Goal: Information Seeking & Learning: Learn about a topic

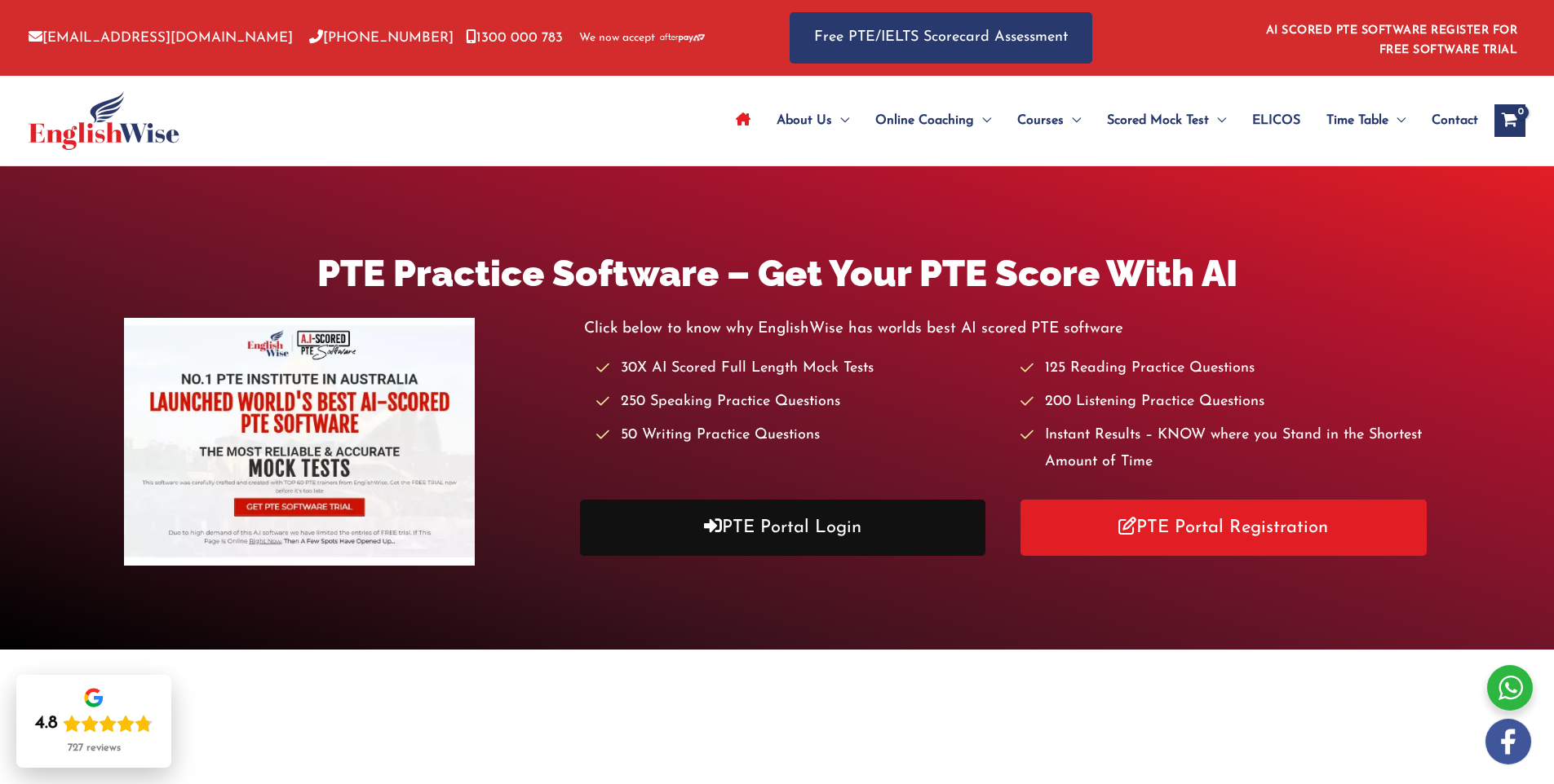
click at [761, 547] on link "PTE Portal Login" at bounding box center [782, 528] width 406 height 56
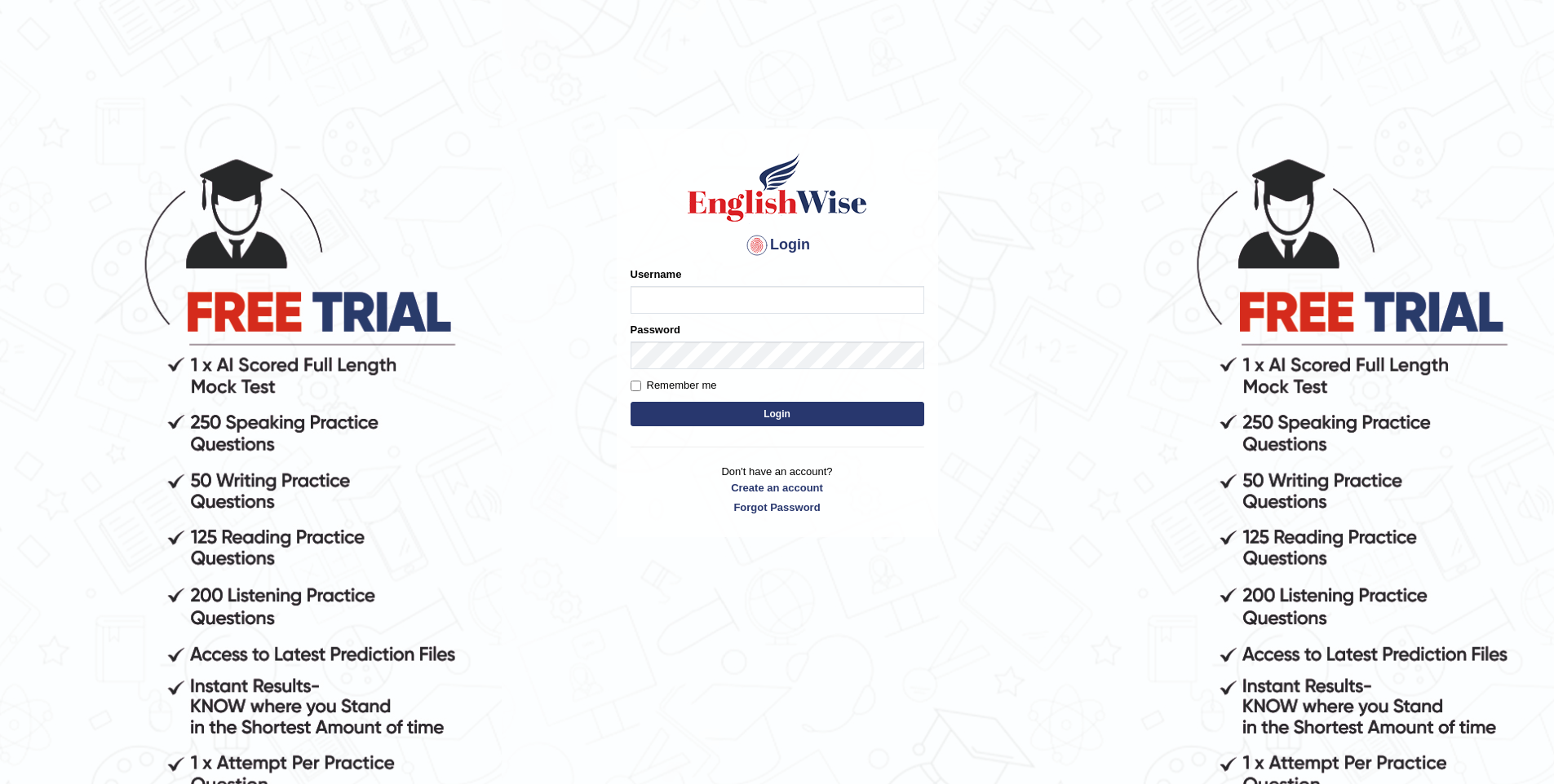
click at [732, 301] on input "Username" at bounding box center [777, 300] width 293 height 28
type input "vishwakarmad1999"
click at [763, 410] on button "Login" at bounding box center [777, 414] width 293 height 25
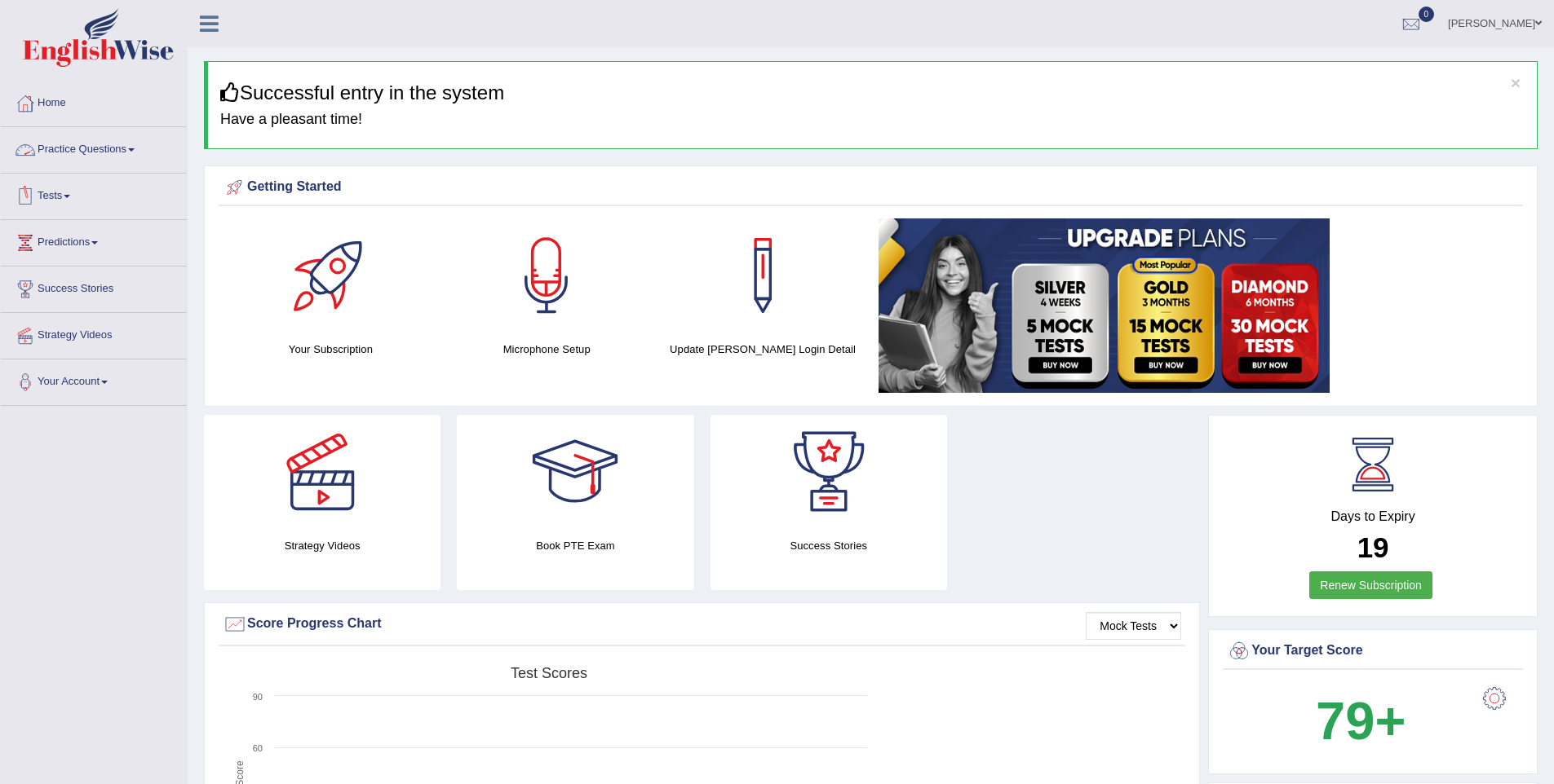
click at [110, 155] on link "Practice Questions" at bounding box center [94, 147] width 186 height 41
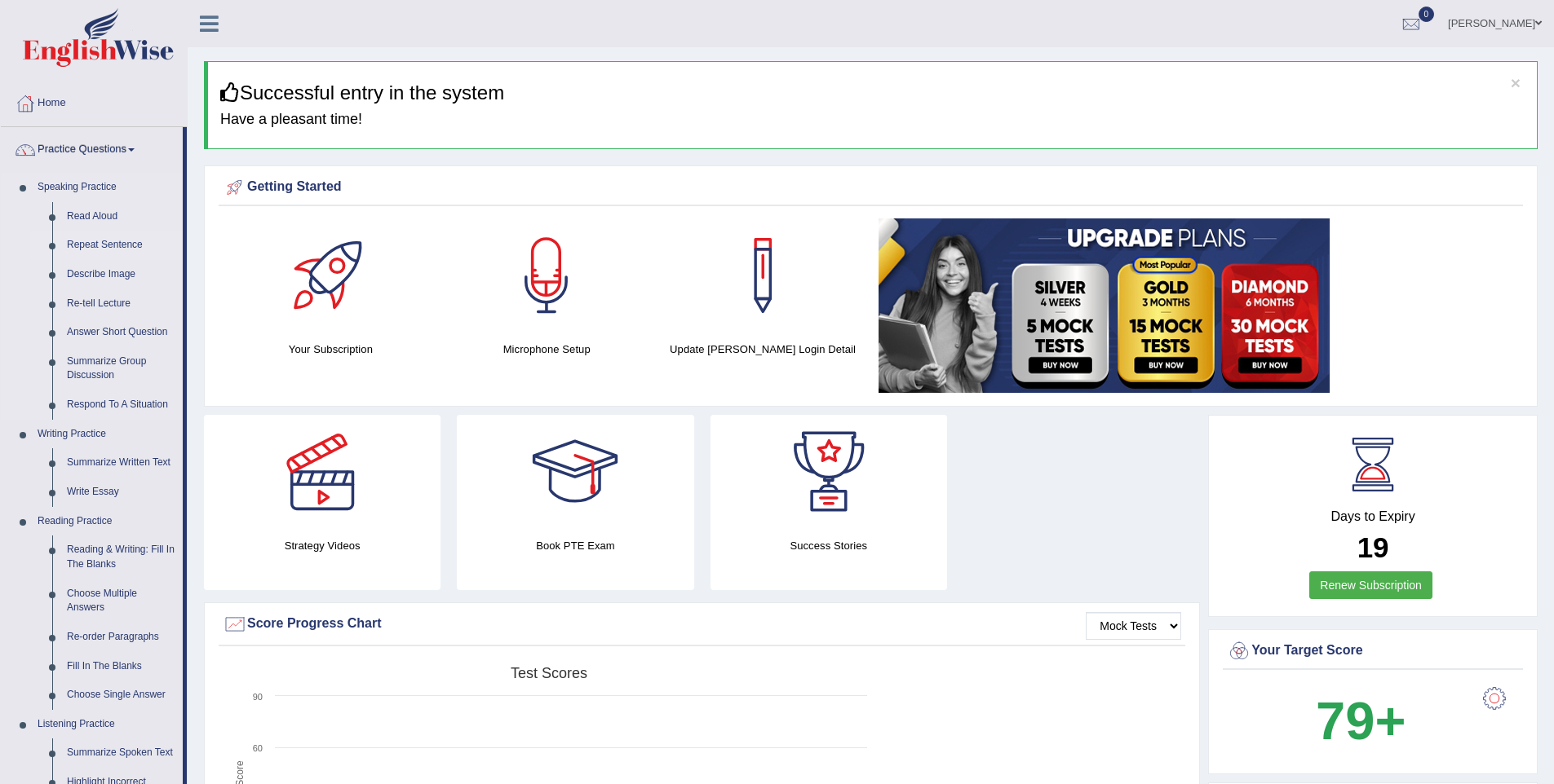
click at [109, 236] on link "Repeat Sentence" at bounding box center [121, 244] width 123 height 29
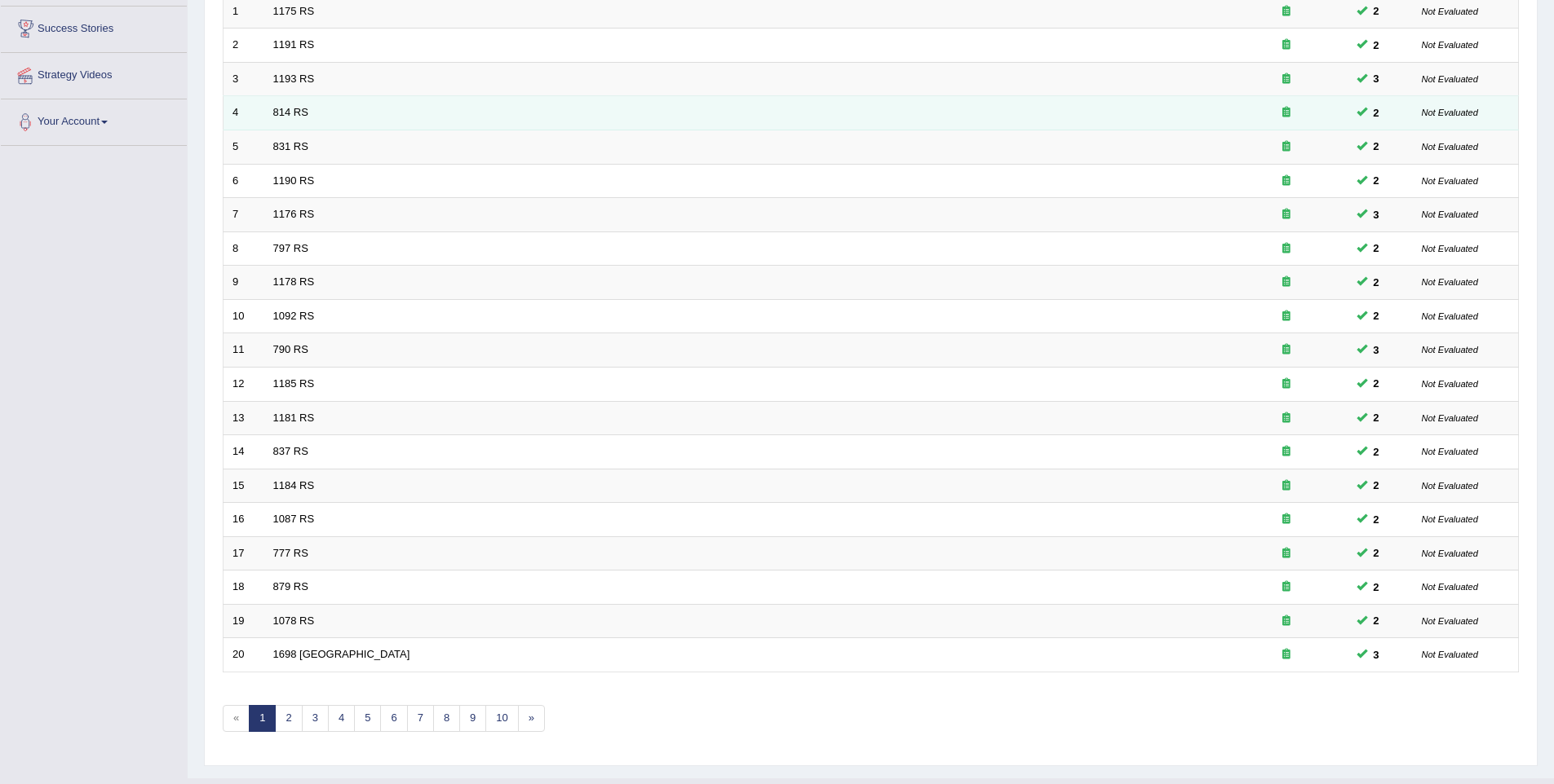
scroll to position [295, 0]
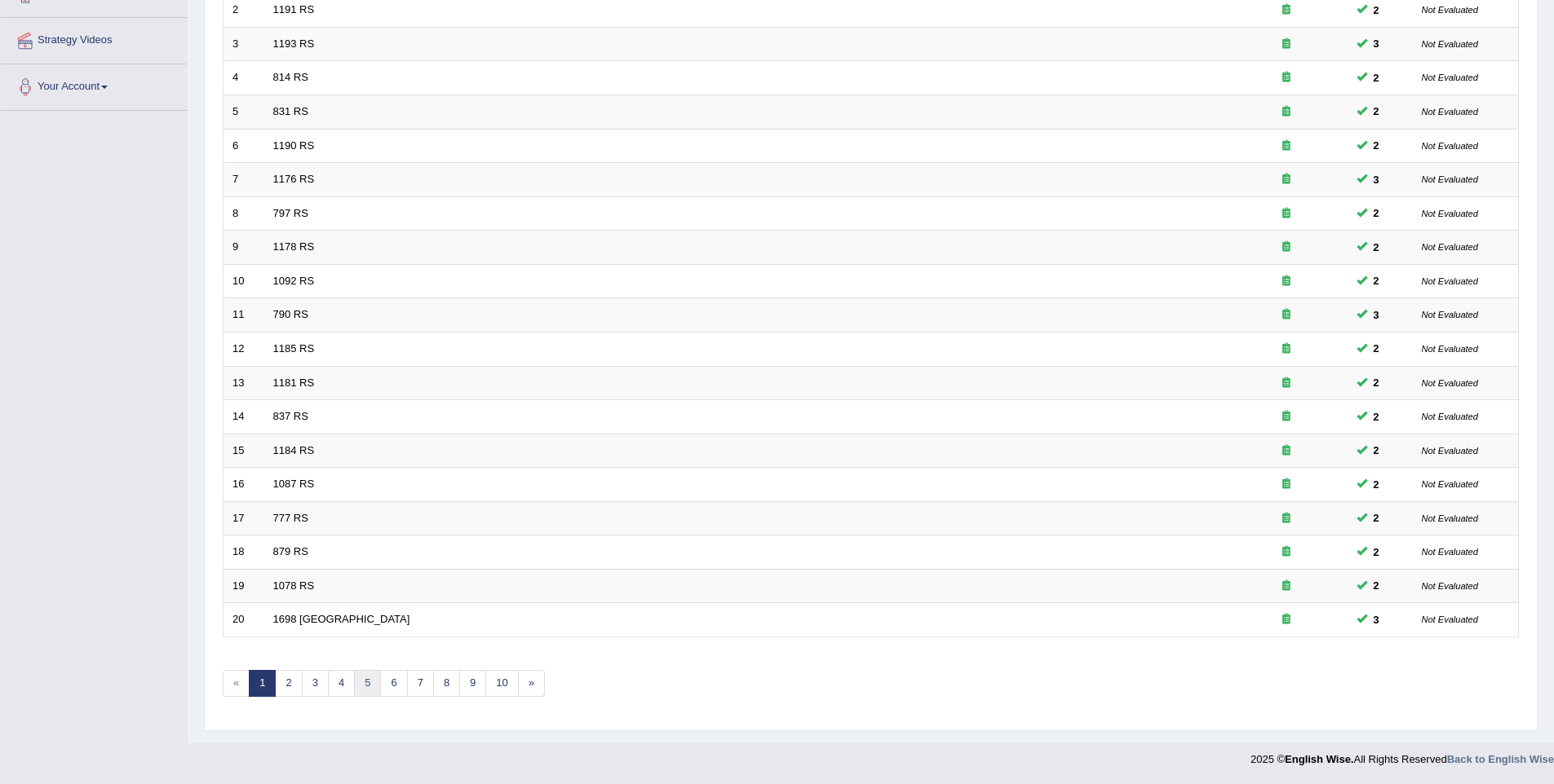
click at [369, 685] on link "5" at bounding box center [367, 683] width 27 height 27
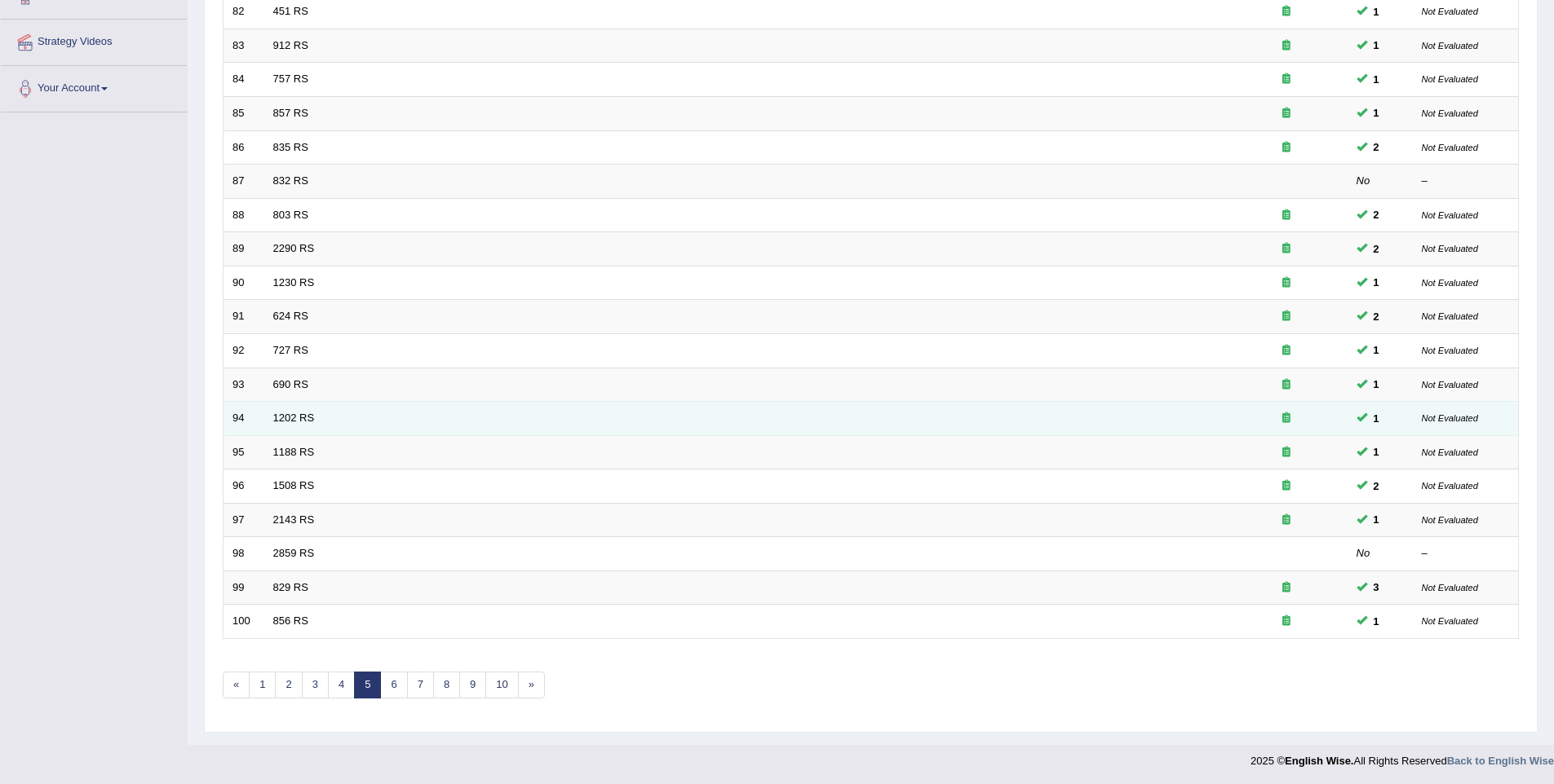
scroll to position [295, 0]
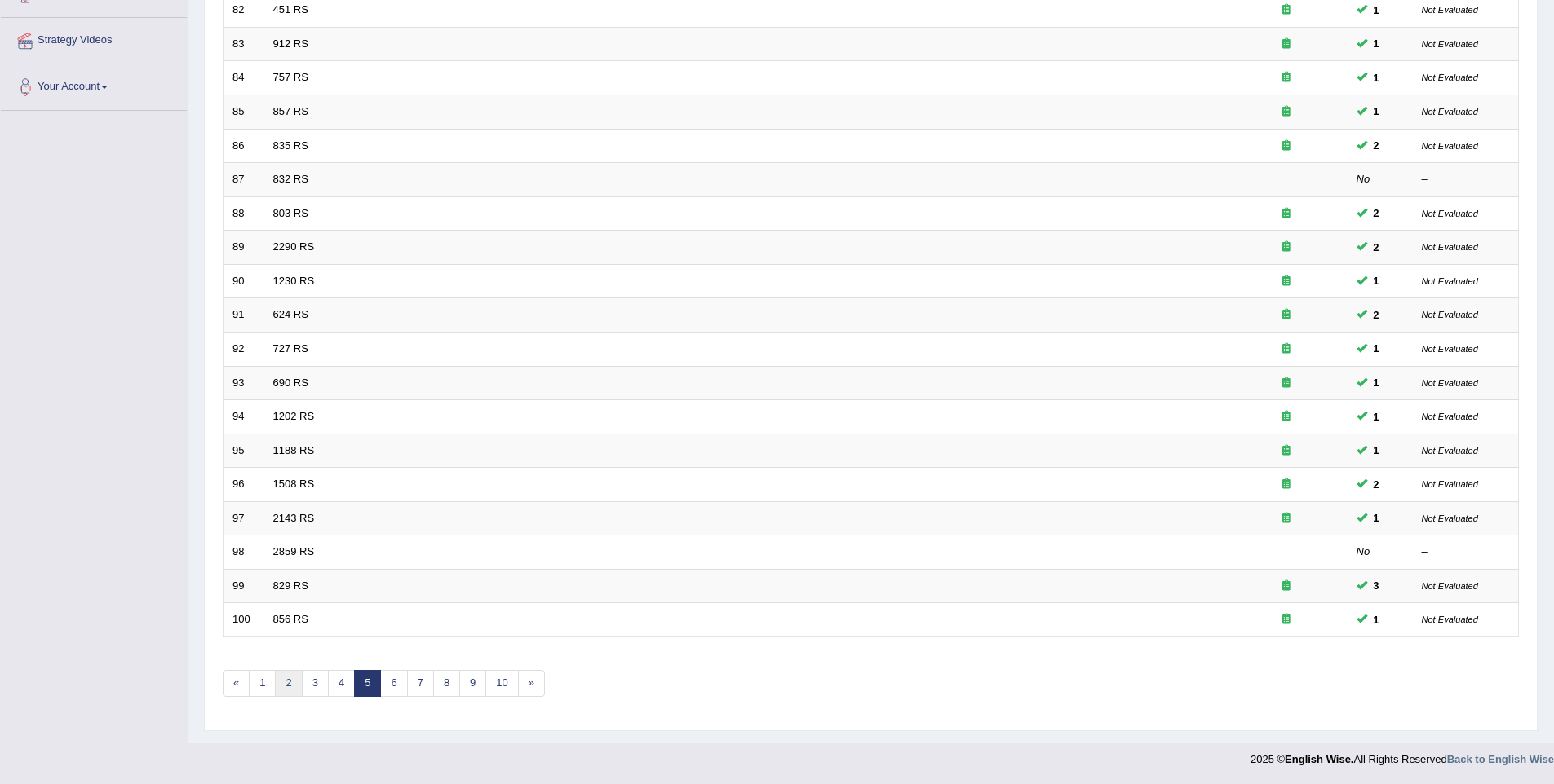
click at [293, 690] on link "2" at bounding box center [287, 683] width 27 height 27
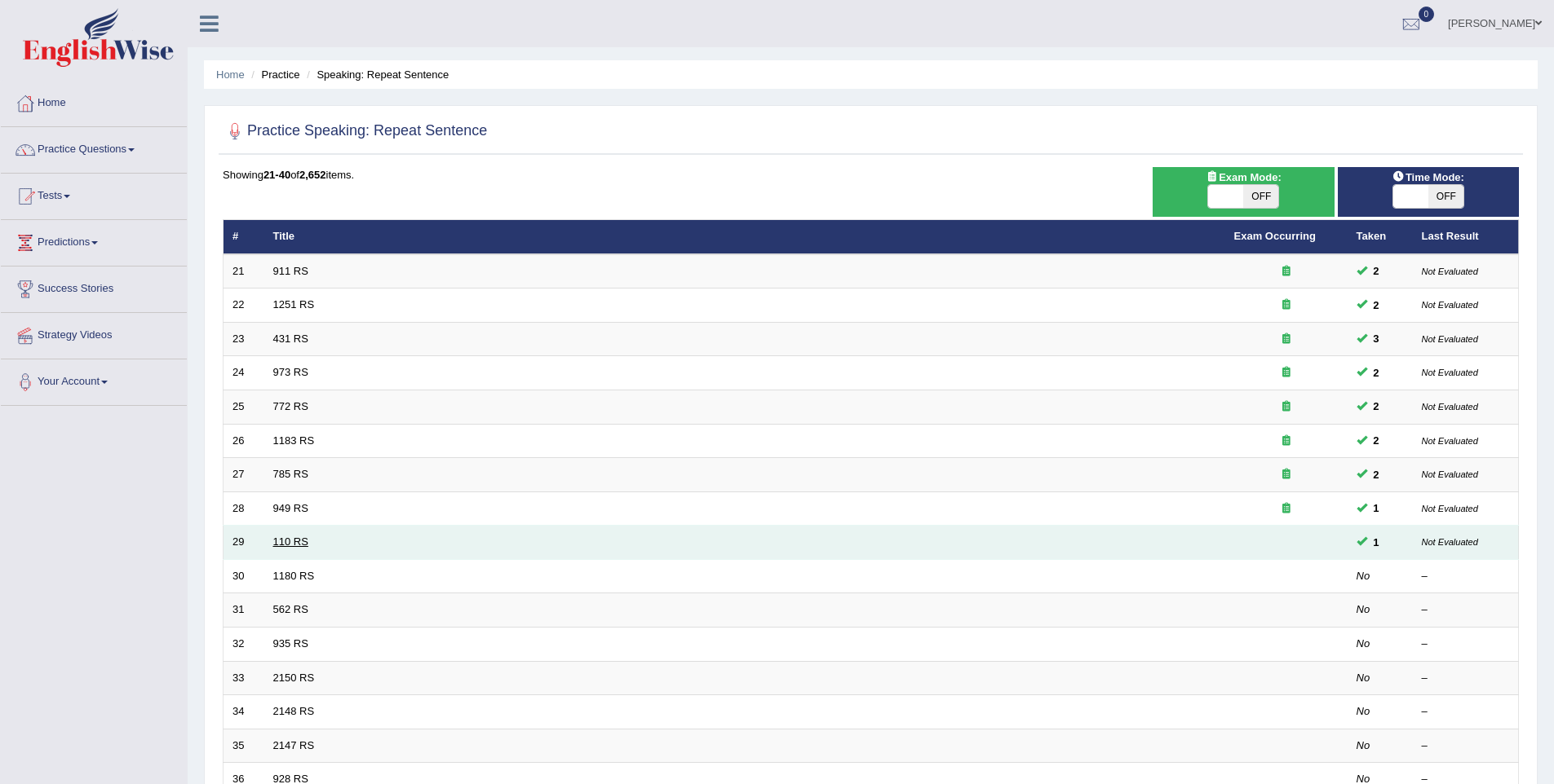
click at [296, 543] on link "110 RS" at bounding box center [290, 542] width 35 height 12
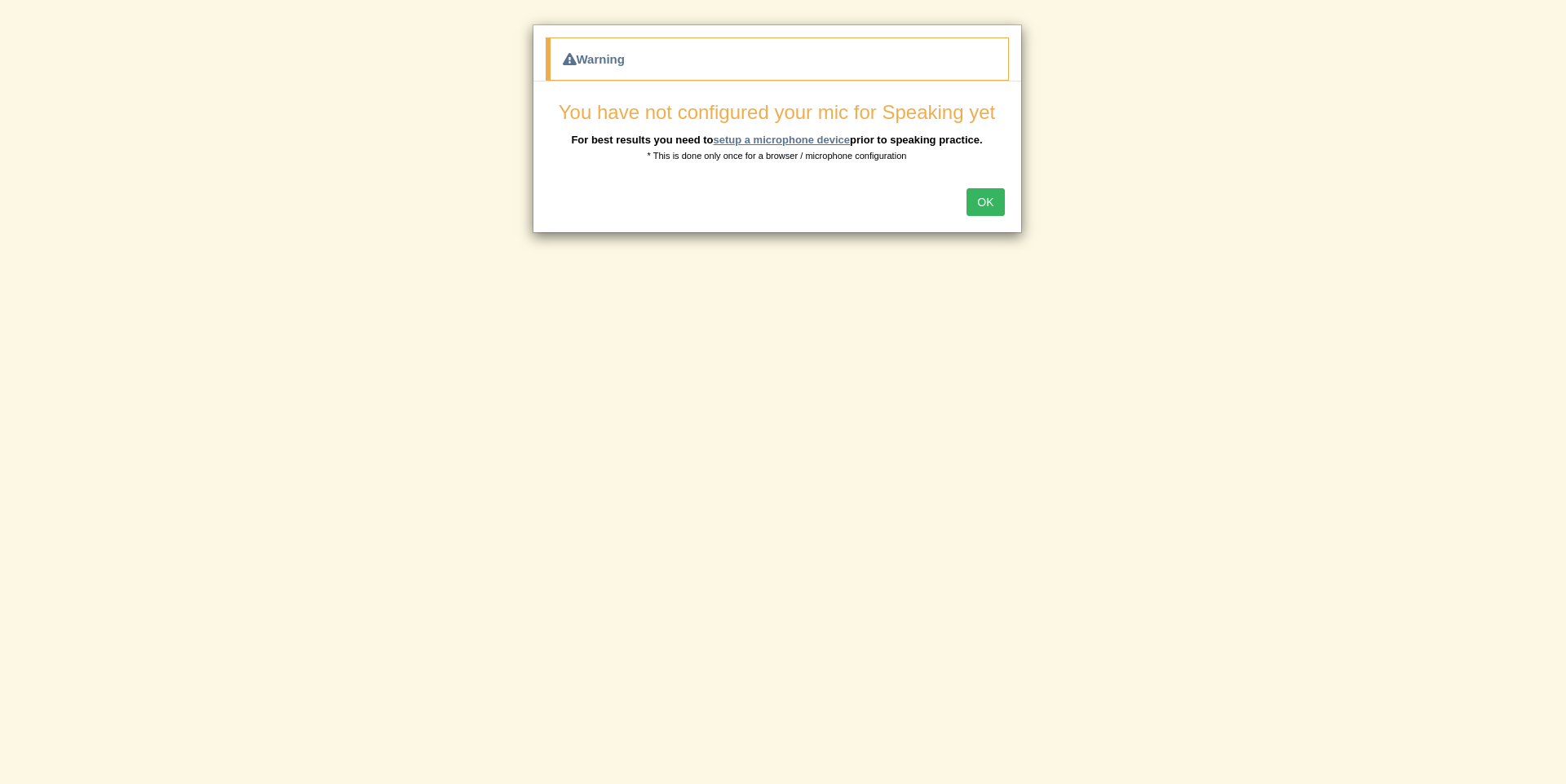
click at [775, 141] on link "setup a microphone device" at bounding box center [781, 140] width 137 height 12
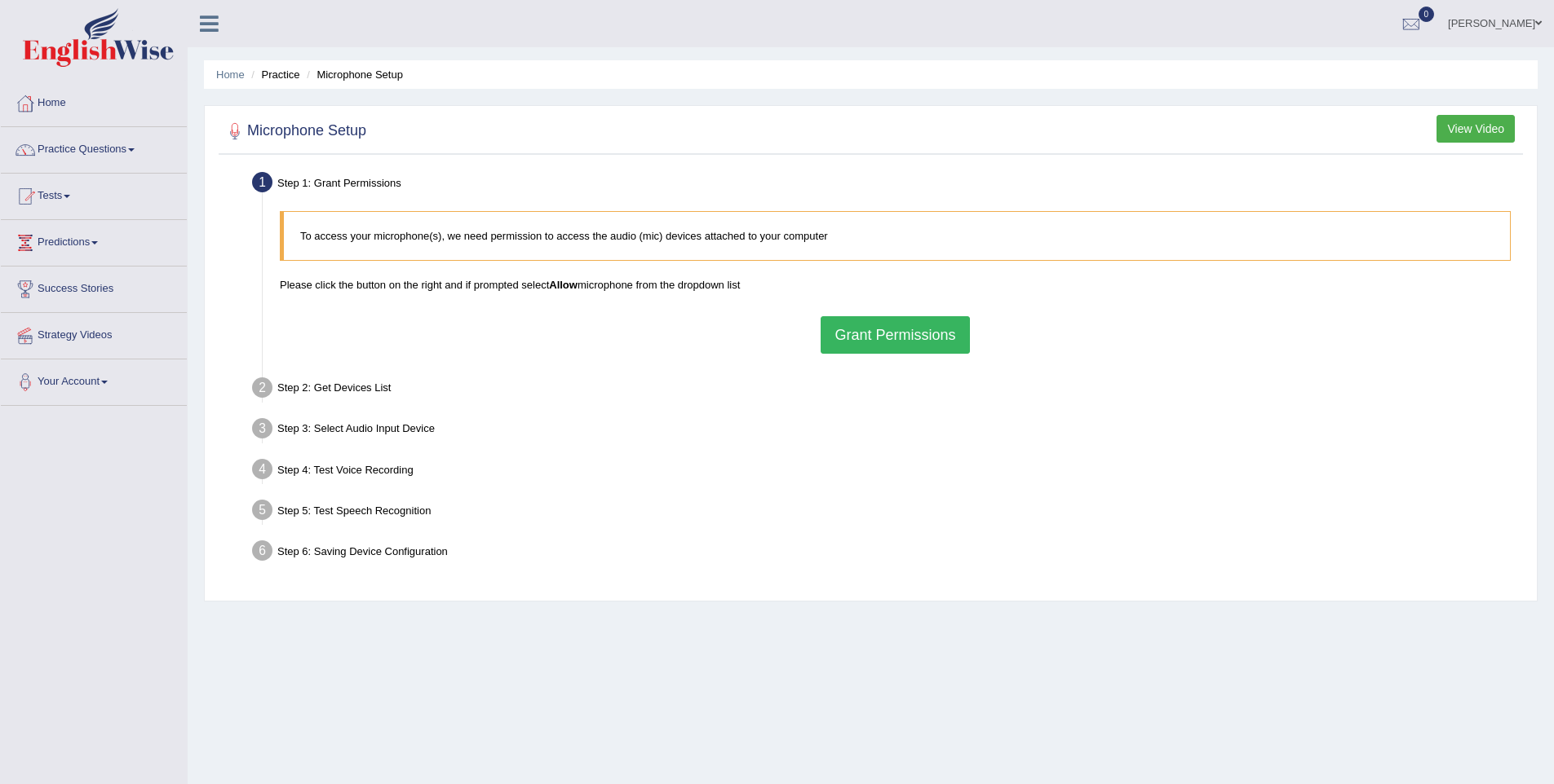
click at [867, 339] on button "Grant Permissions" at bounding box center [894, 335] width 149 height 38
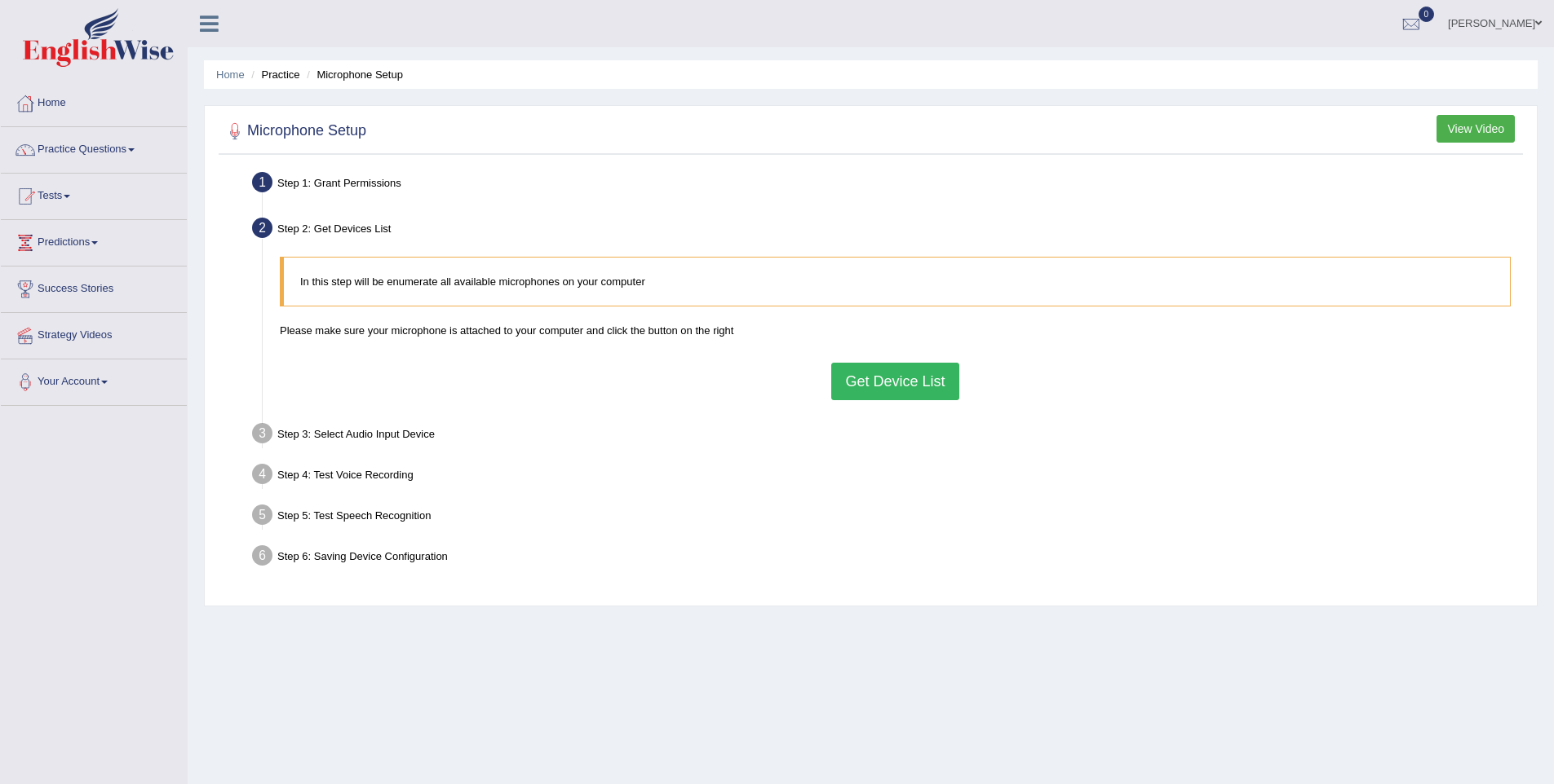
click at [854, 372] on button "Get Device List" at bounding box center [894, 382] width 127 height 38
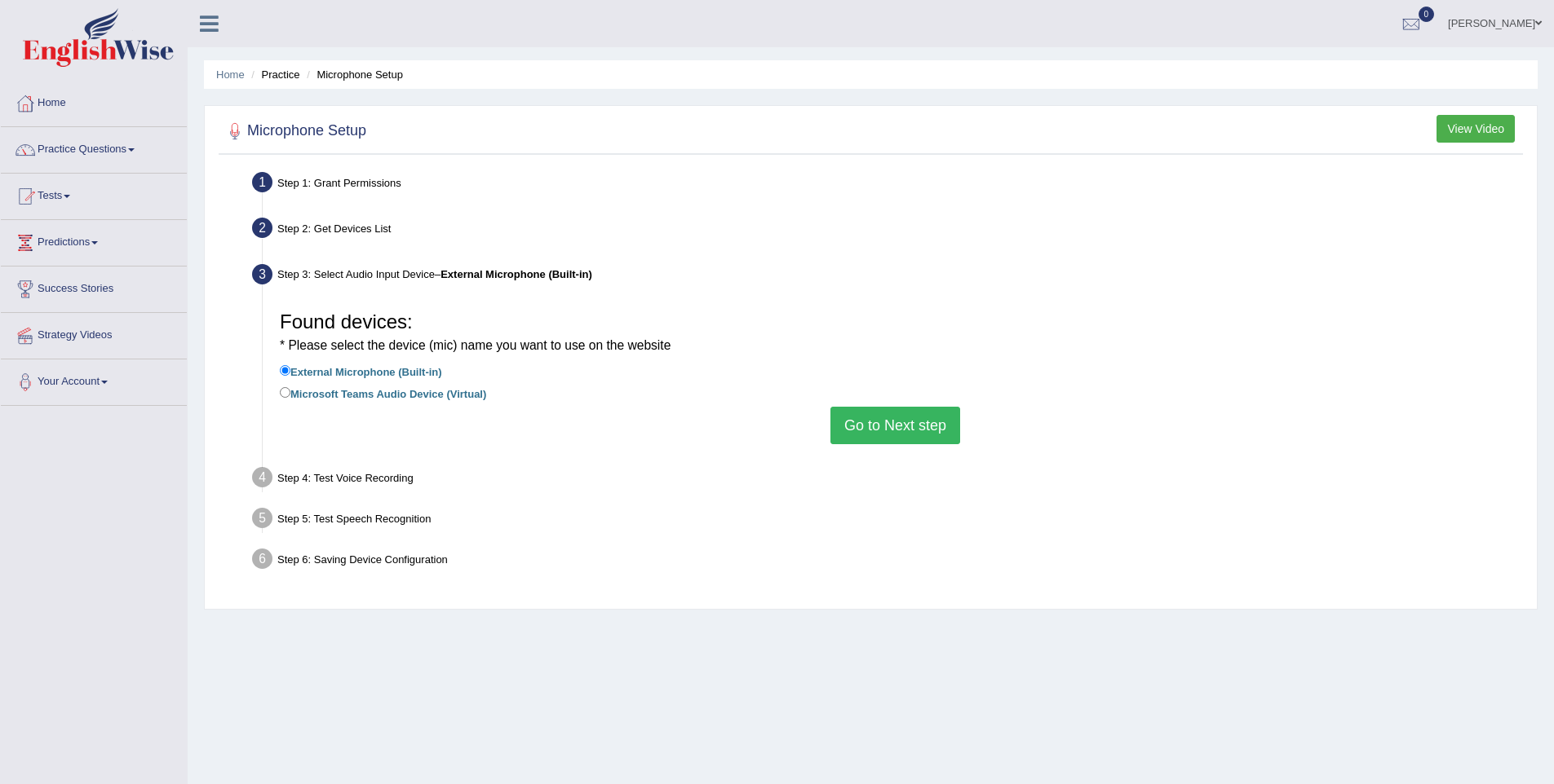
click at [885, 437] on button "Go to Next step" at bounding box center [895, 426] width 130 height 38
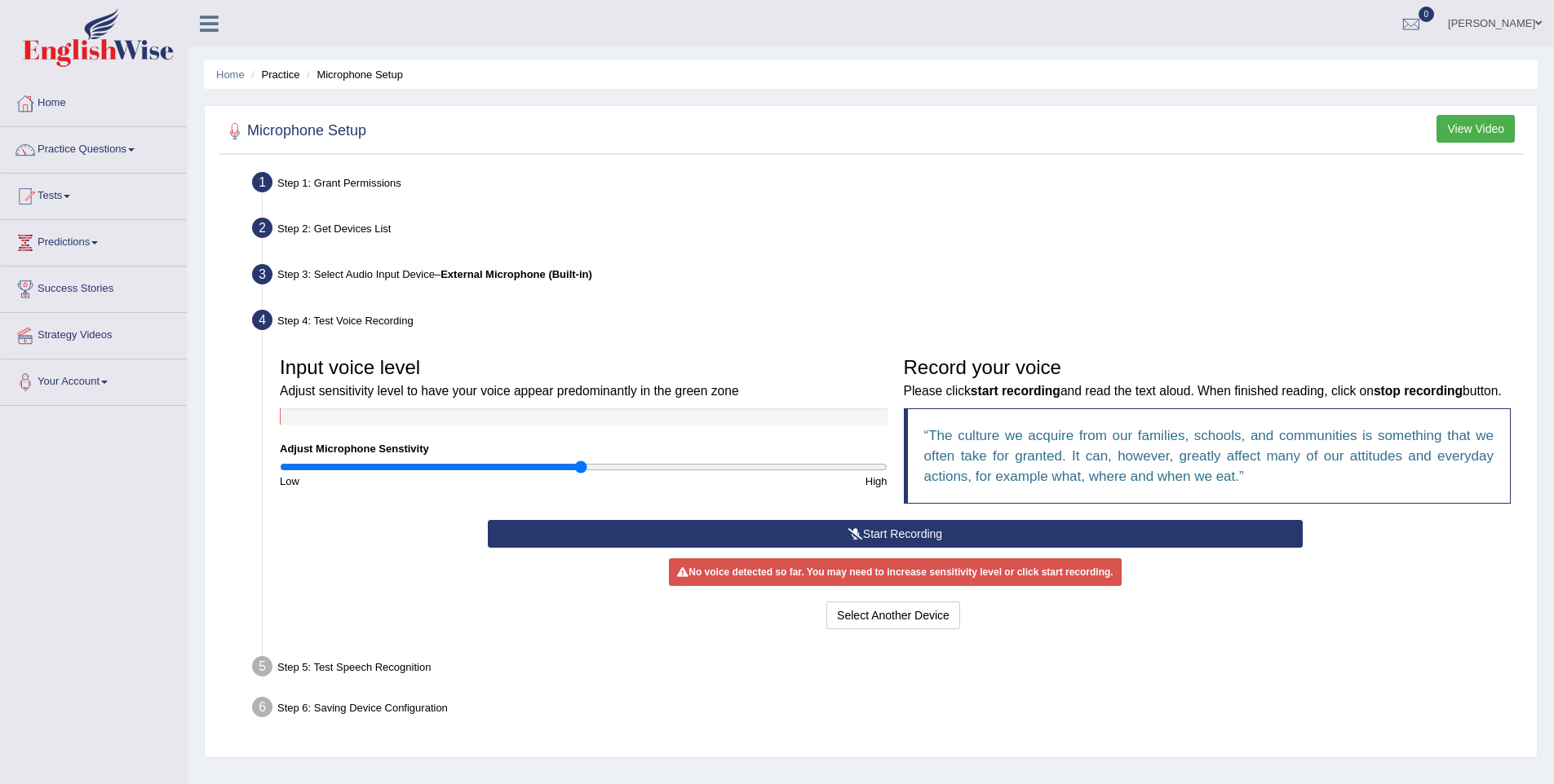
click at [970, 548] on button "Start Recording" at bounding box center [895, 534] width 814 height 28
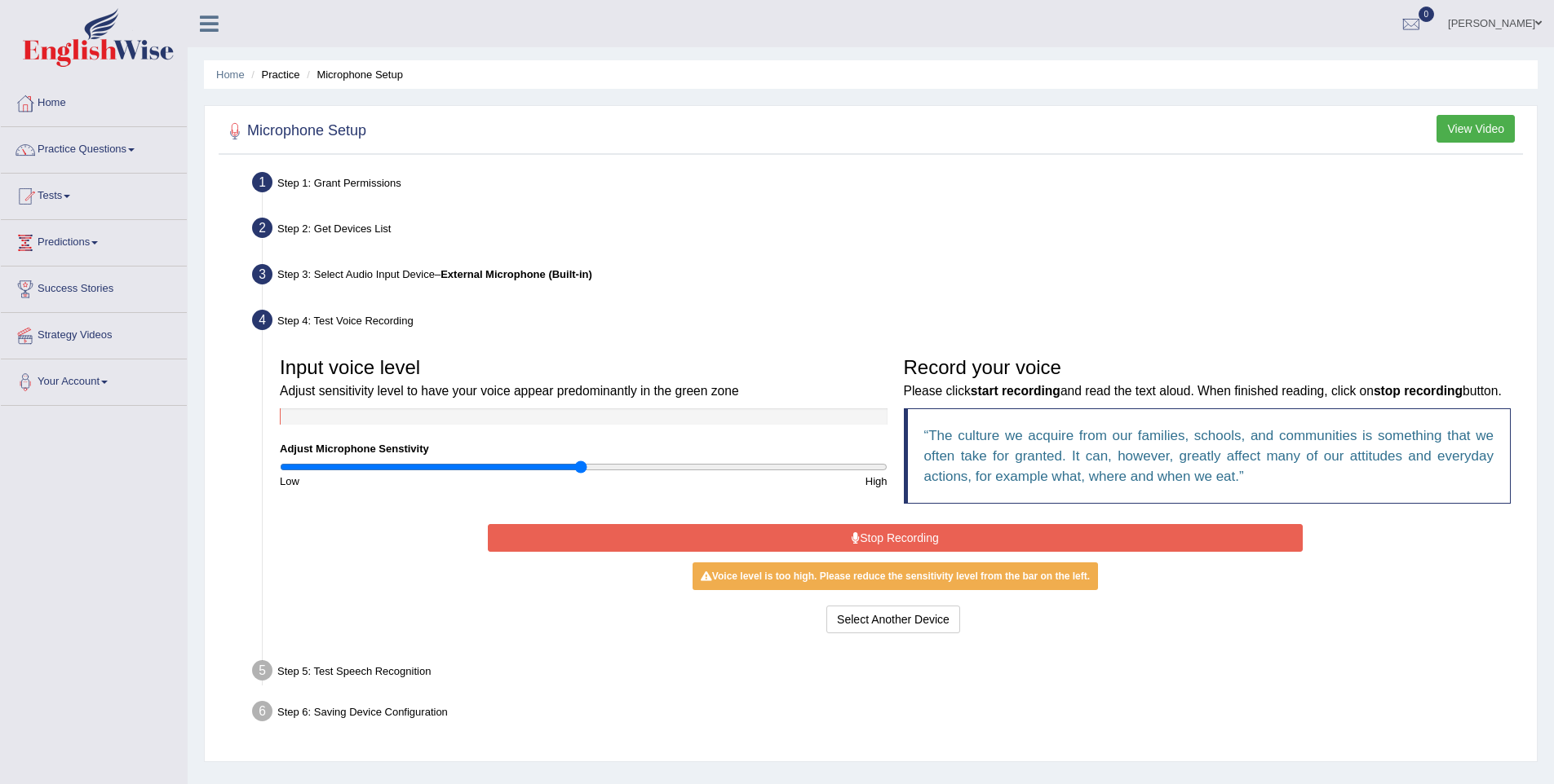
click at [940, 552] on button "Stop Recording" at bounding box center [895, 538] width 814 height 28
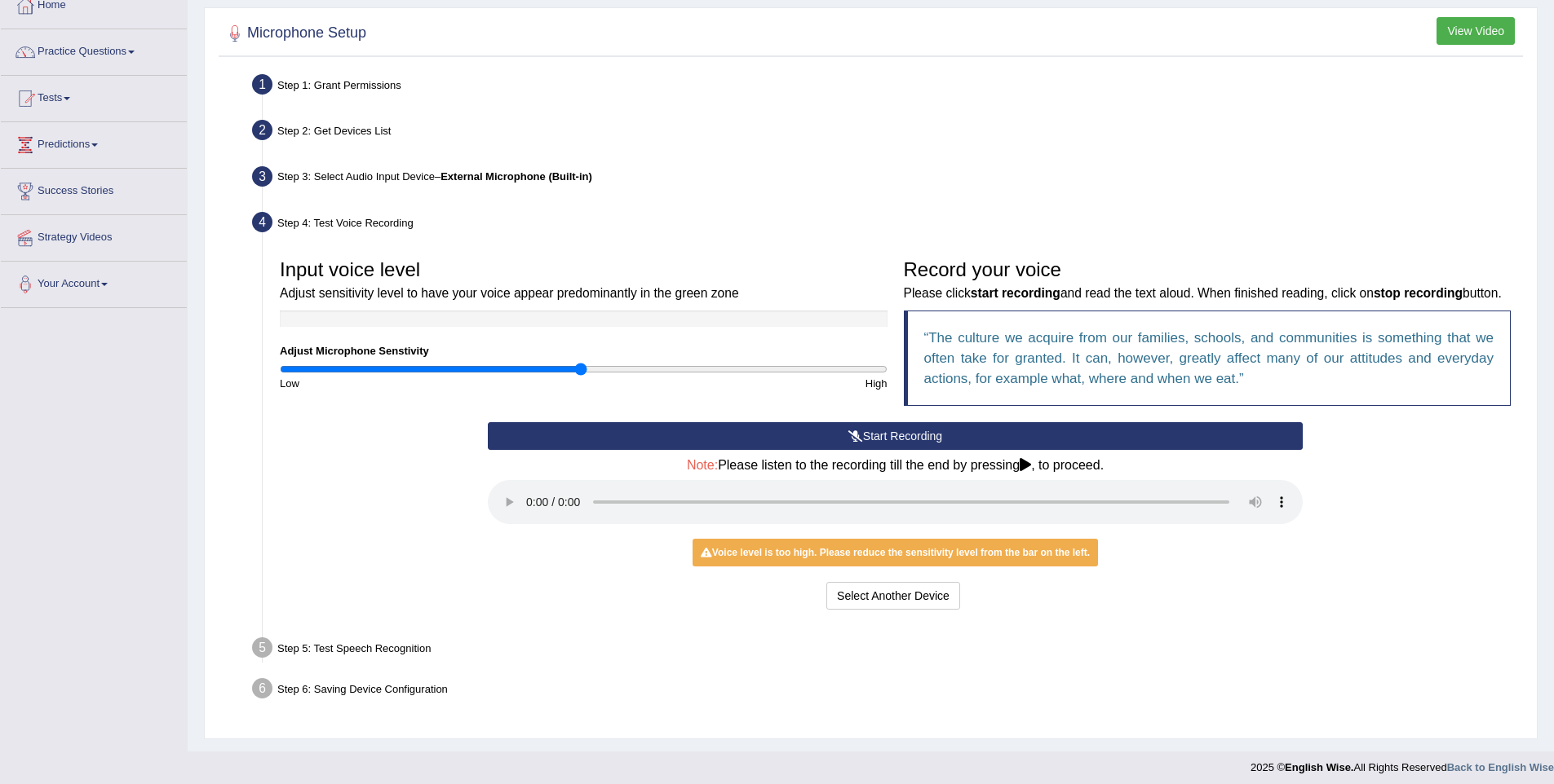
scroll to position [127, 0]
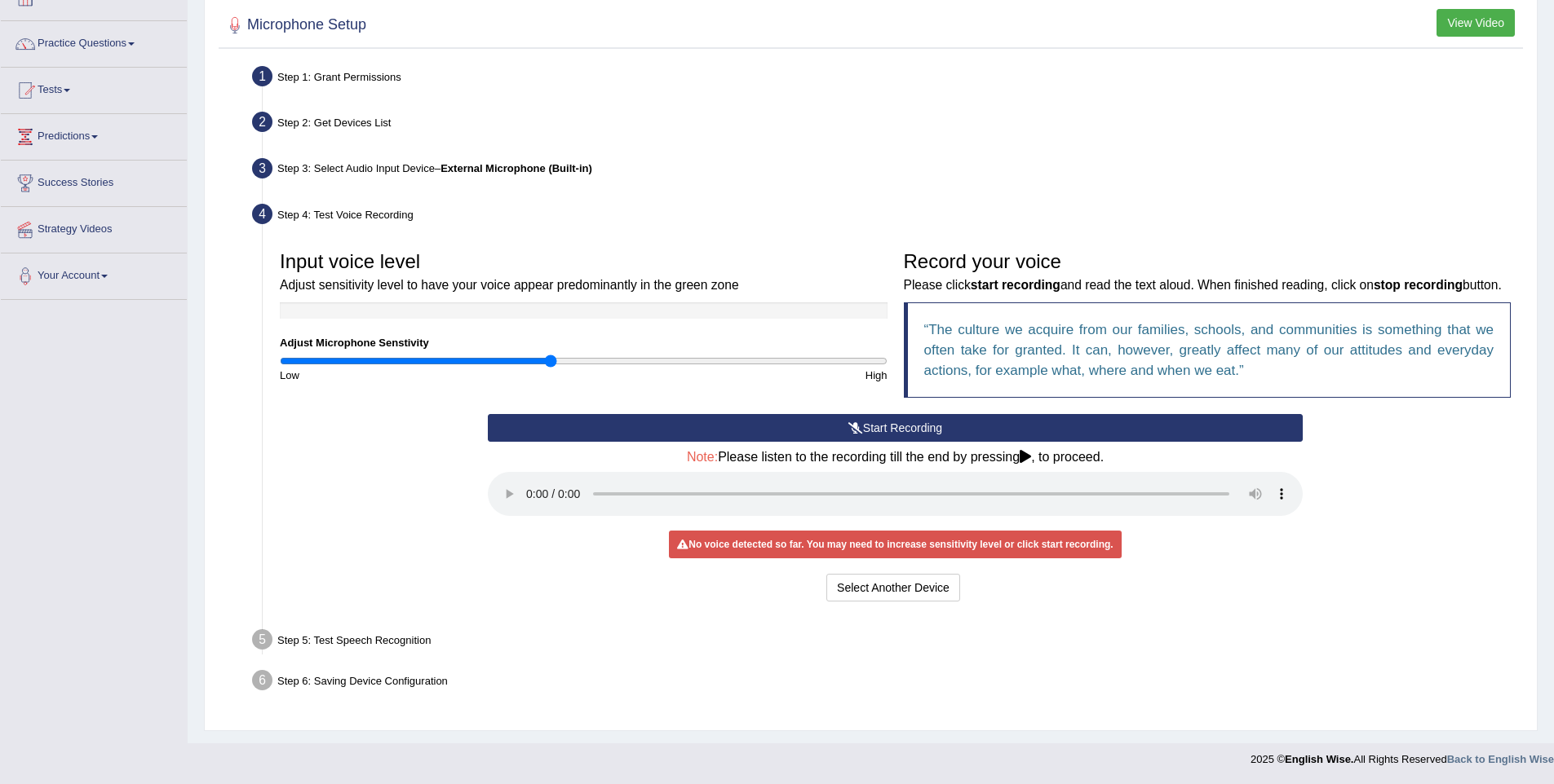
drag, startPoint x: 576, startPoint y: 340, endPoint x: 548, endPoint y: 340, distance: 28.0
click at [548, 354] on input "range" at bounding box center [583, 360] width 608 height 13
click at [861, 430] on button "Start Recording" at bounding box center [895, 428] width 814 height 28
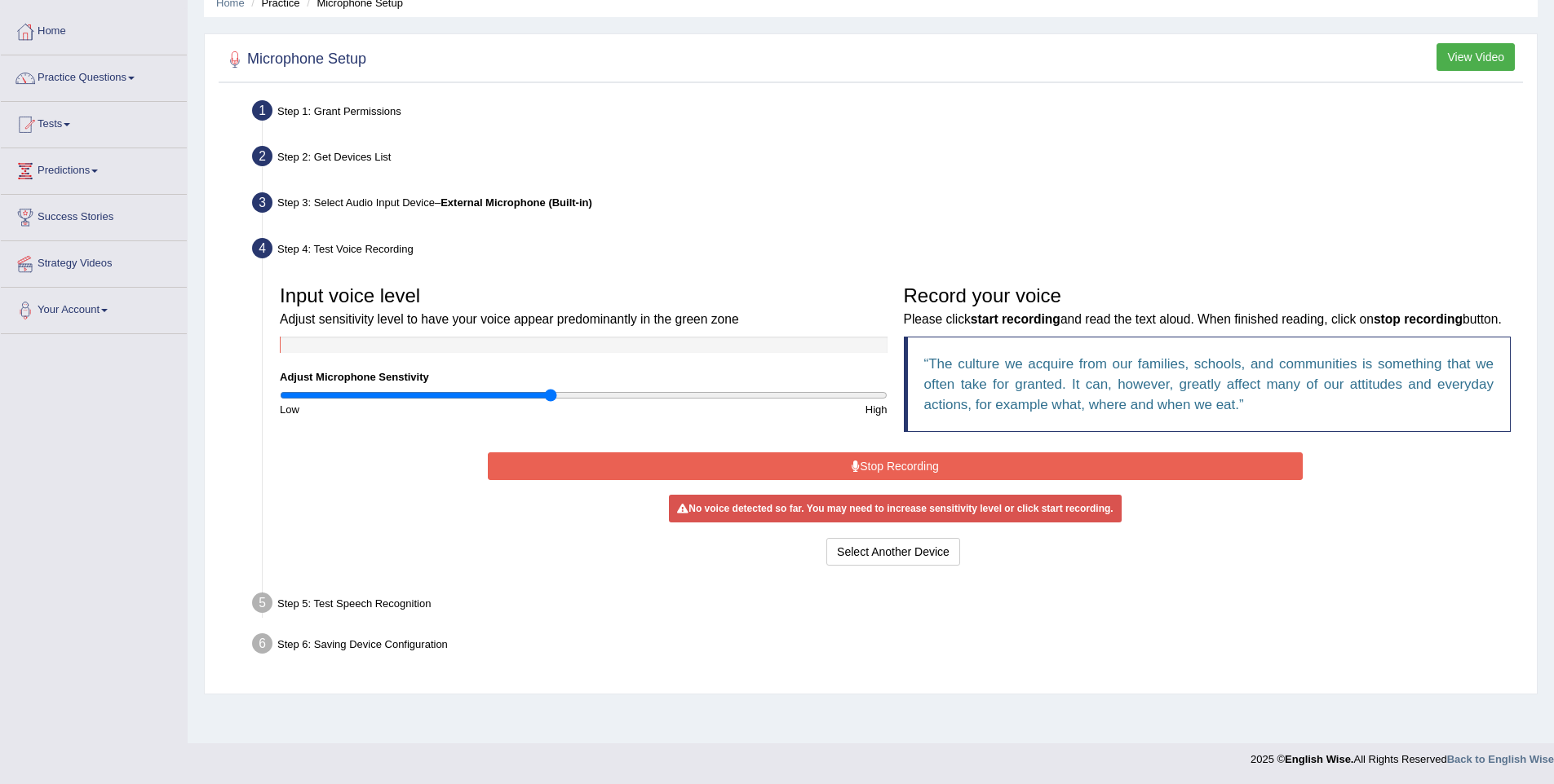
scroll to position [72, 0]
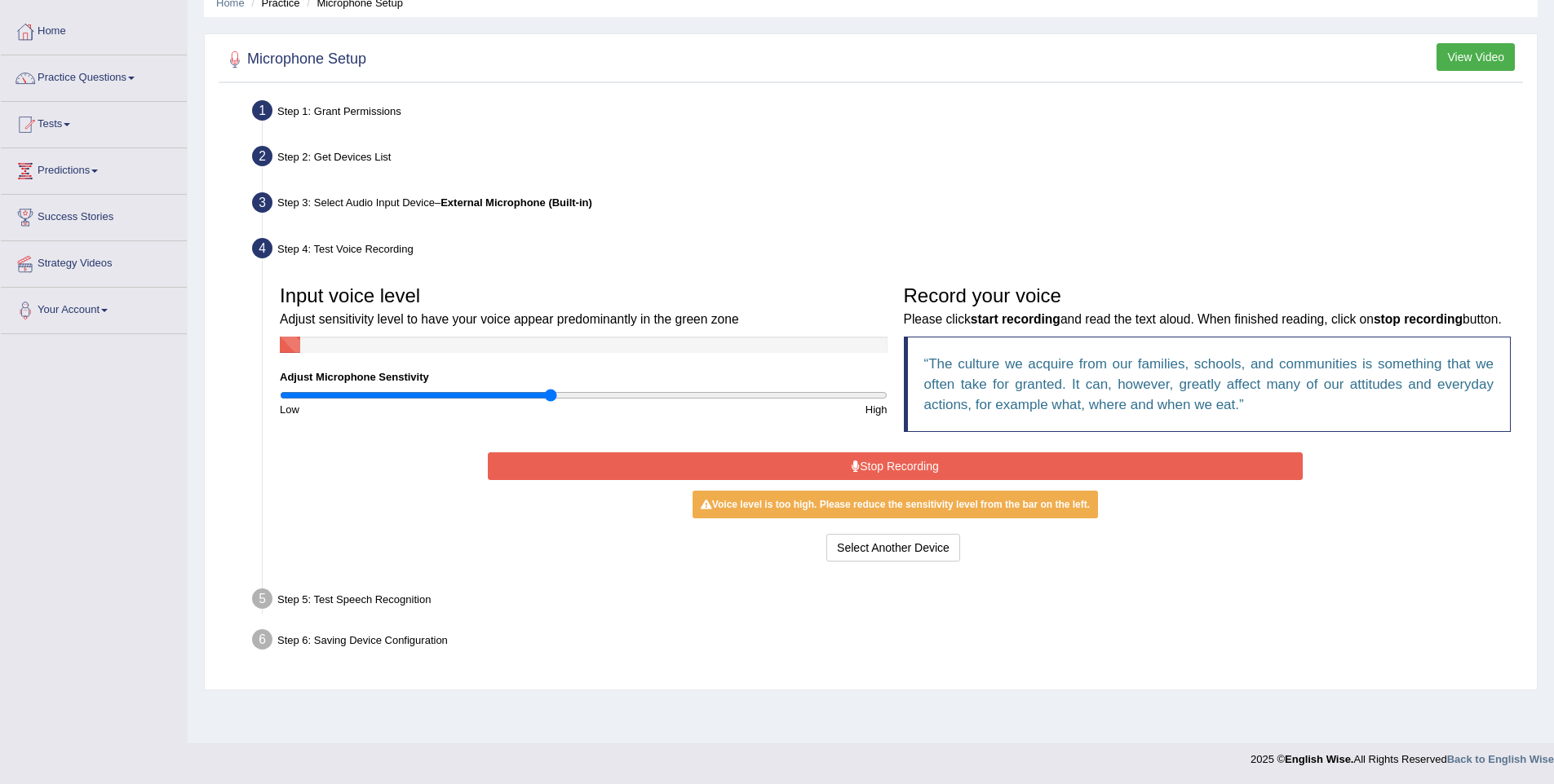
click at [885, 480] on button "Stop Recording" at bounding box center [895, 466] width 814 height 28
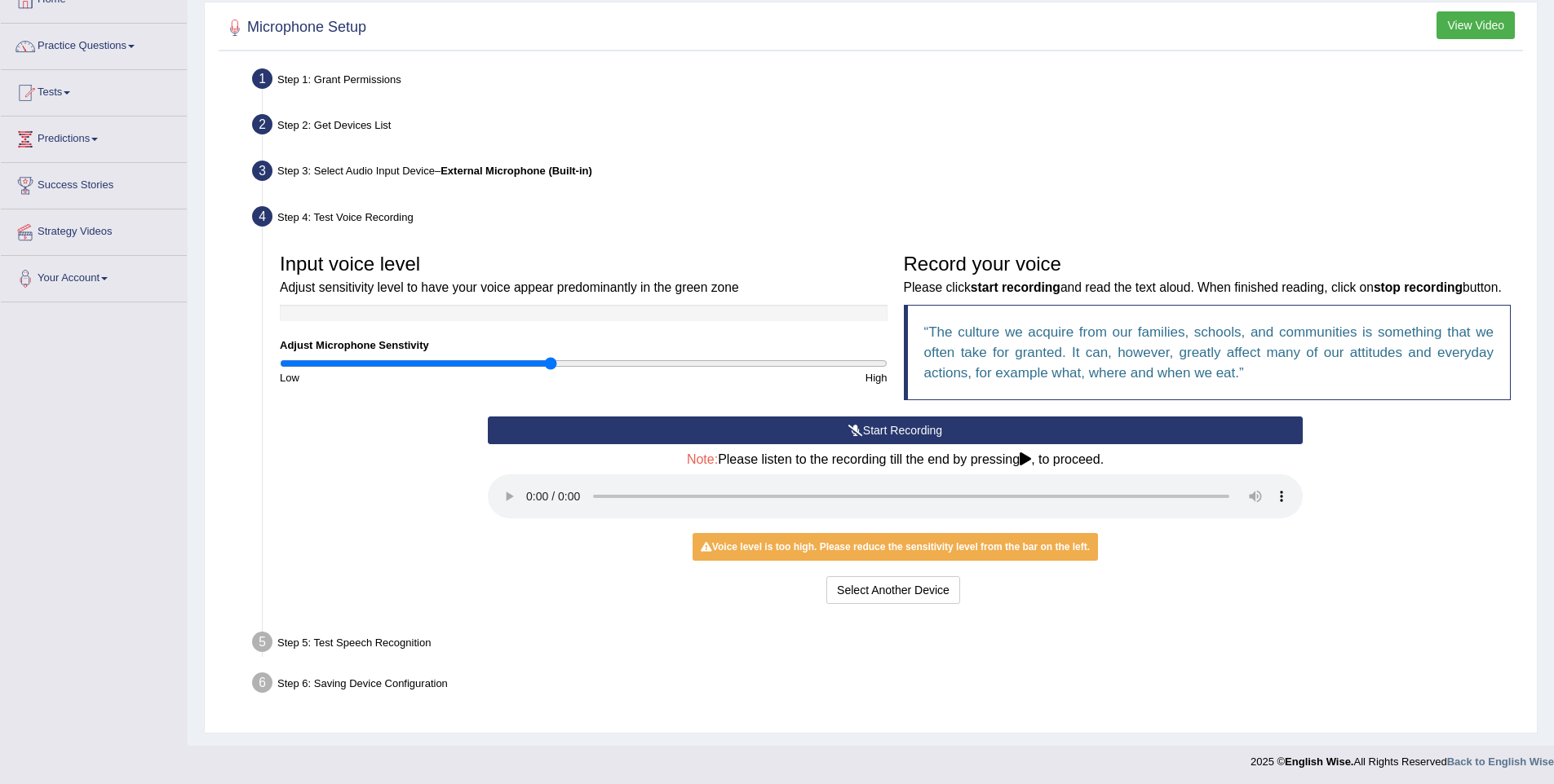
scroll to position [127, 0]
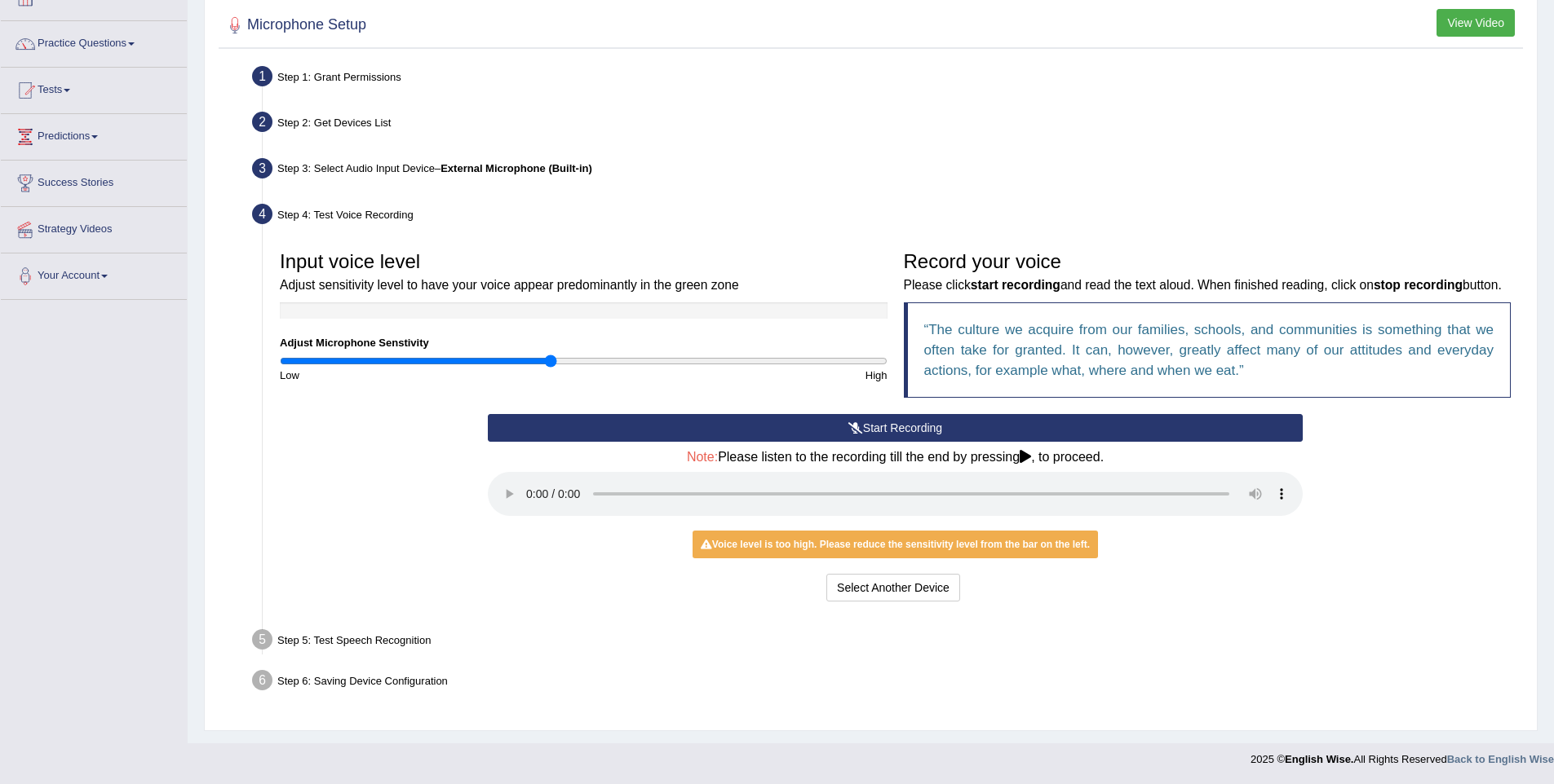
click at [327, 639] on div "Step 5: Test Speech Recognition" at bounding box center [886, 642] width 1285 height 36
click at [863, 459] on h4 "Note: Please listen to the recording till the end by pressing , to proceed." at bounding box center [895, 457] width 814 height 15
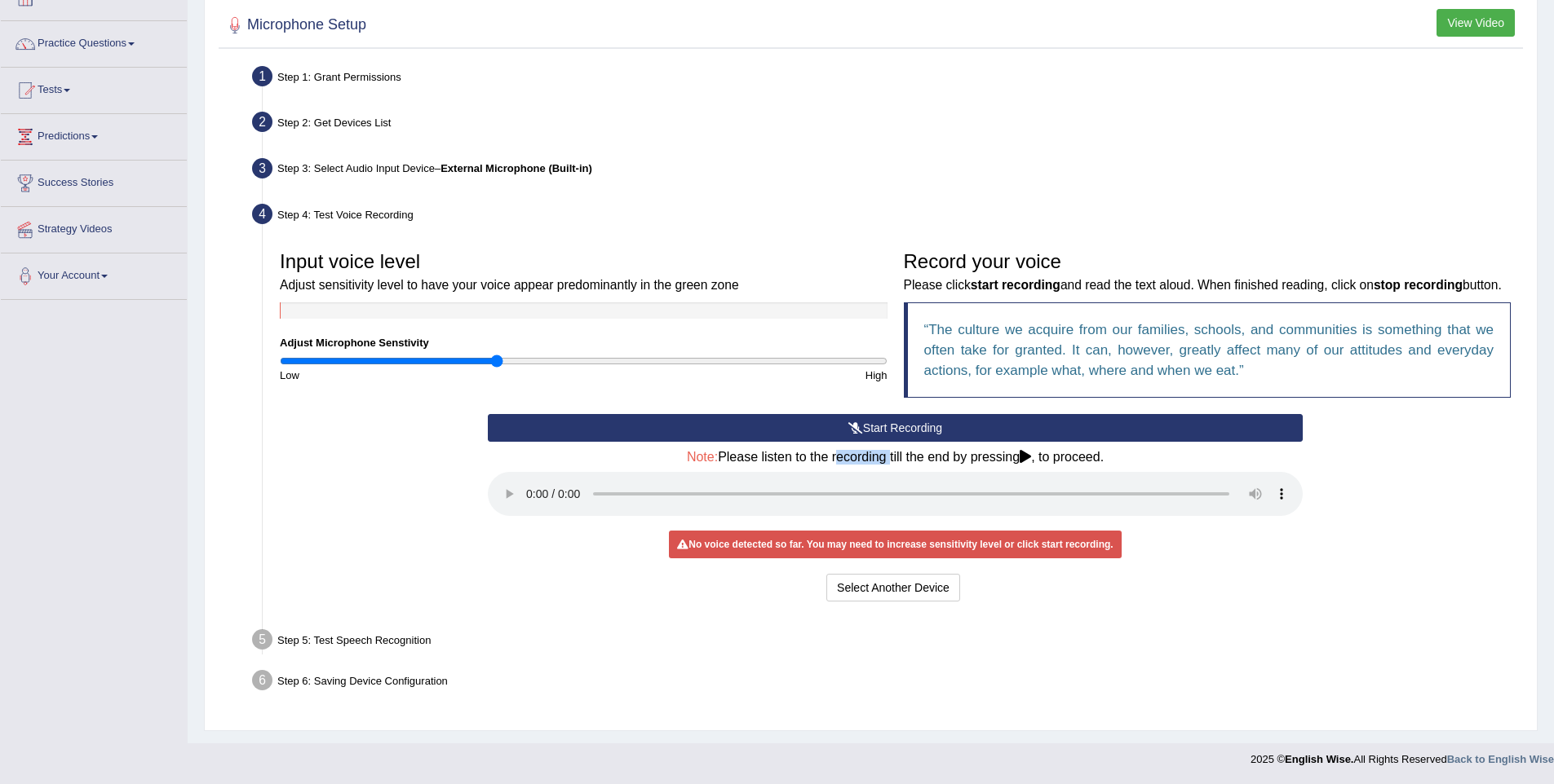
drag, startPoint x: 514, startPoint y: 334, endPoint x: 496, endPoint y: 350, distance: 24.1
click at [496, 354] on input "range" at bounding box center [583, 360] width 608 height 13
click at [917, 589] on button "Select Another Device" at bounding box center [893, 588] width 134 height 28
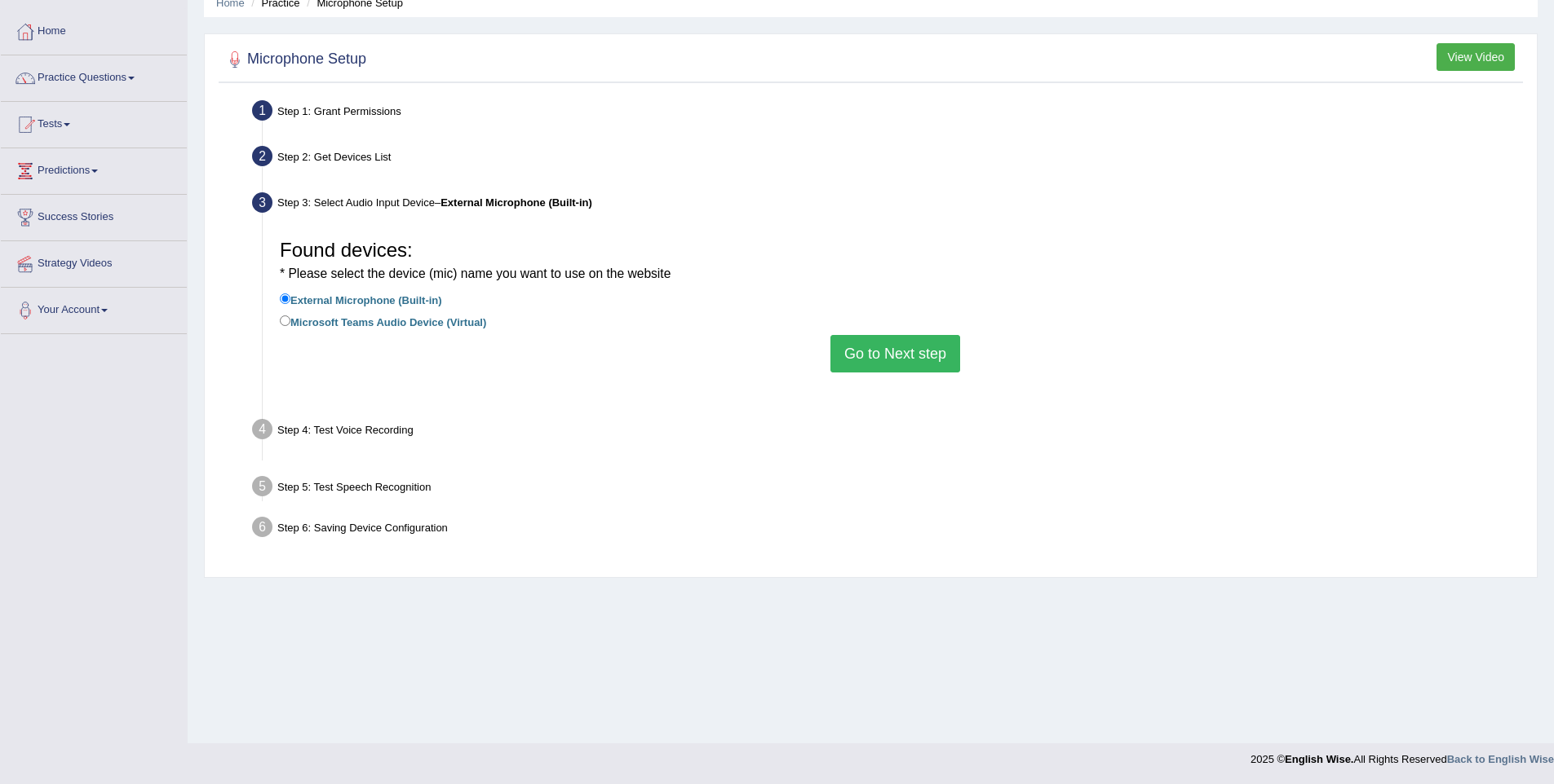
scroll to position [72, 0]
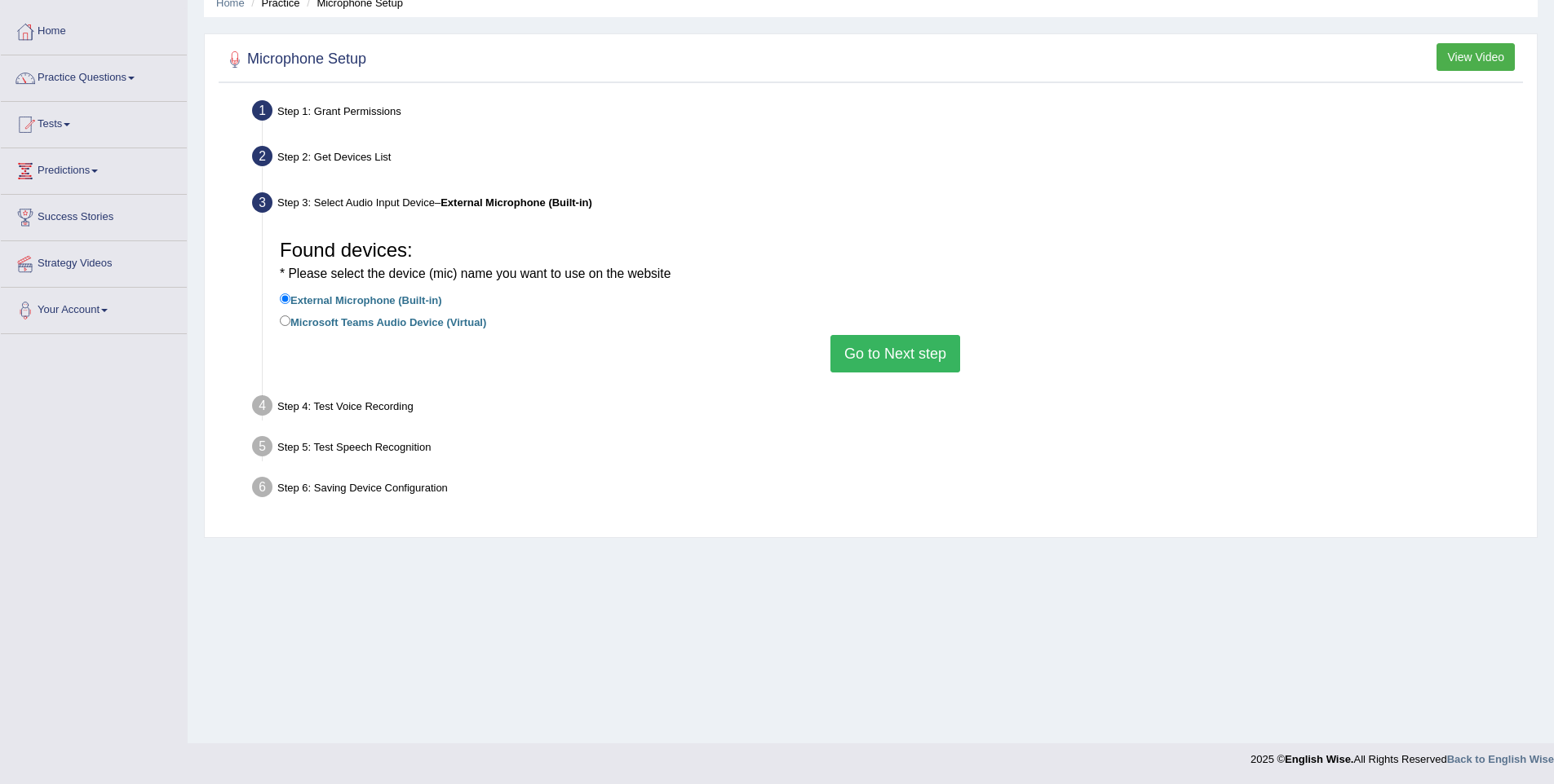
click at [867, 345] on button "Go to Next step" at bounding box center [895, 354] width 130 height 38
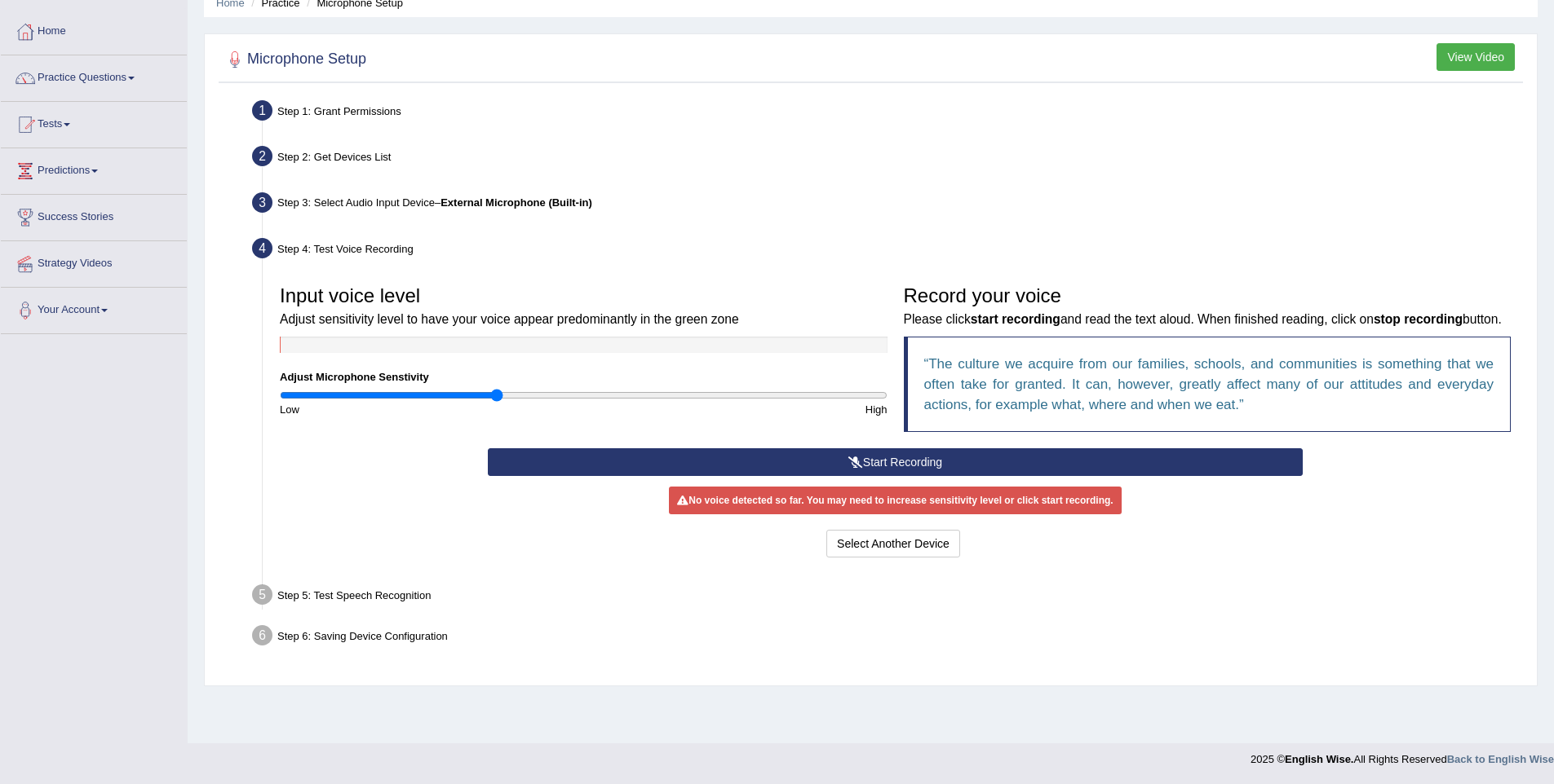
click at [885, 476] on button "Start Recording" at bounding box center [895, 462] width 814 height 28
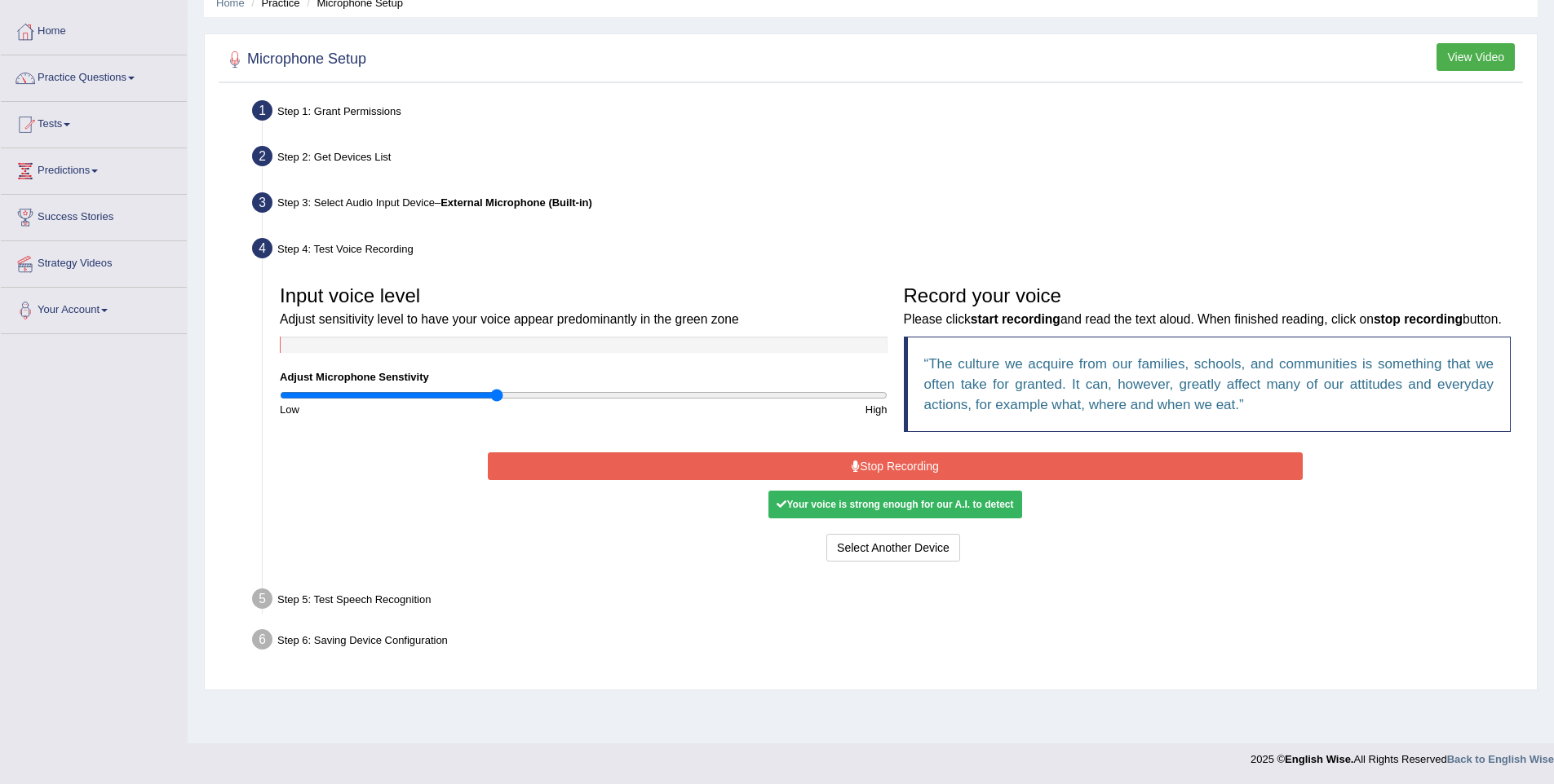
click at [919, 475] on button "Stop Recording" at bounding box center [895, 466] width 814 height 28
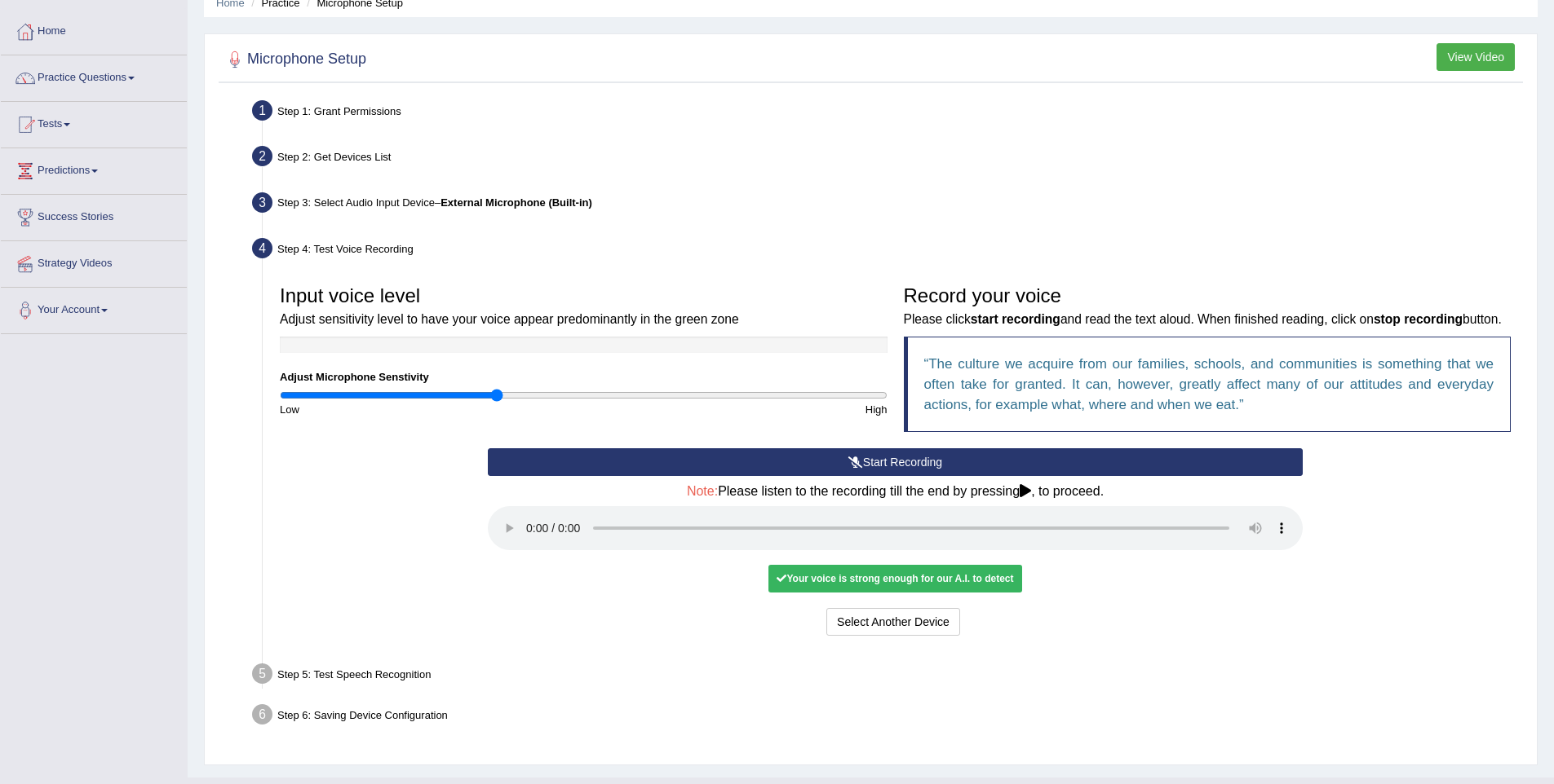
click at [458, 446] on div "Input voice level Adjust sensitivity level to have your voice appear predominan…" at bounding box center [894, 363] width 1247 height 172
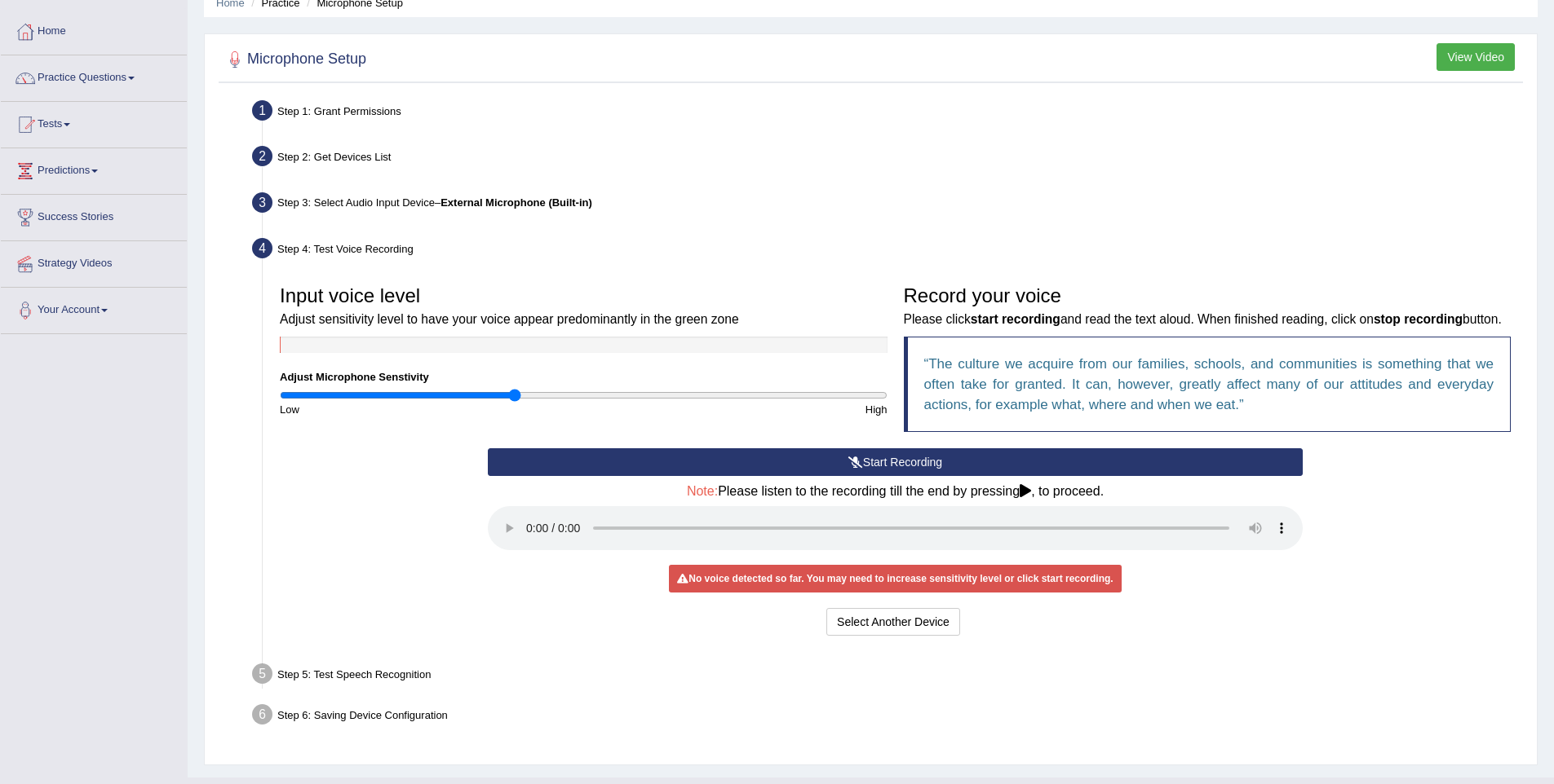
drag, startPoint x: 497, startPoint y: 393, endPoint x: 514, endPoint y: 397, distance: 17.5
click at [514, 397] on input "range" at bounding box center [583, 395] width 608 height 13
click at [843, 476] on button "Start Recording" at bounding box center [895, 462] width 814 height 28
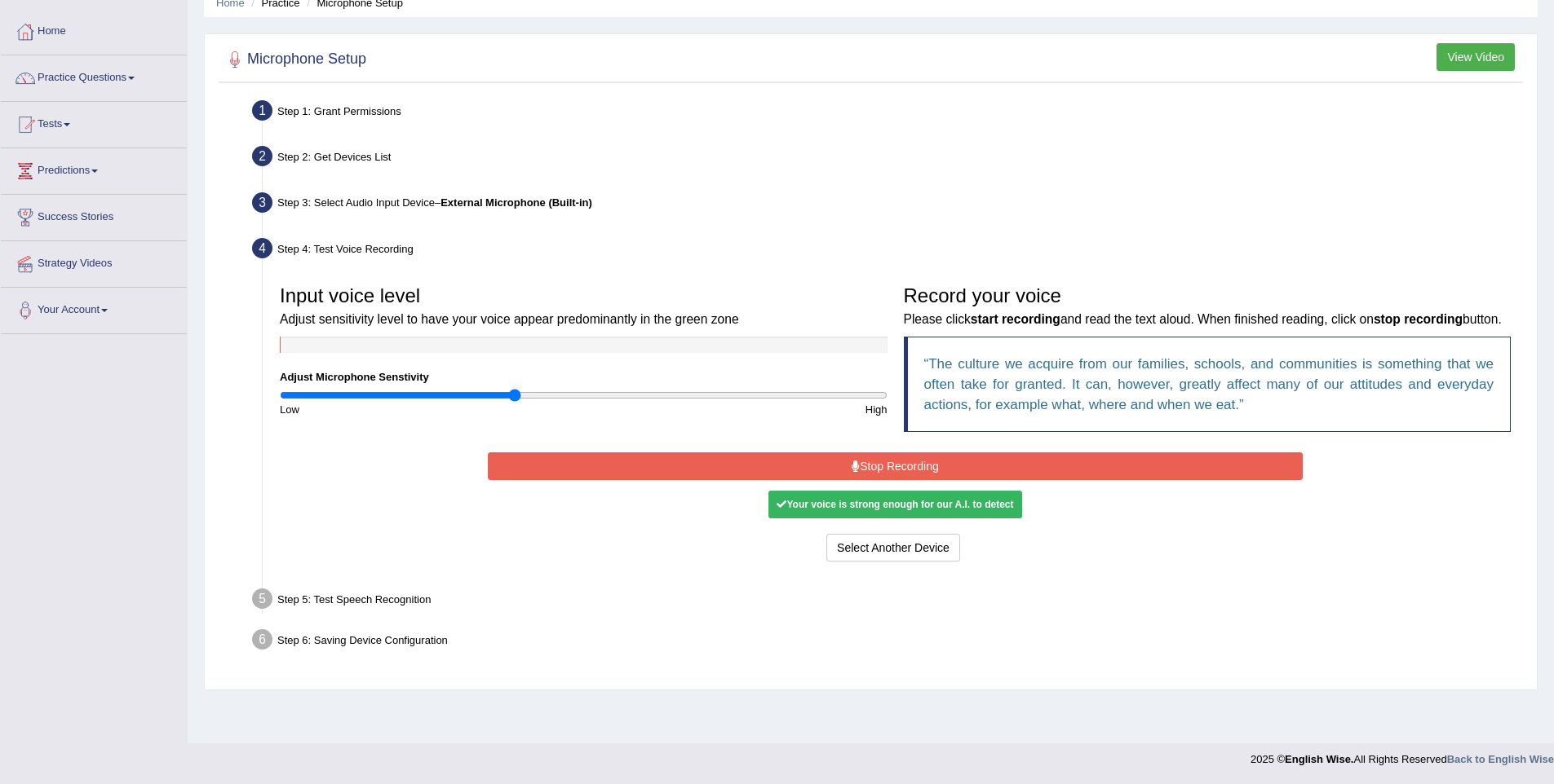
click at [843, 480] on button "Stop Recording" at bounding box center [895, 466] width 814 height 28
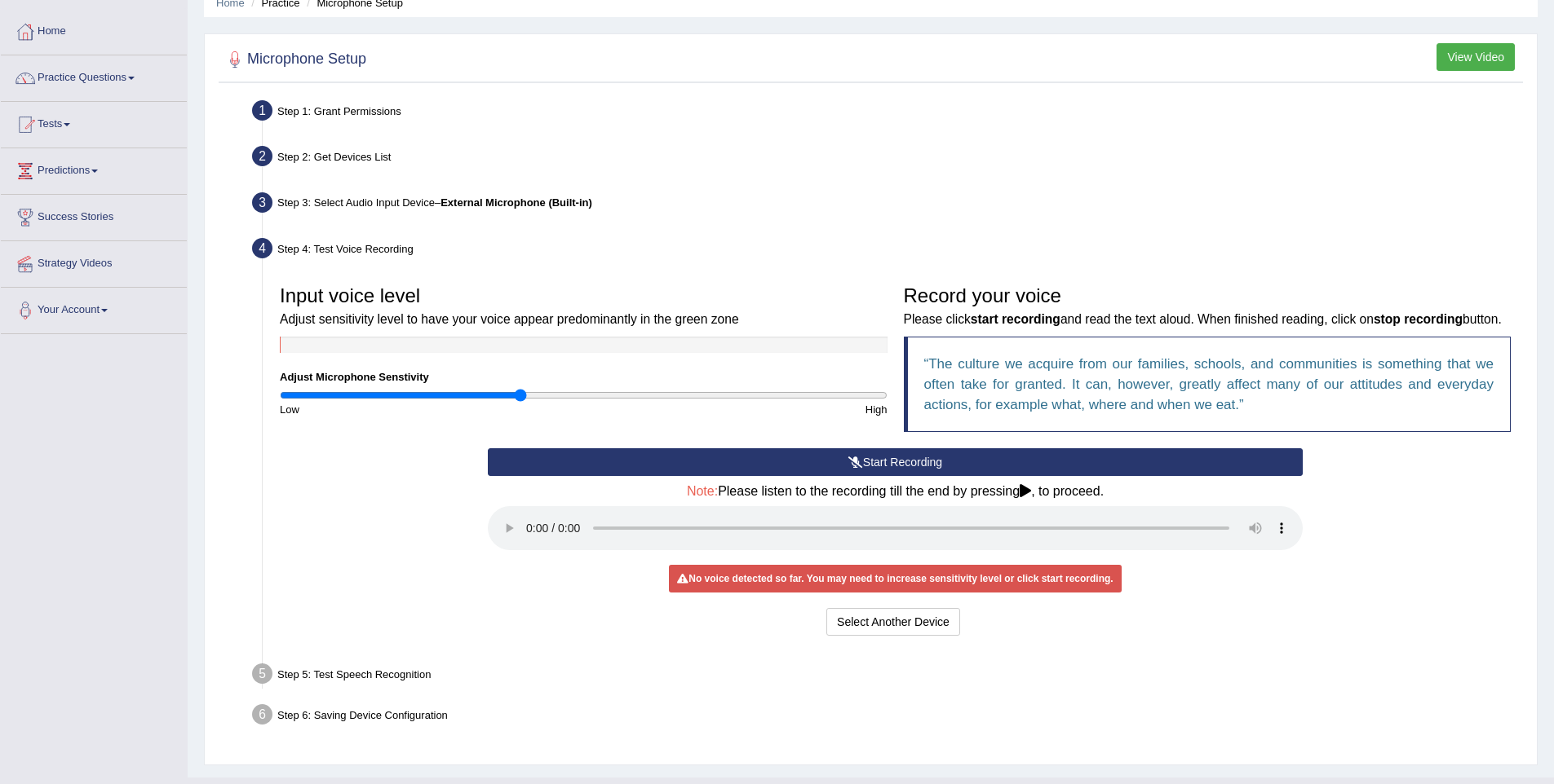
type input "0.8"
click at [522, 399] on input "range" at bounding box center [583, 395] width 608 height 13
click at [902, 476] on button "Start Recording" at bounding box center [895, 462] width 814 height 28
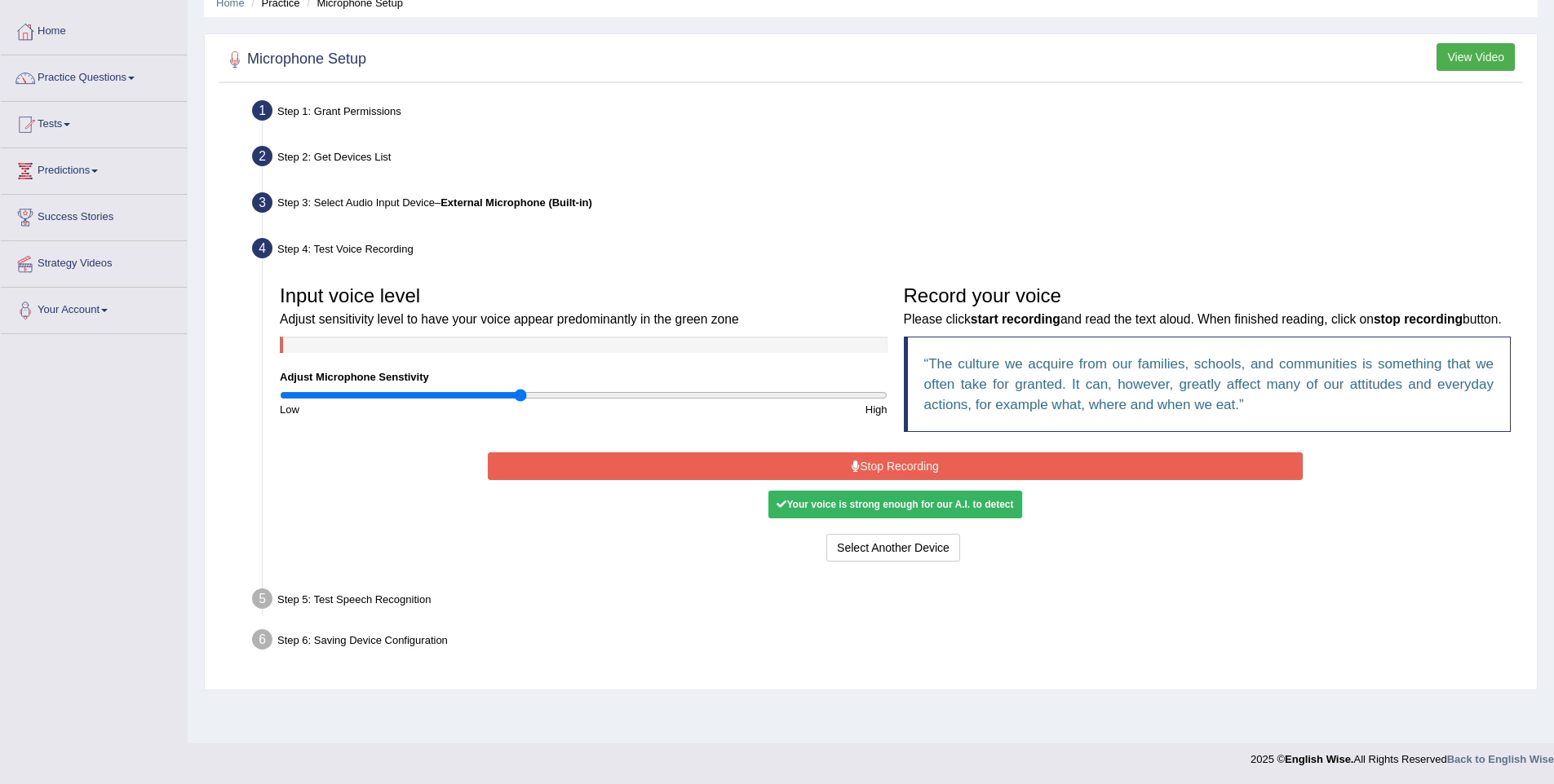
click at [851, 472] on icon at bounding box center [855, 466] width 8 height 11
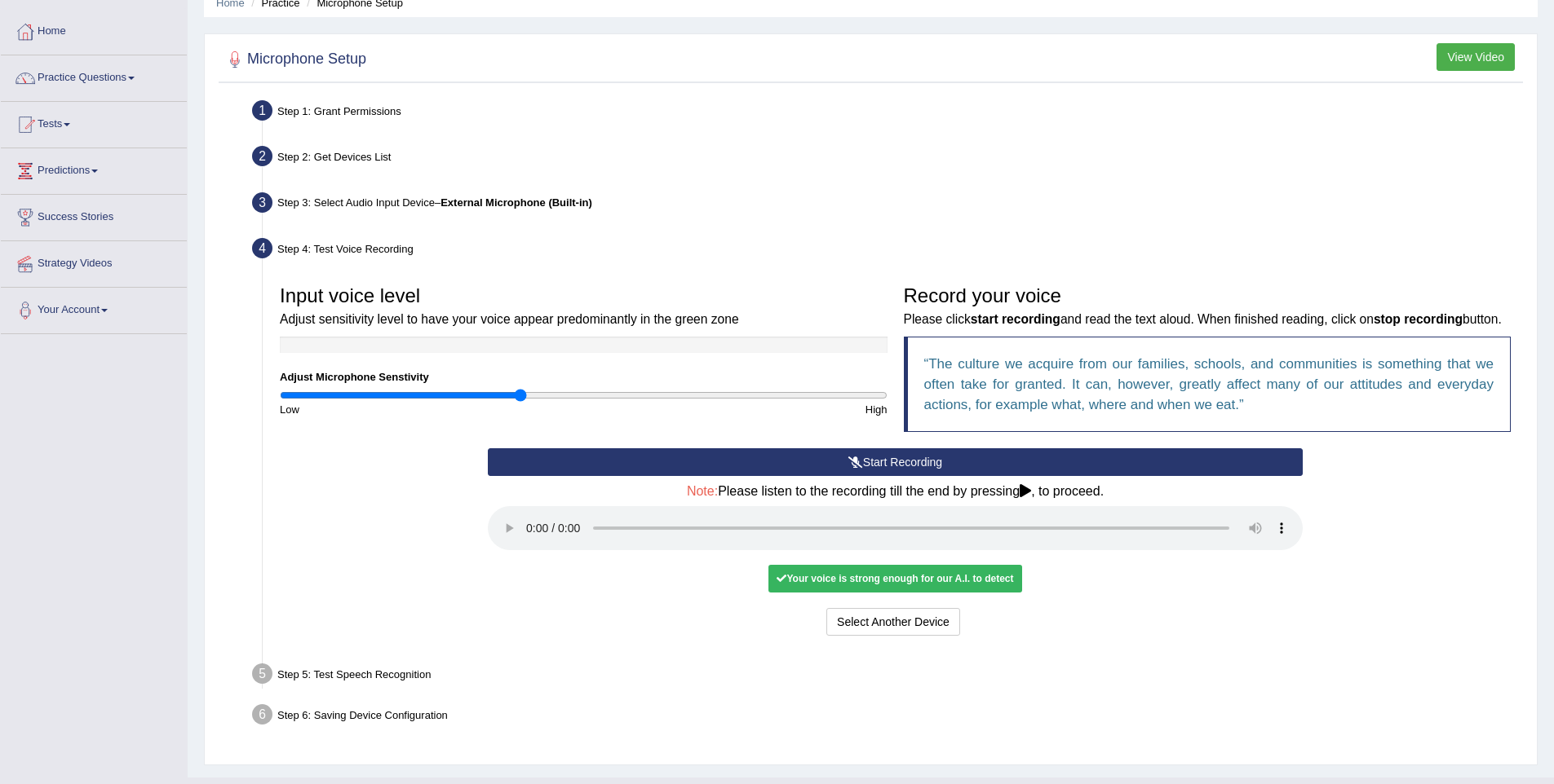
click at [897, 592] on div "Your voice is strong enough for our A.I. to detect" at bounding box center [894, 579] width 253 height 28
click at [781, 584] on icon at bounding box center [781, 579] width 10 height 10
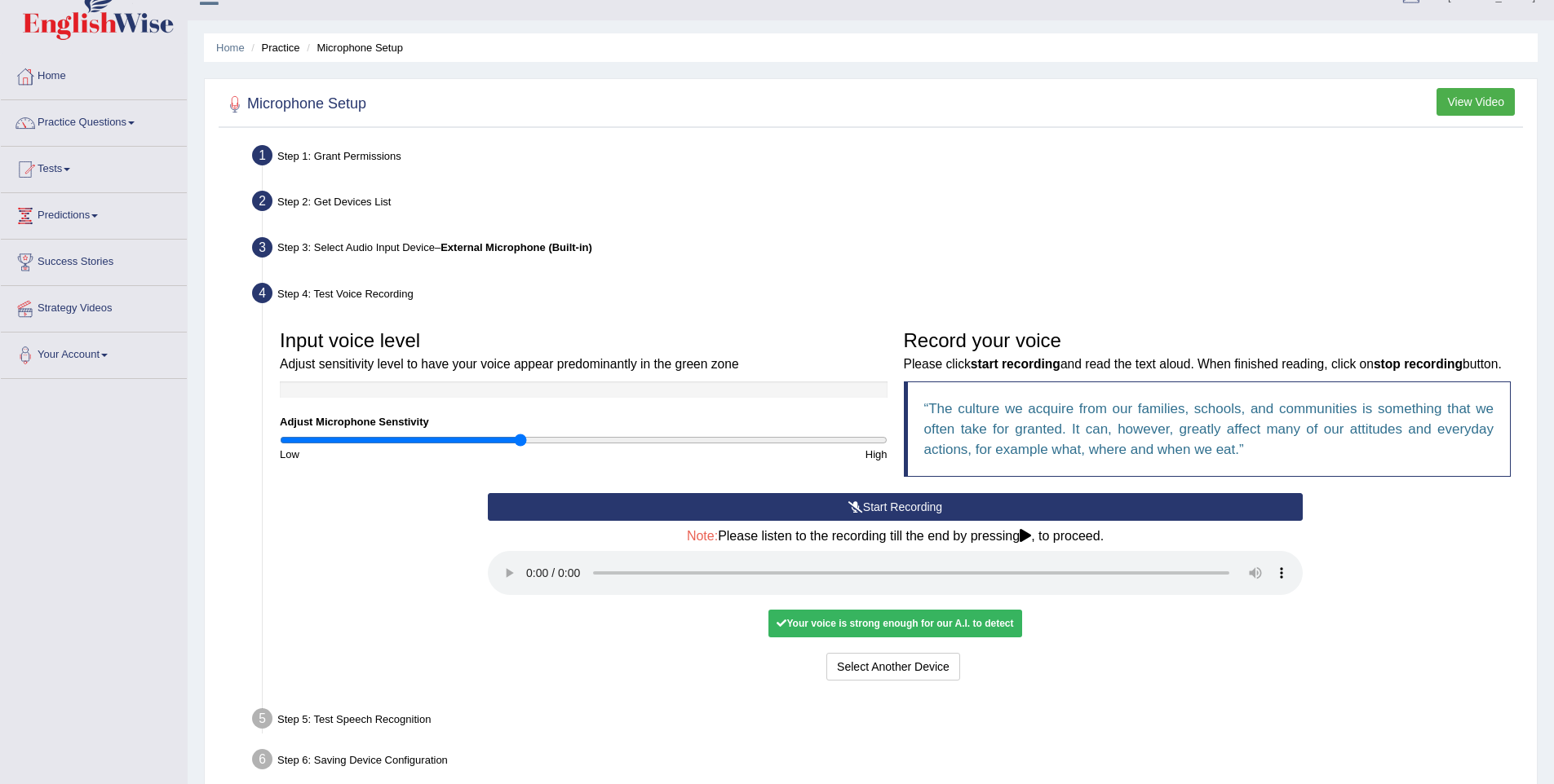
scroll to position [127, 0]
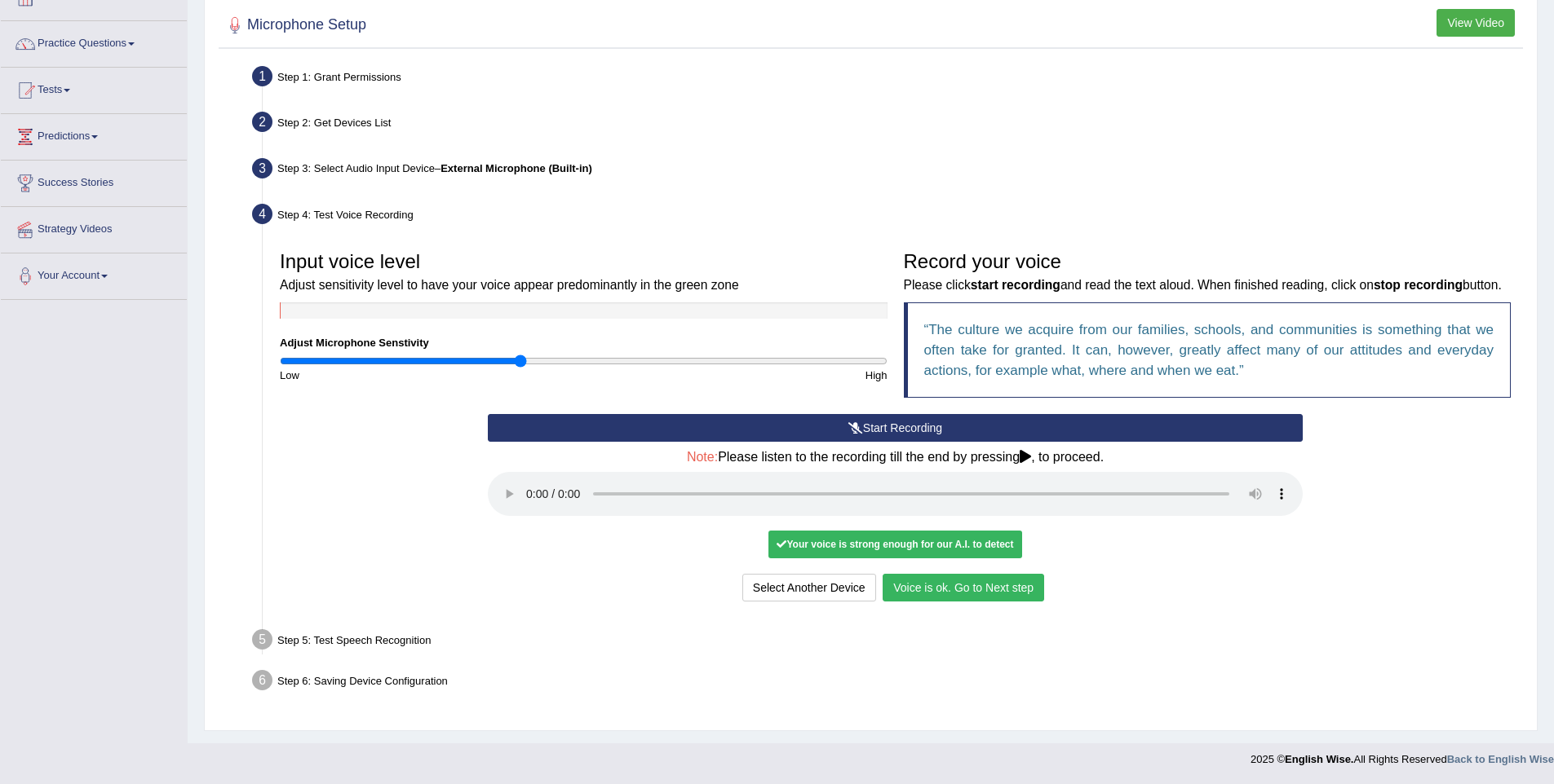
click at [867, 547] on div "Your voice is strong enough for our A.I. to detect" at bounding box center [894, 545] width 253 height 28
click at [743, 534] on div "Start Recording Stop Recording Note: Please listen to the recording till the en…" at bounding box center [894, 510] width 831 height 193
click at [976, 597] on button "Voice is ok. Go to Next step" at bounding box center [963, 588] width 162 height 28
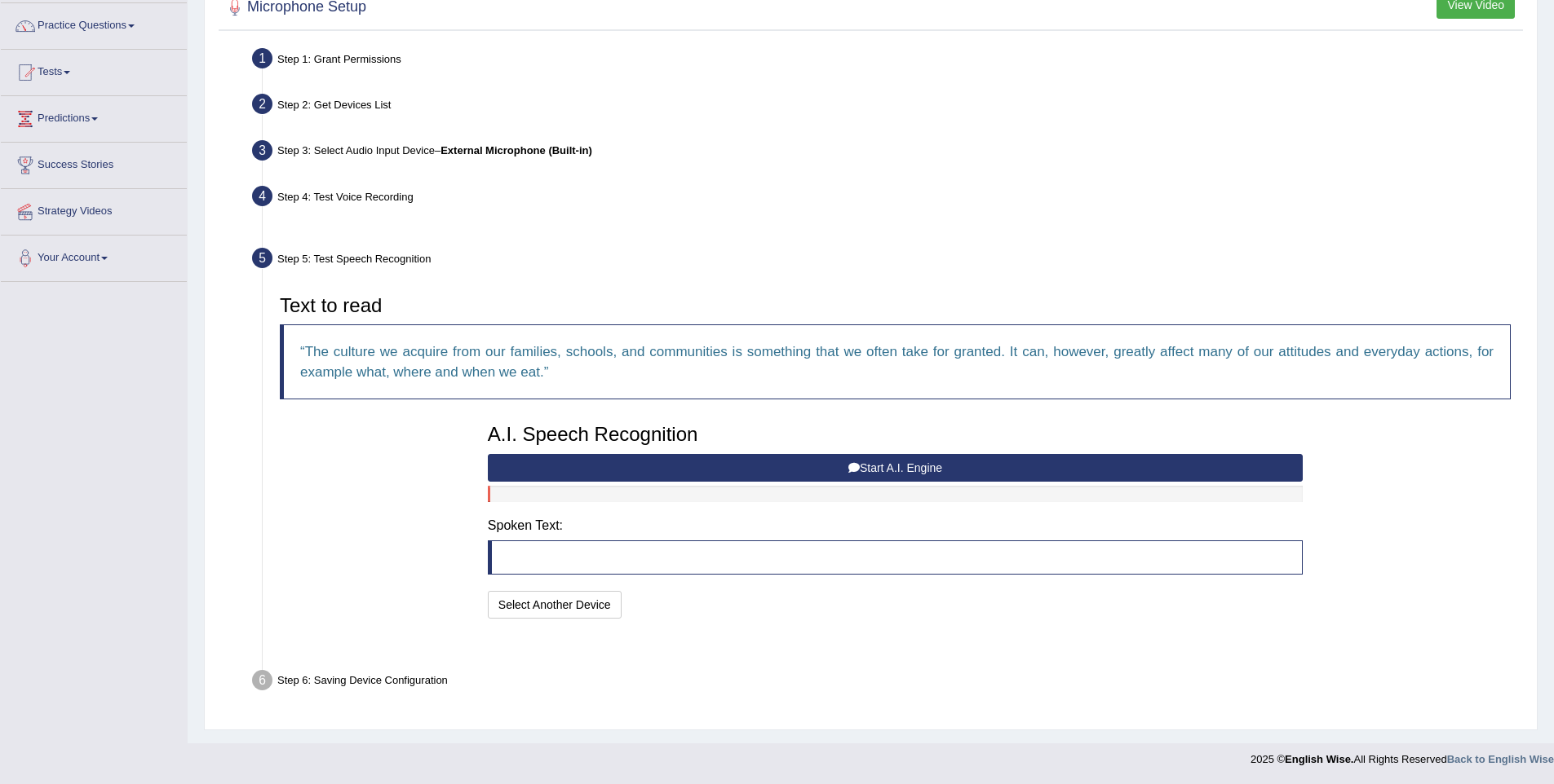
scroll to position [84, 0]
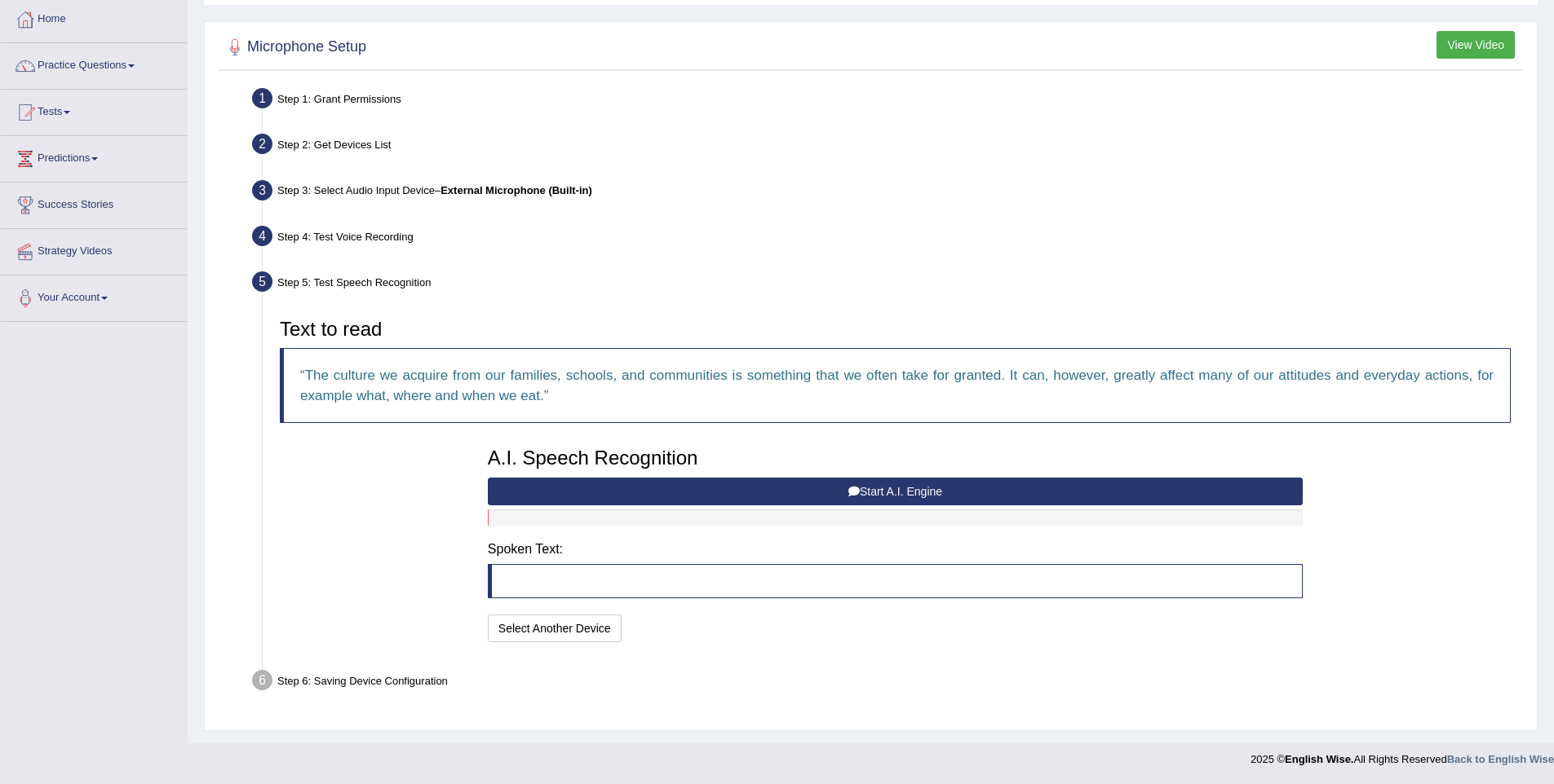
click at [845, 483] on button "Start A.I. Engine" at bounding box center [895, 492] width 814 height 28
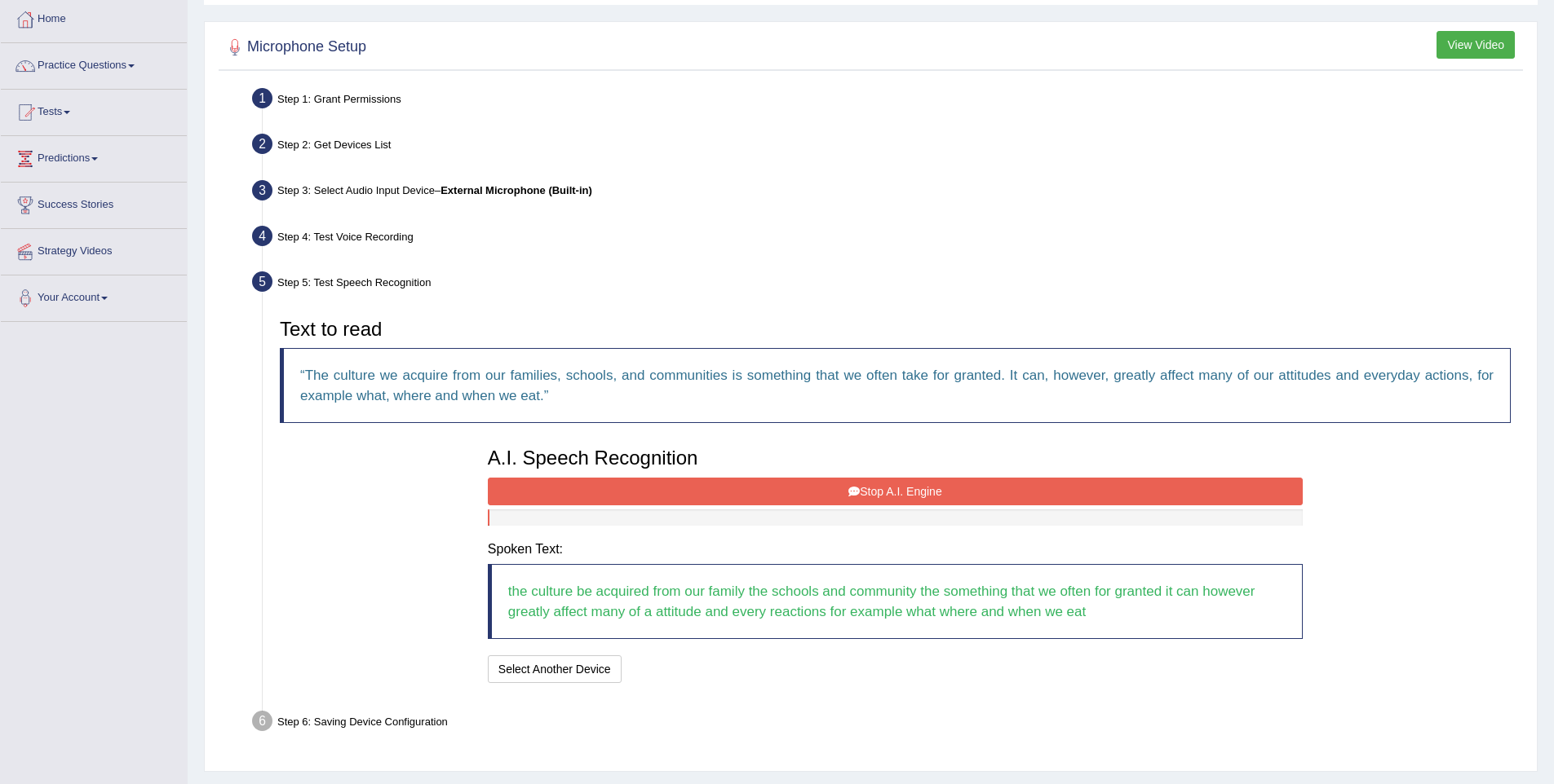
click at [880, 492] on button "Stop A.I. Engine" at bounding box center [895, 492] width 814 height 28
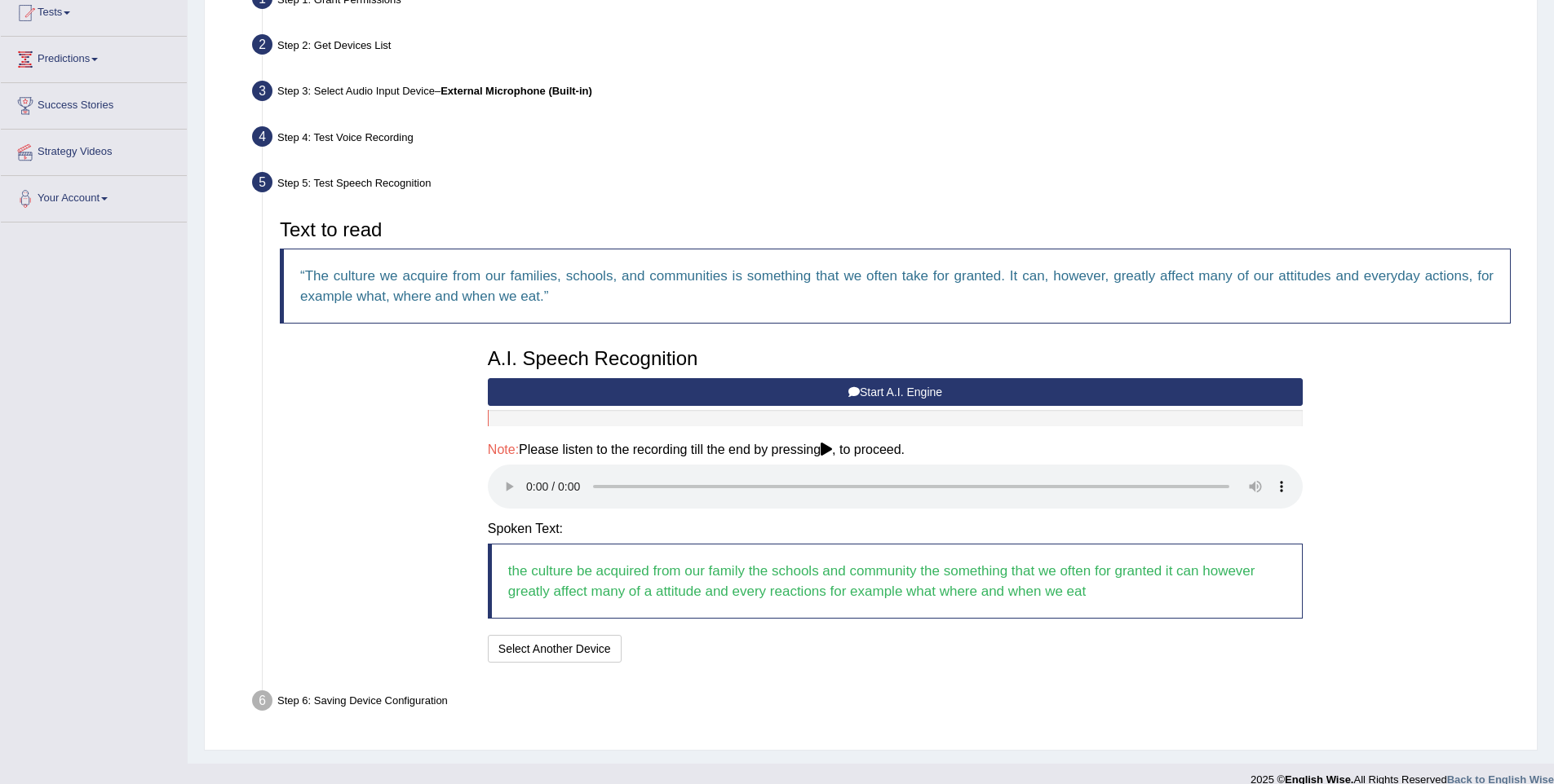
scroll to position [190, 0]
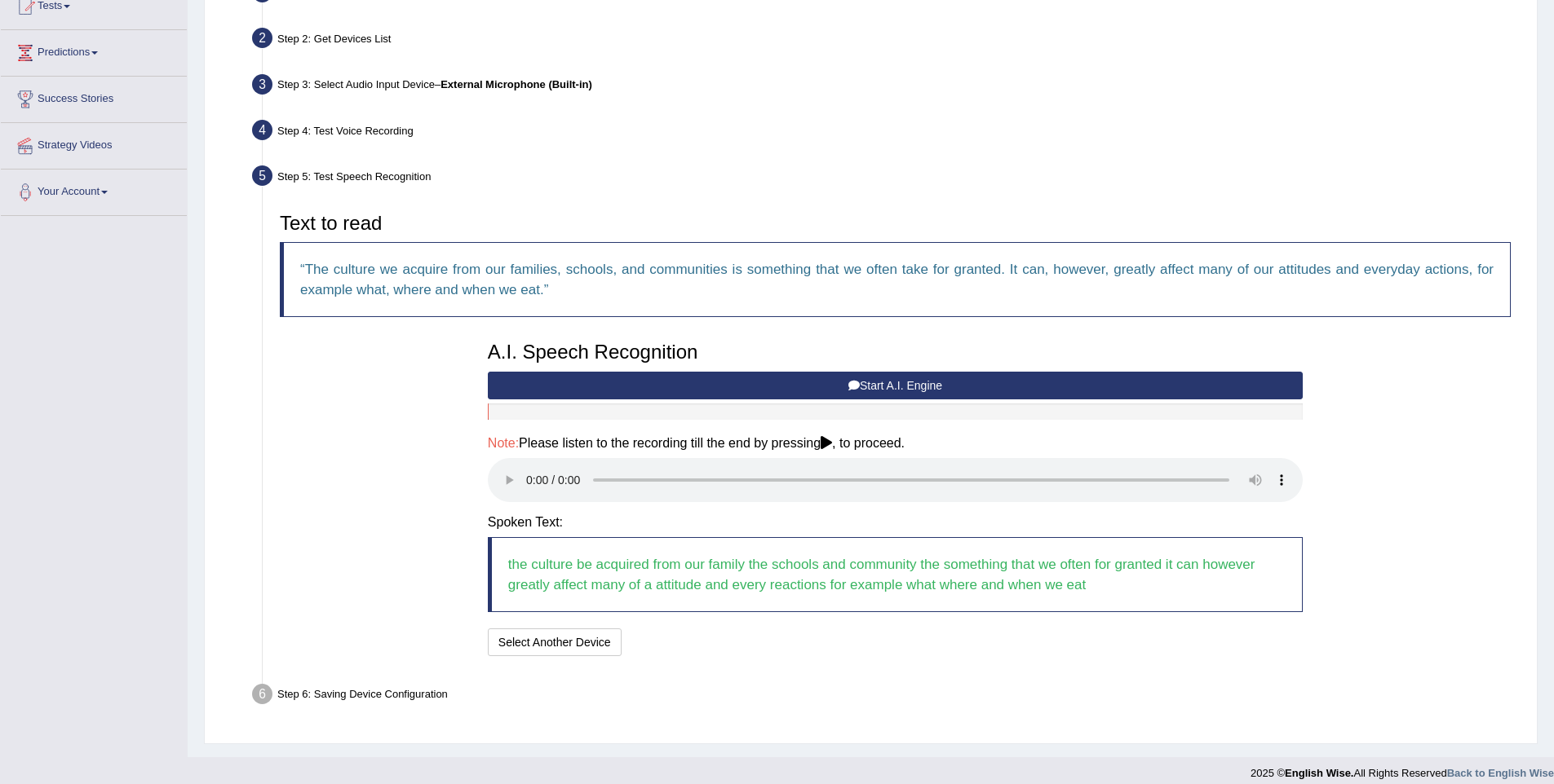
click at [839, 582] on blockquote "the culture be acquired from our family the schools and community the something…" at bounding box center [895, 574] width 814 height 75
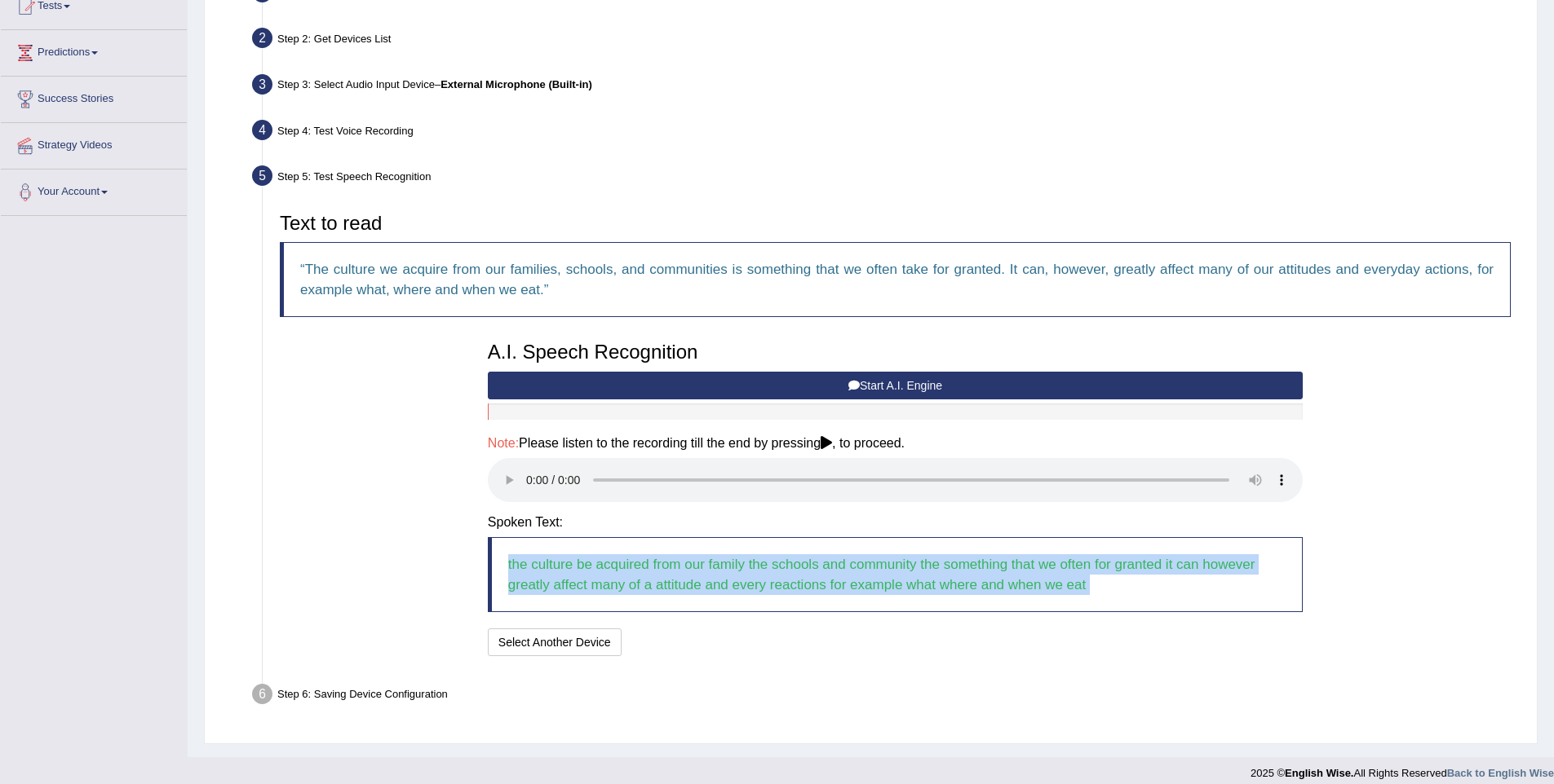
click at [839, 582] on blockquote "the culture be acquired from our family the schools and community the something…" at bounding box center [895, 574] width 814 height 75
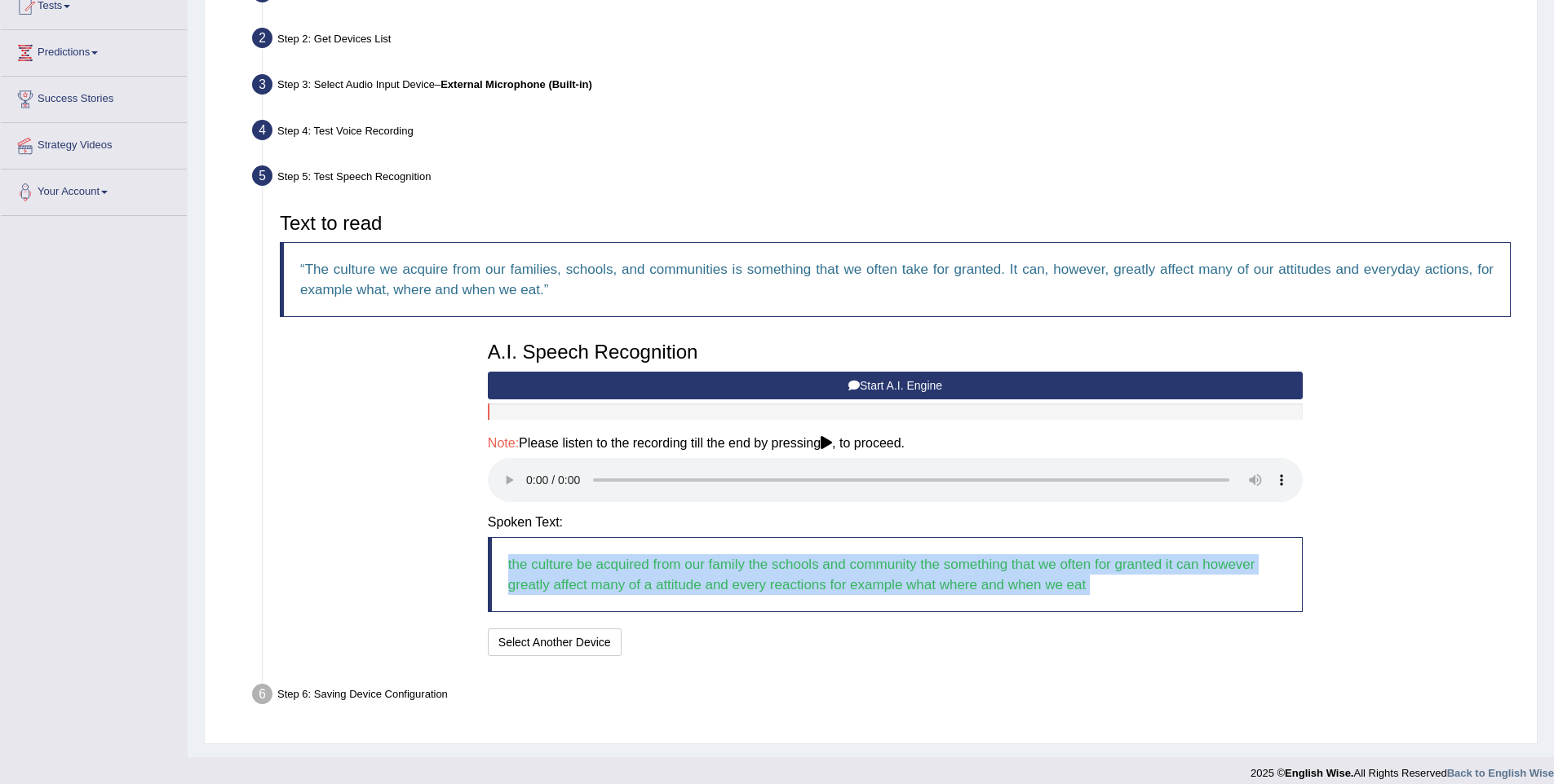
click at [839, 582] on blockquote "the culture be acquired from our family the schools and community the something…" at bounding box center [895, 574] width 814 height 75
click at [697, 632] on button "Speech is ok. Go to Last step" at bounding box center [713, 642] width 171 height 28
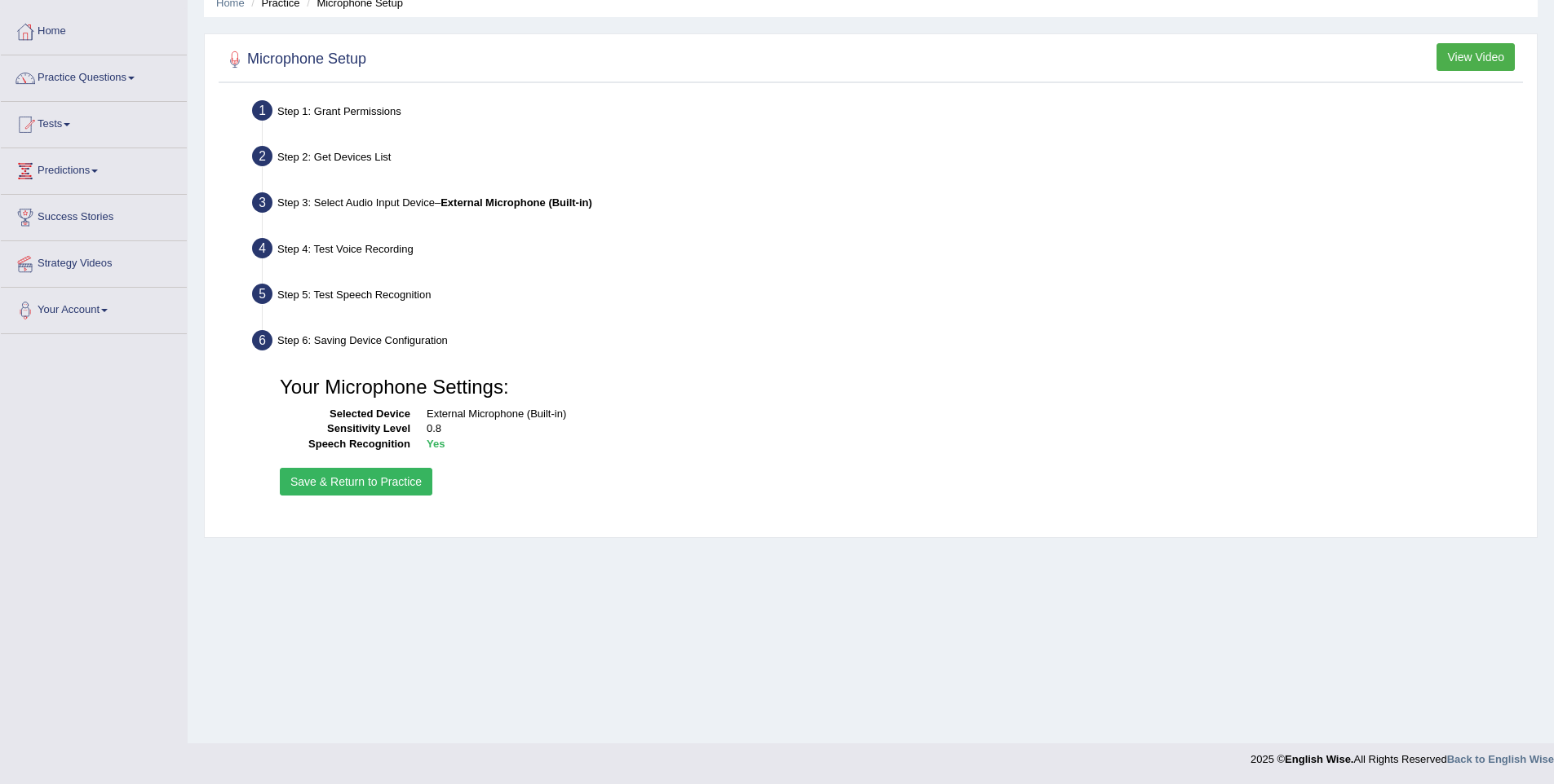
click at [341, 483] on button "Save & Return to Practice" at bounding box center [355, 482] width 153 height 28
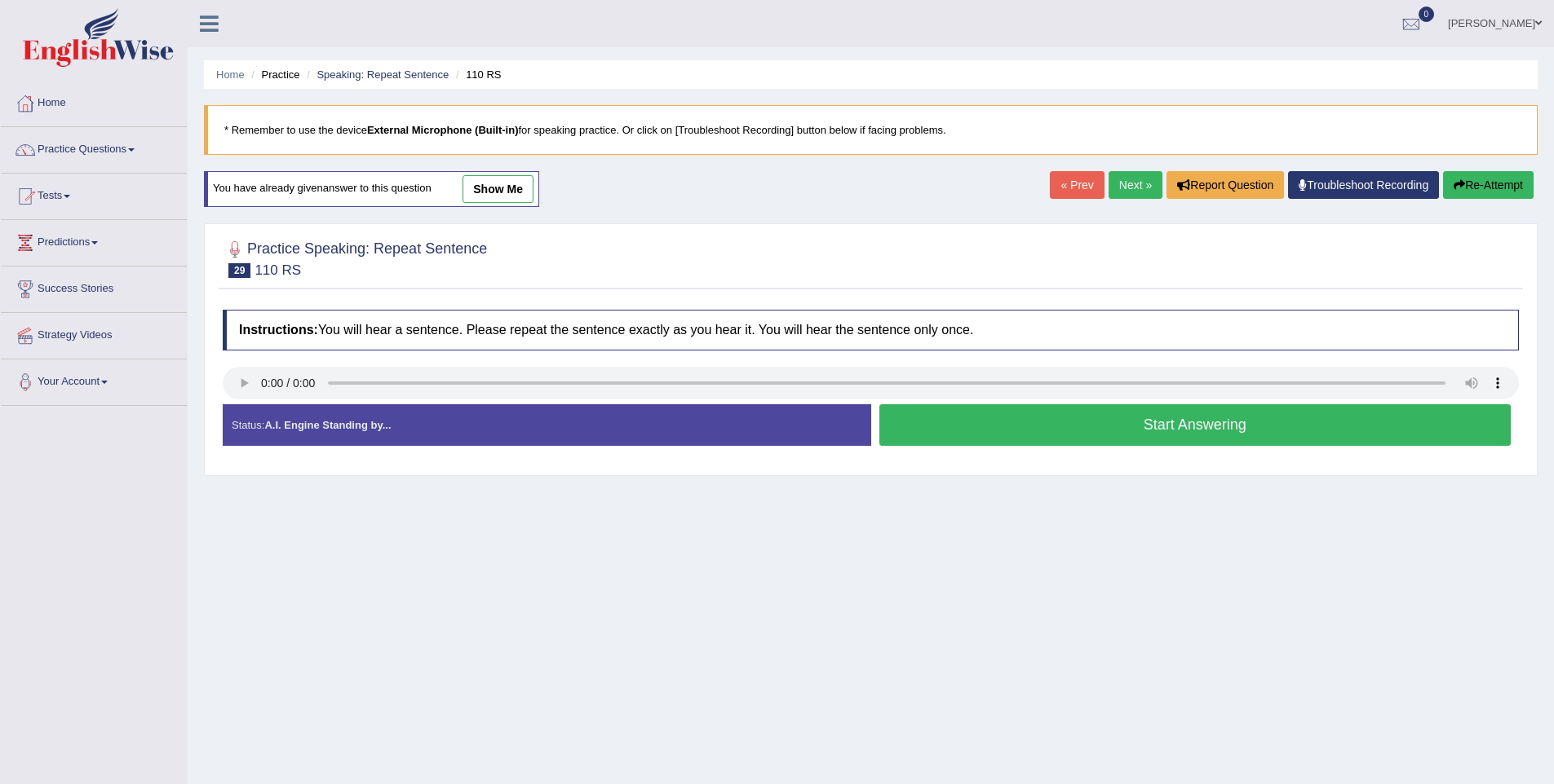
click at [1140, 423] on button "Start Answering" at bounding box center [1195, 425] width 632 height 42
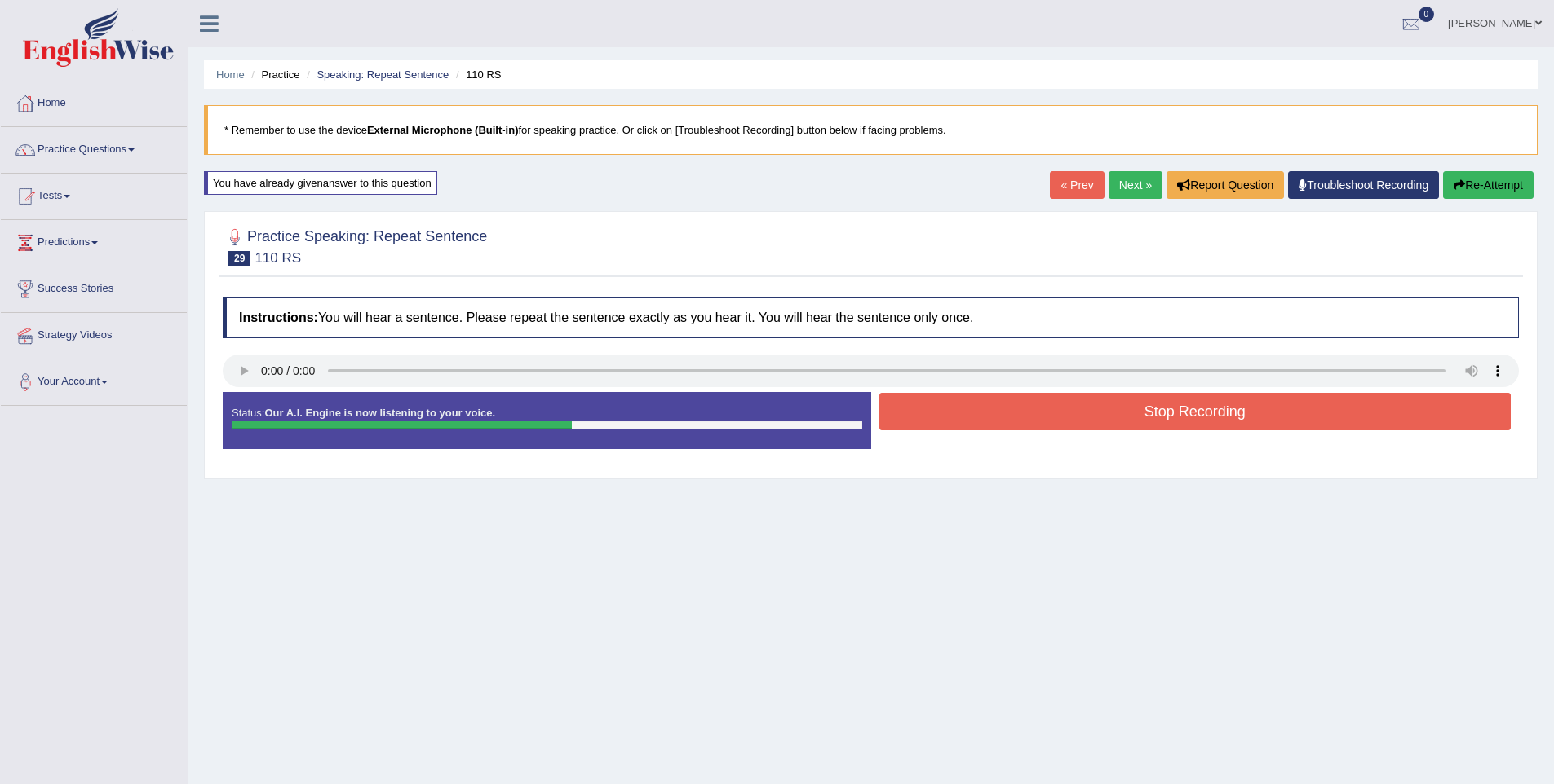
click at [1223, 419] on button "Stop Recording" at bounding box center [1195, 412] width 632 height 38
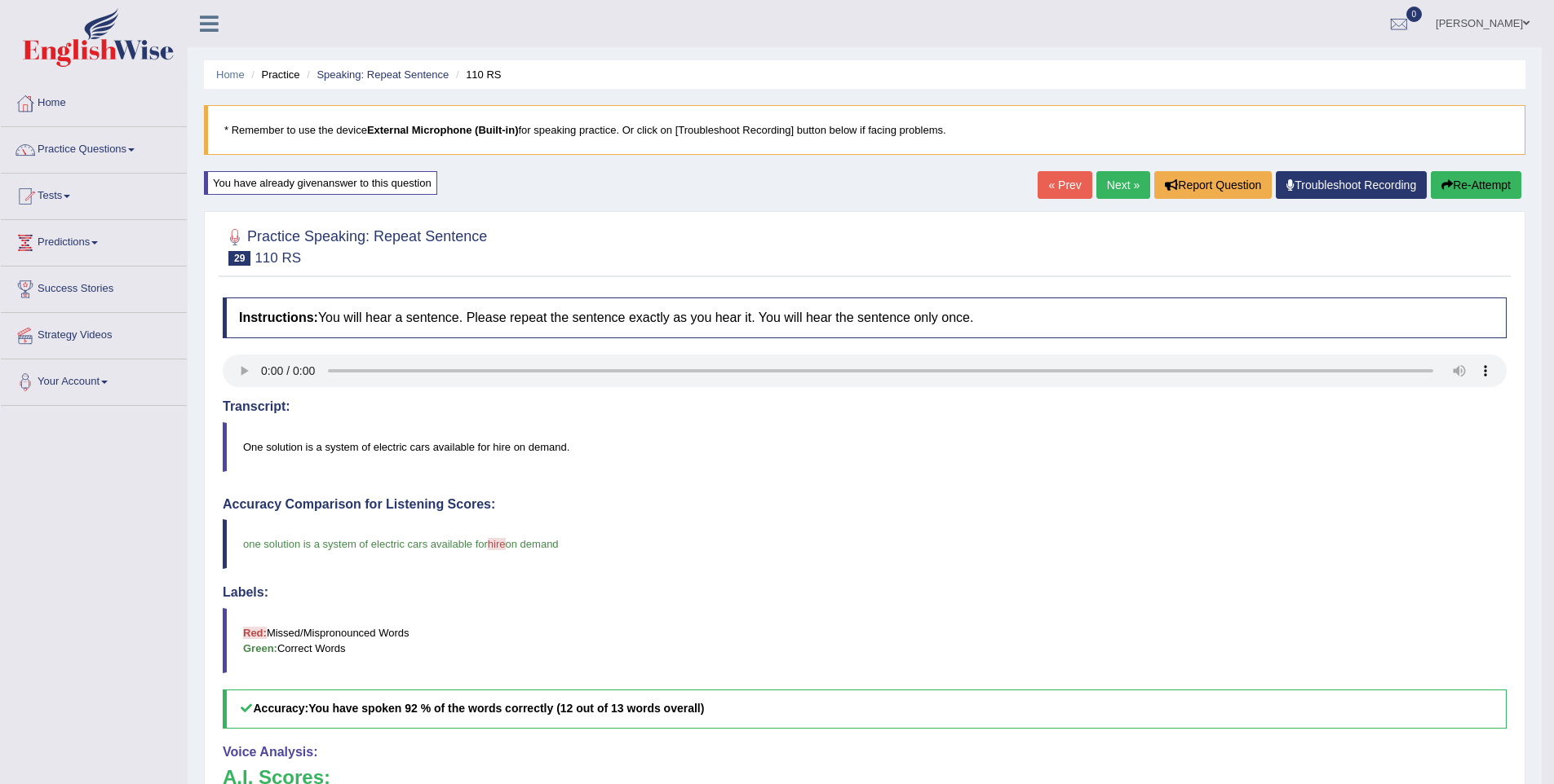
click at [1105, 184] on link "Next »" at bounding box center [1123, 186] width 54 height 28
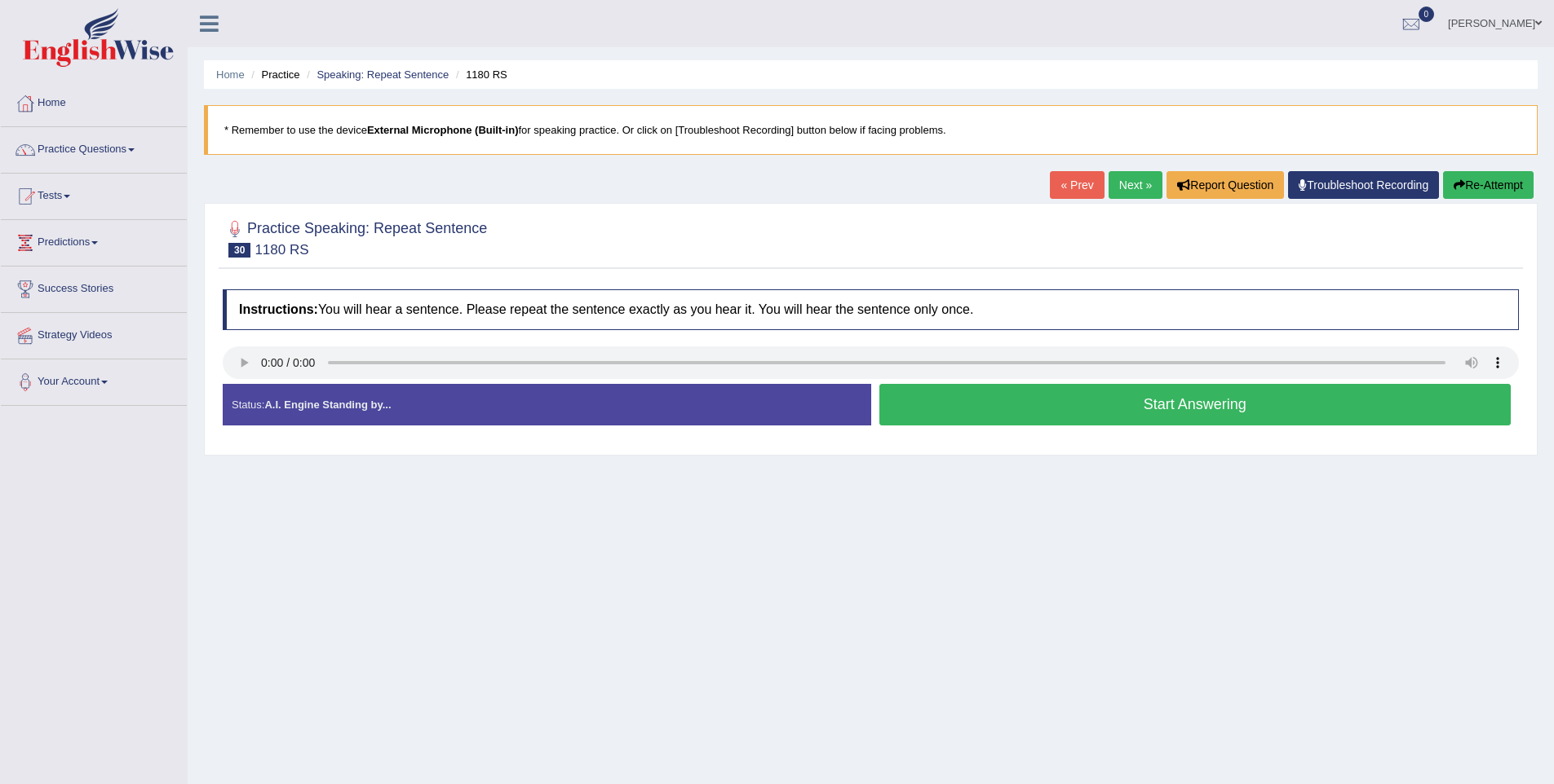
click at [1130, 400] on button "Start Answering" at bounding box center [1195, 405] width 632 height 42
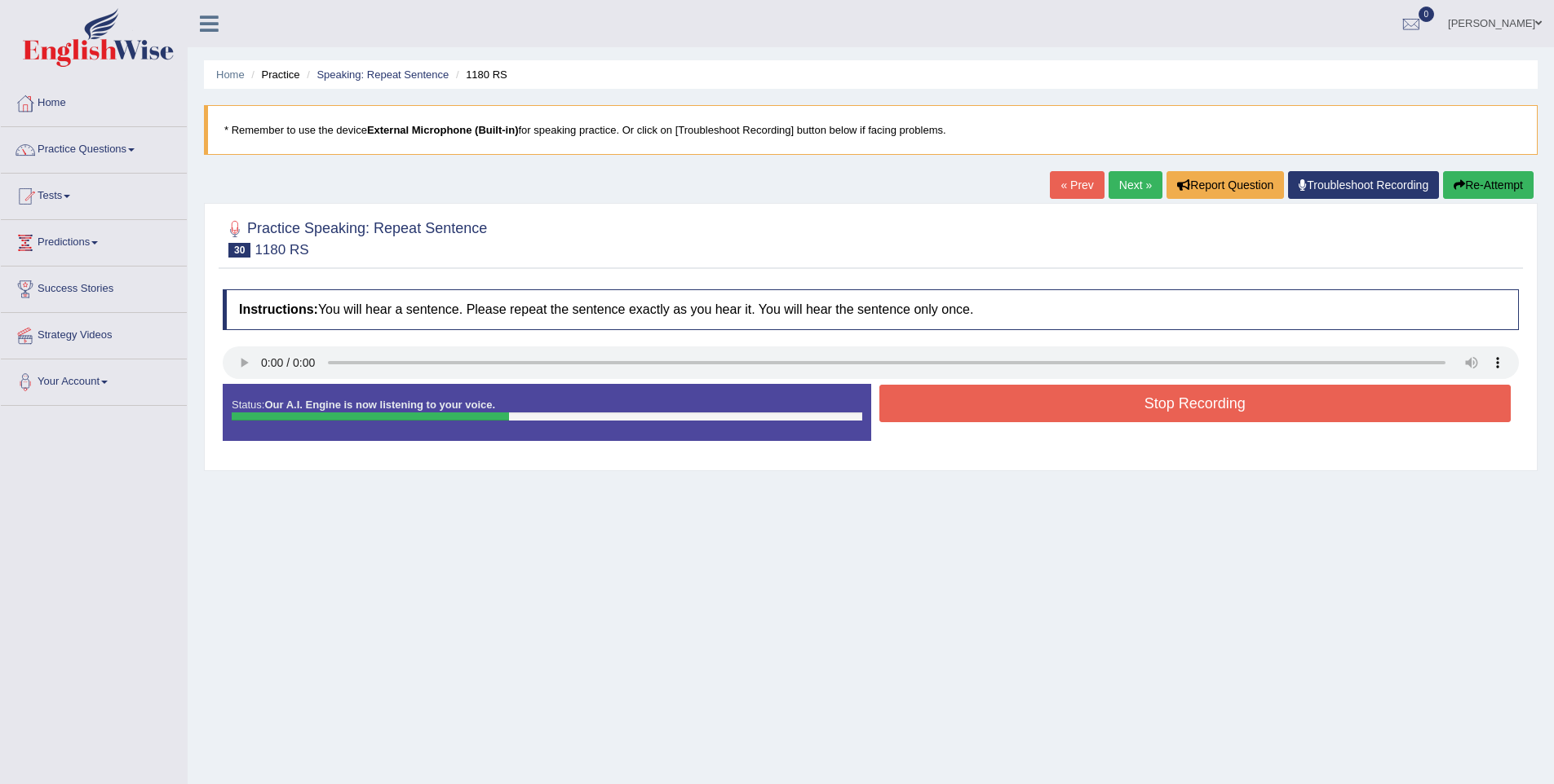
click at [1177, 403] on button "Stop Recording" at bounding box center [1195, 404] width 632 height 38
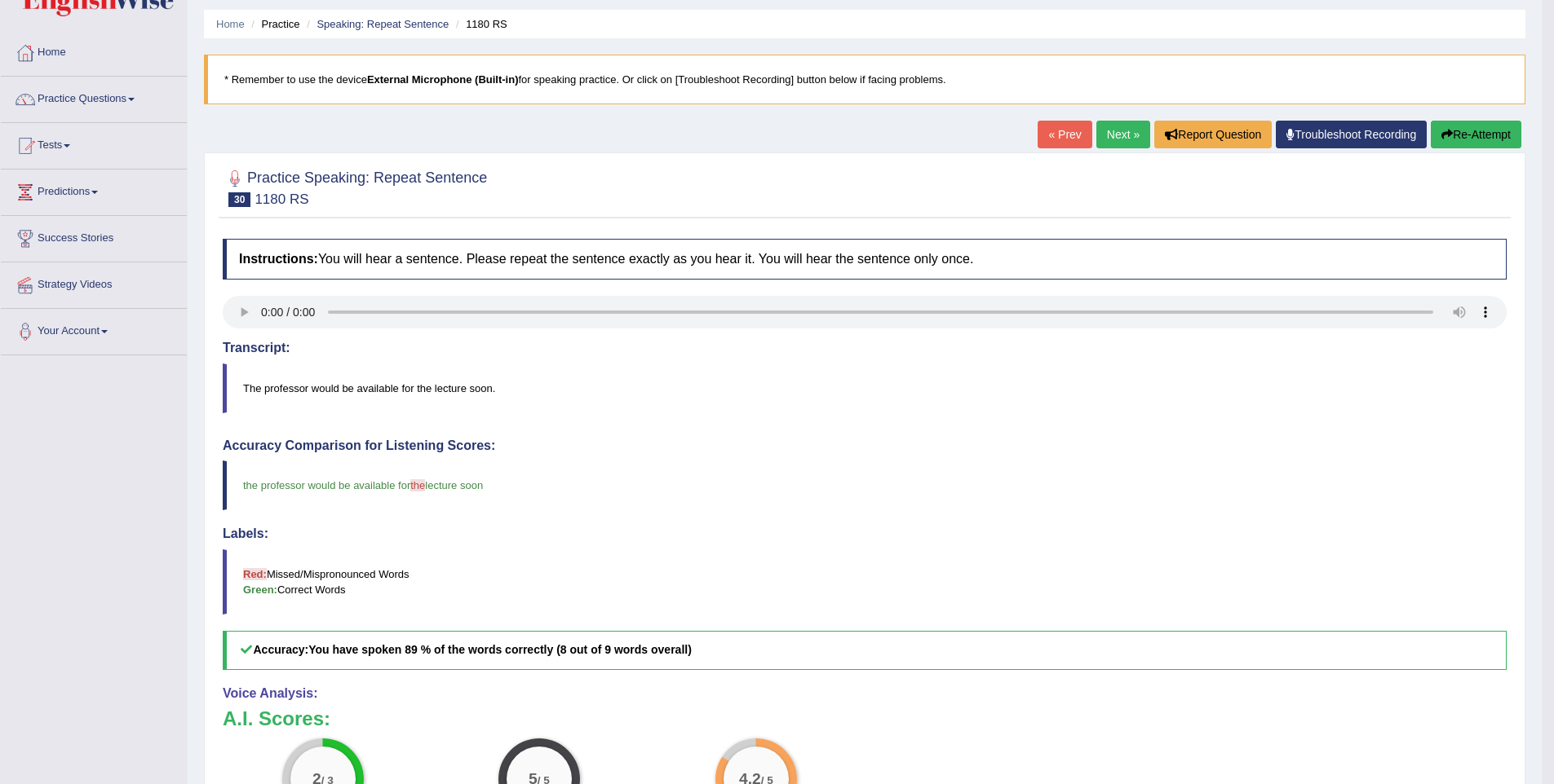
scroll to position [47, 0]
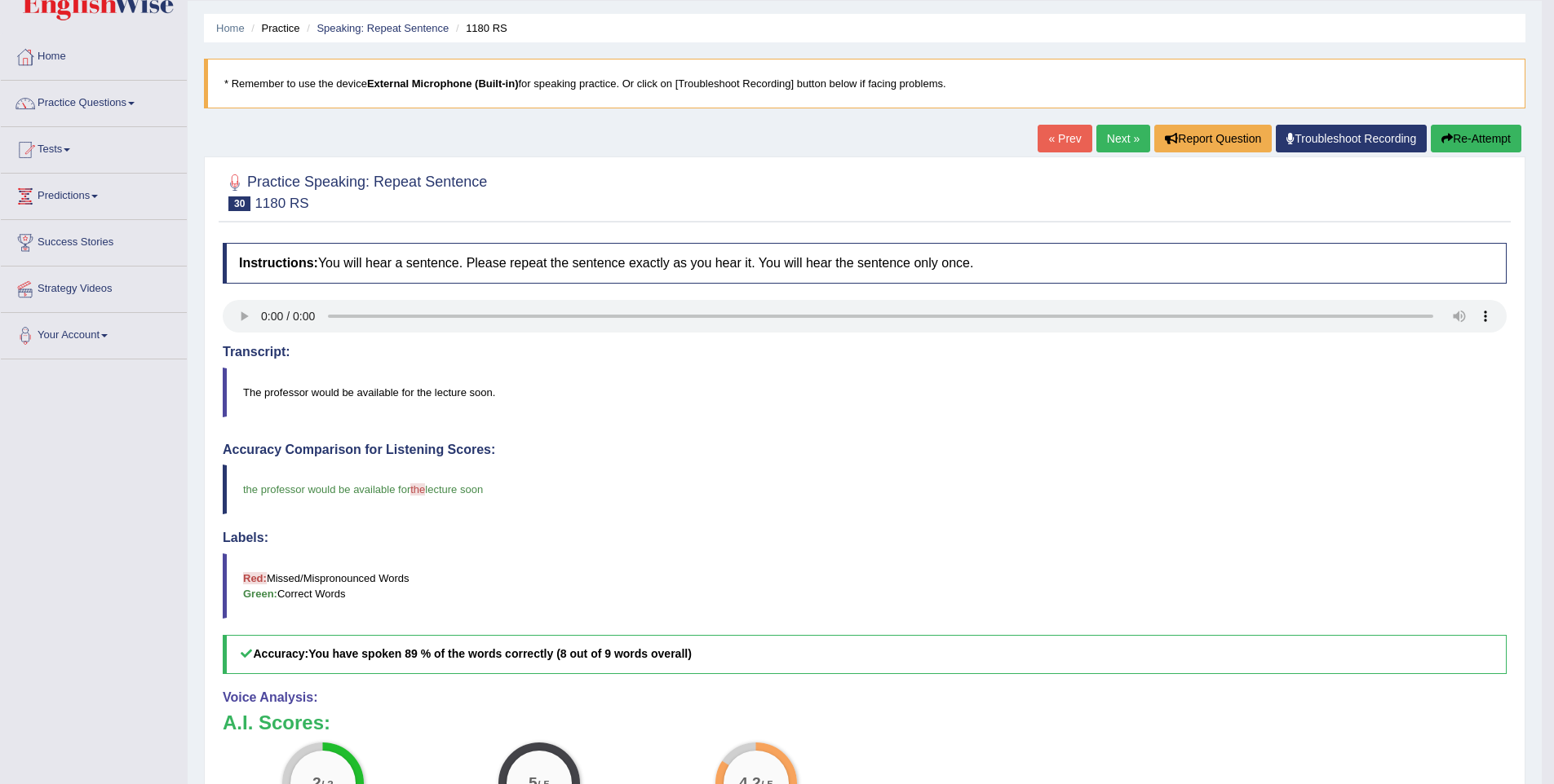
click at [1134, 141] on link "Next »" at bounding box center [1123, 139] width 54 height 28
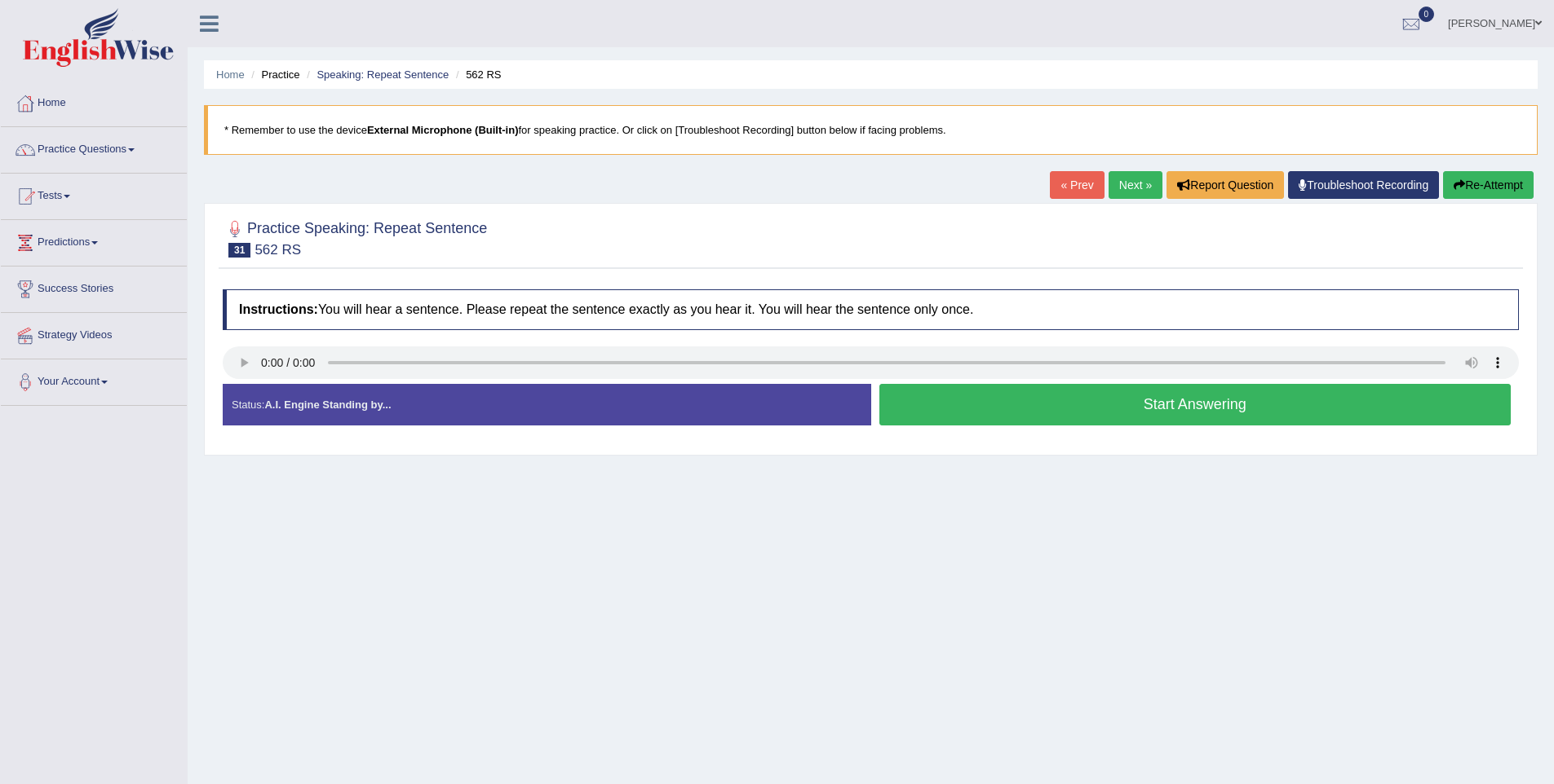
click at [1104, 407] on button "Start Answering" at bounding box center [1195, 405] width 632 height 42
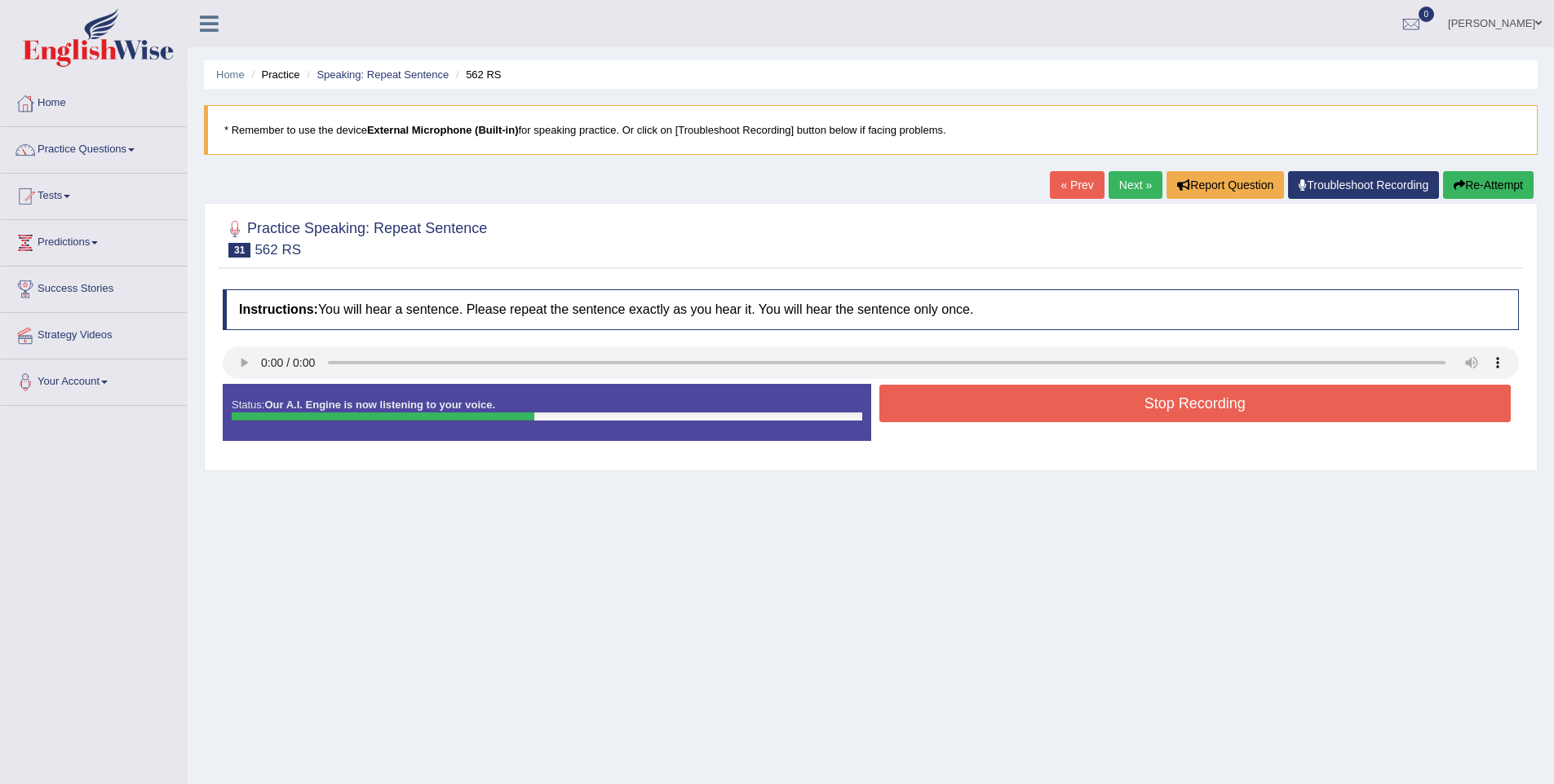
click at [1264, 409] on button "Stop Recording" at bounding box center [1195, 404] width 632 height 38
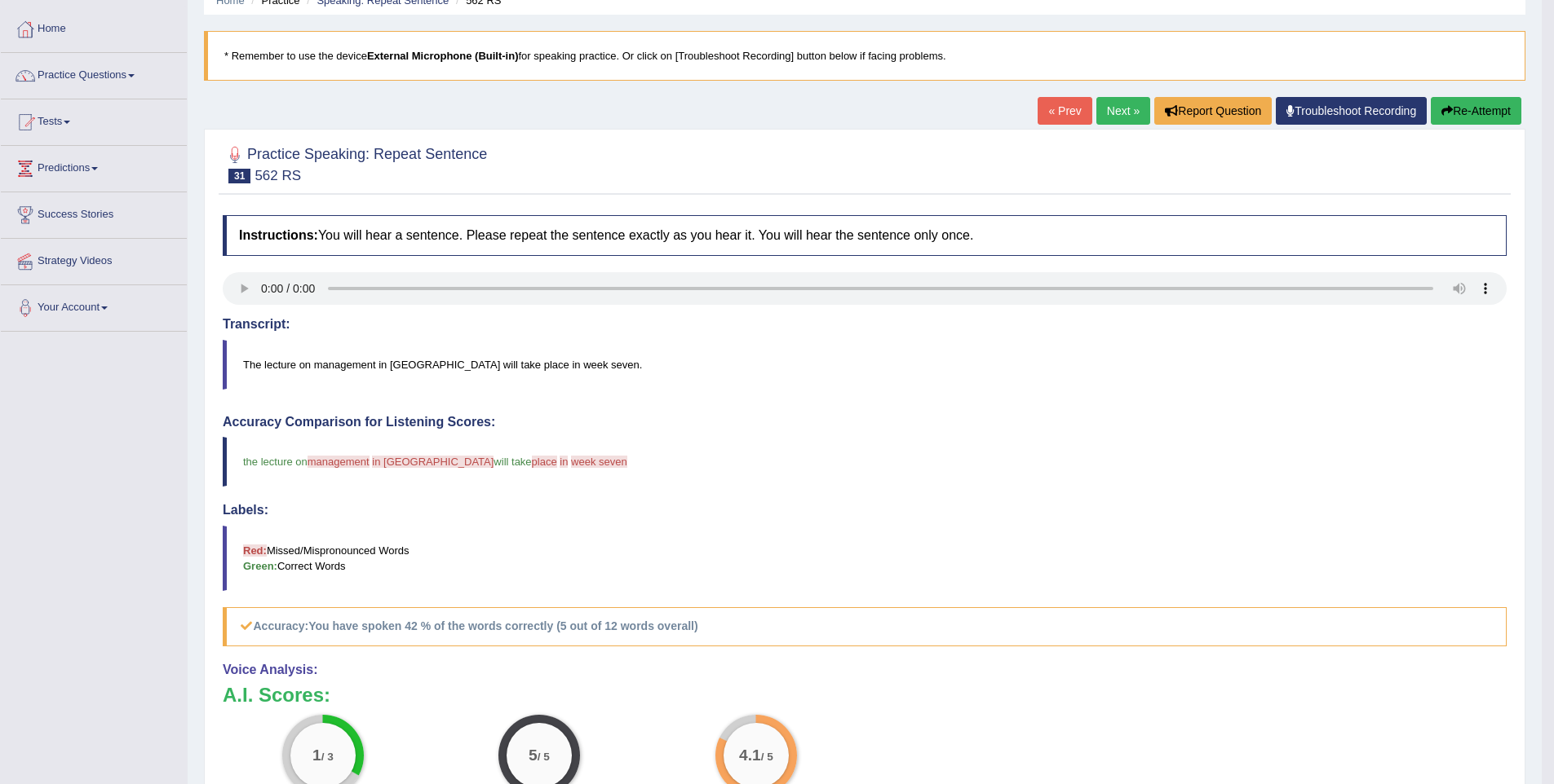
scroll to position [69, 0]
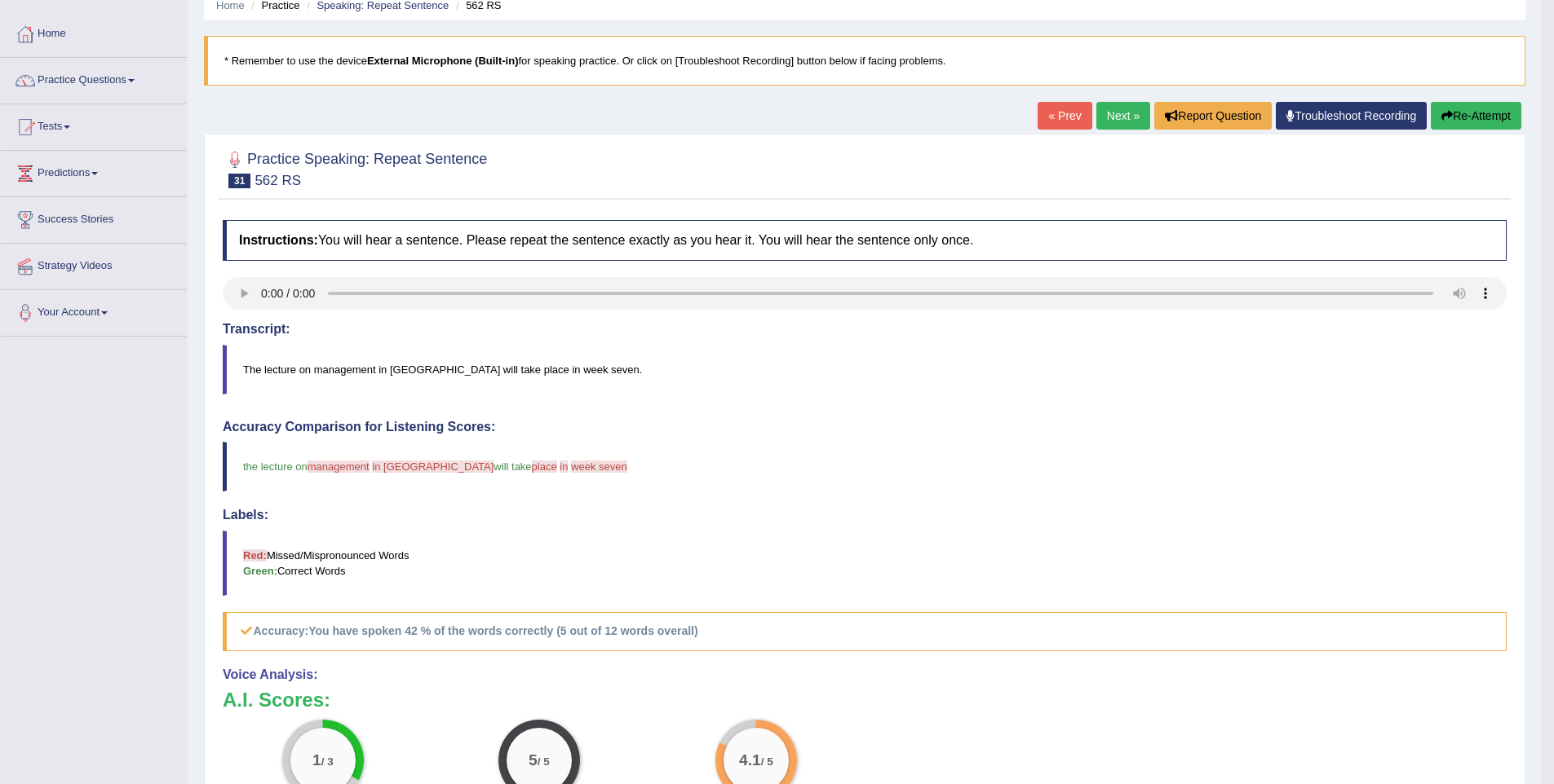
click at [1487, 114] on button "Re-Attempt" at bounding box center [1475, 116] width 91 height 28
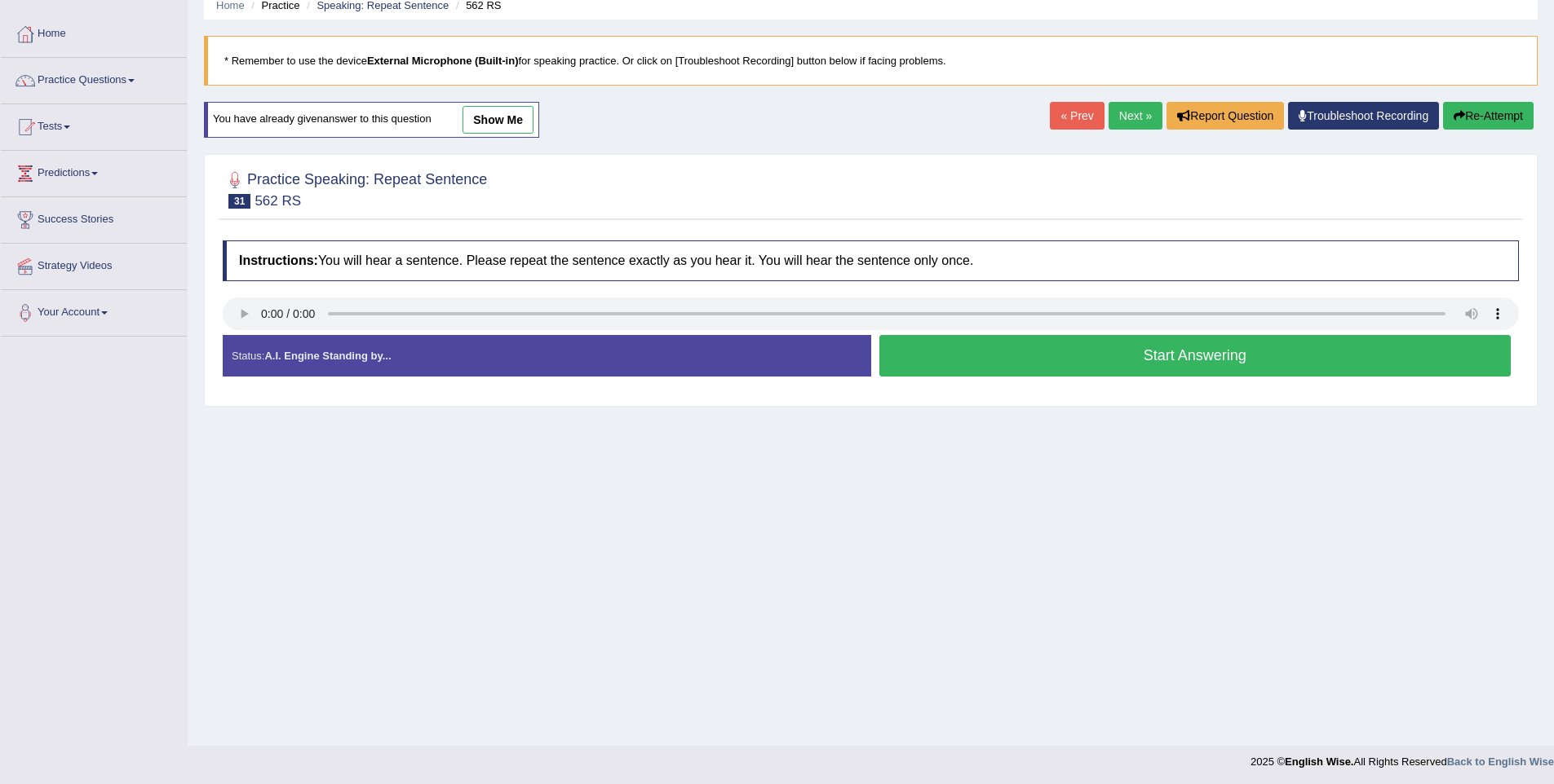
click at [1207, 363] on button "Start Answering" at bounding box center [1195, 356] width 632 height 42
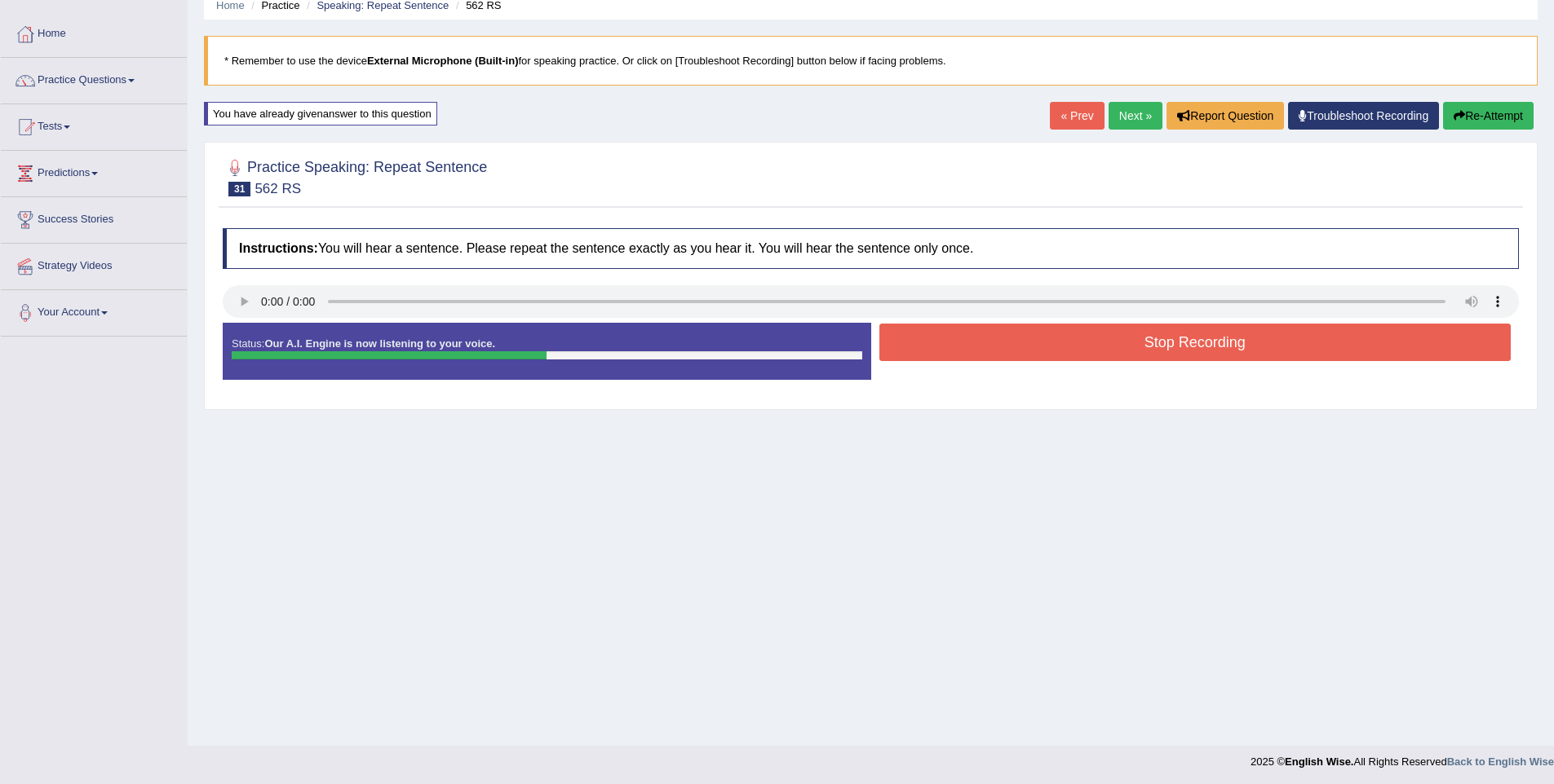
click at [1091, 354] on button "Stop Recording" at bounding box center [1195, 342] width 632 height 38
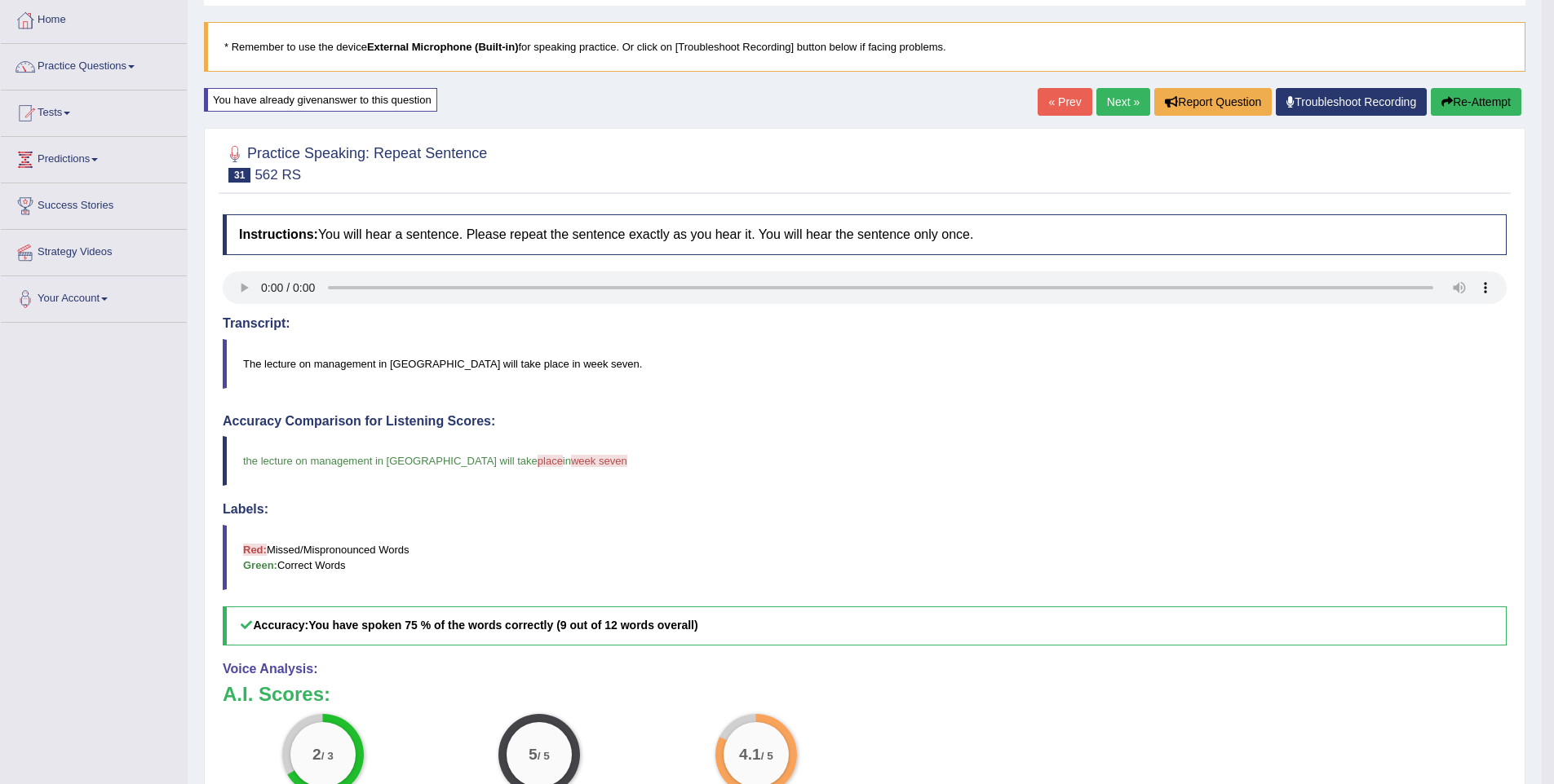
scroll to position [90, 0]
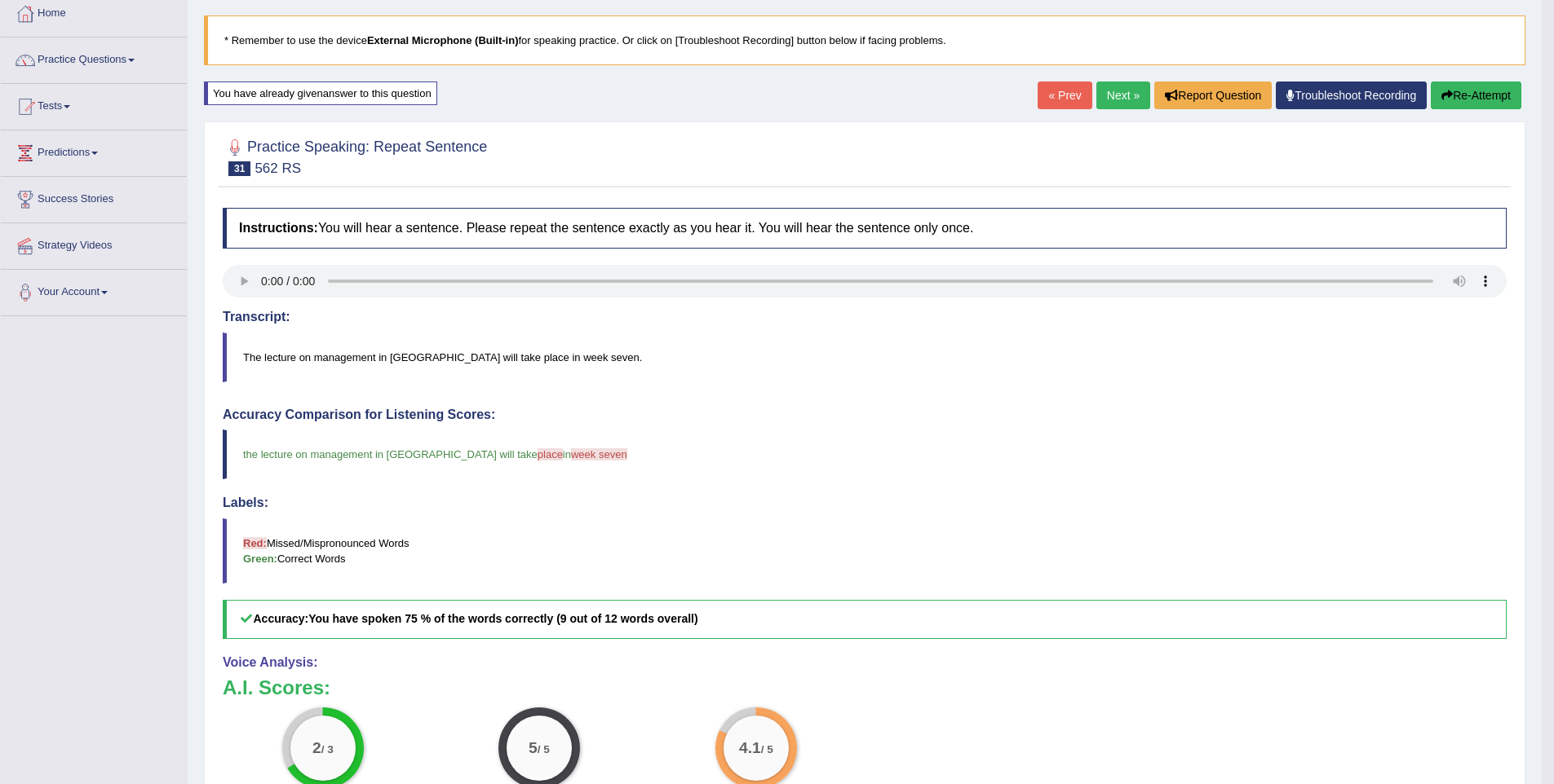
click at [1104, 93] on link "Next »" at bounding box center [1123, 96] width 54 height 28
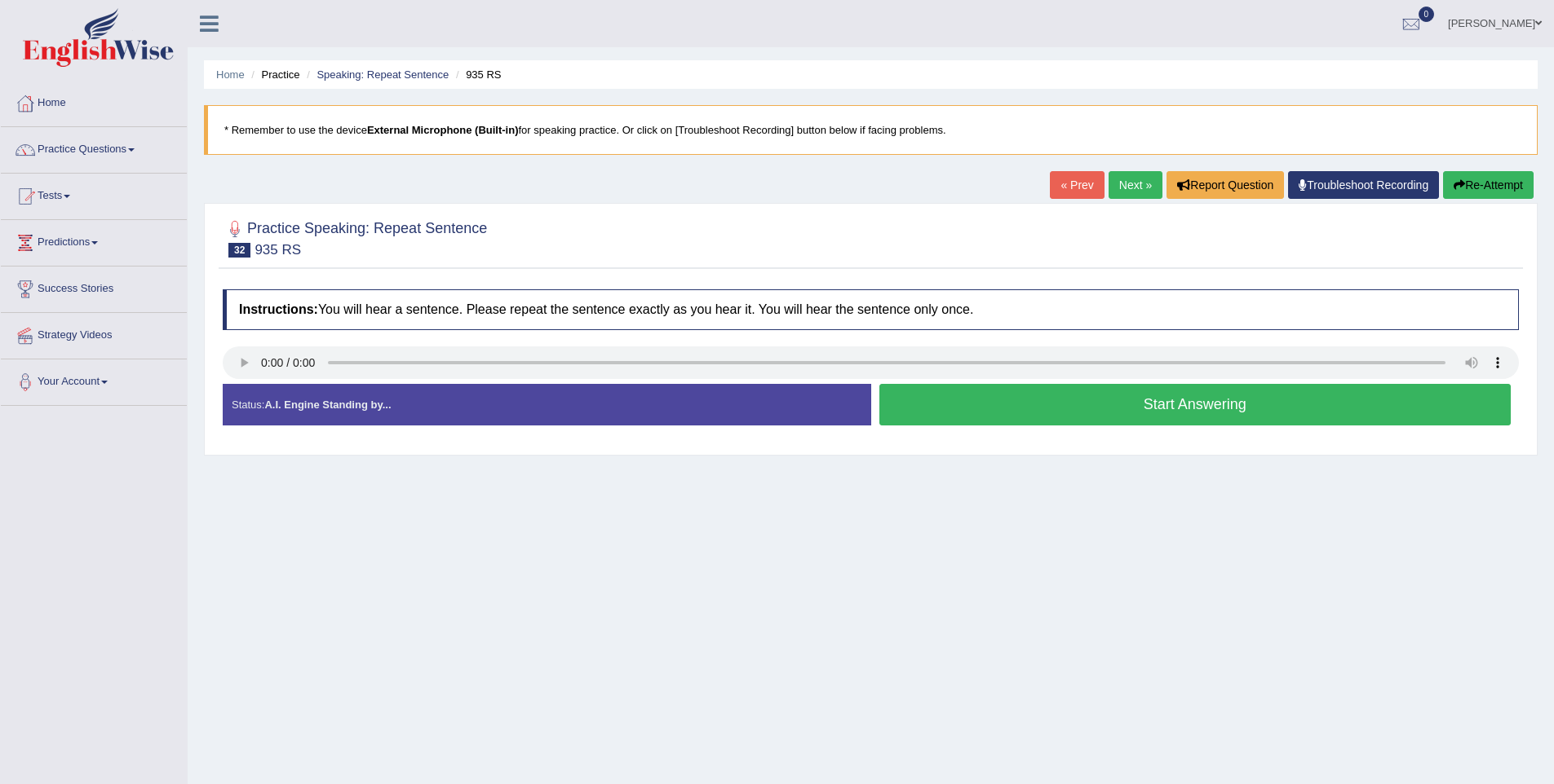
click at [1124, 417] on button "Start Answering" at bounding box center [1195, 405] width 632 height 42
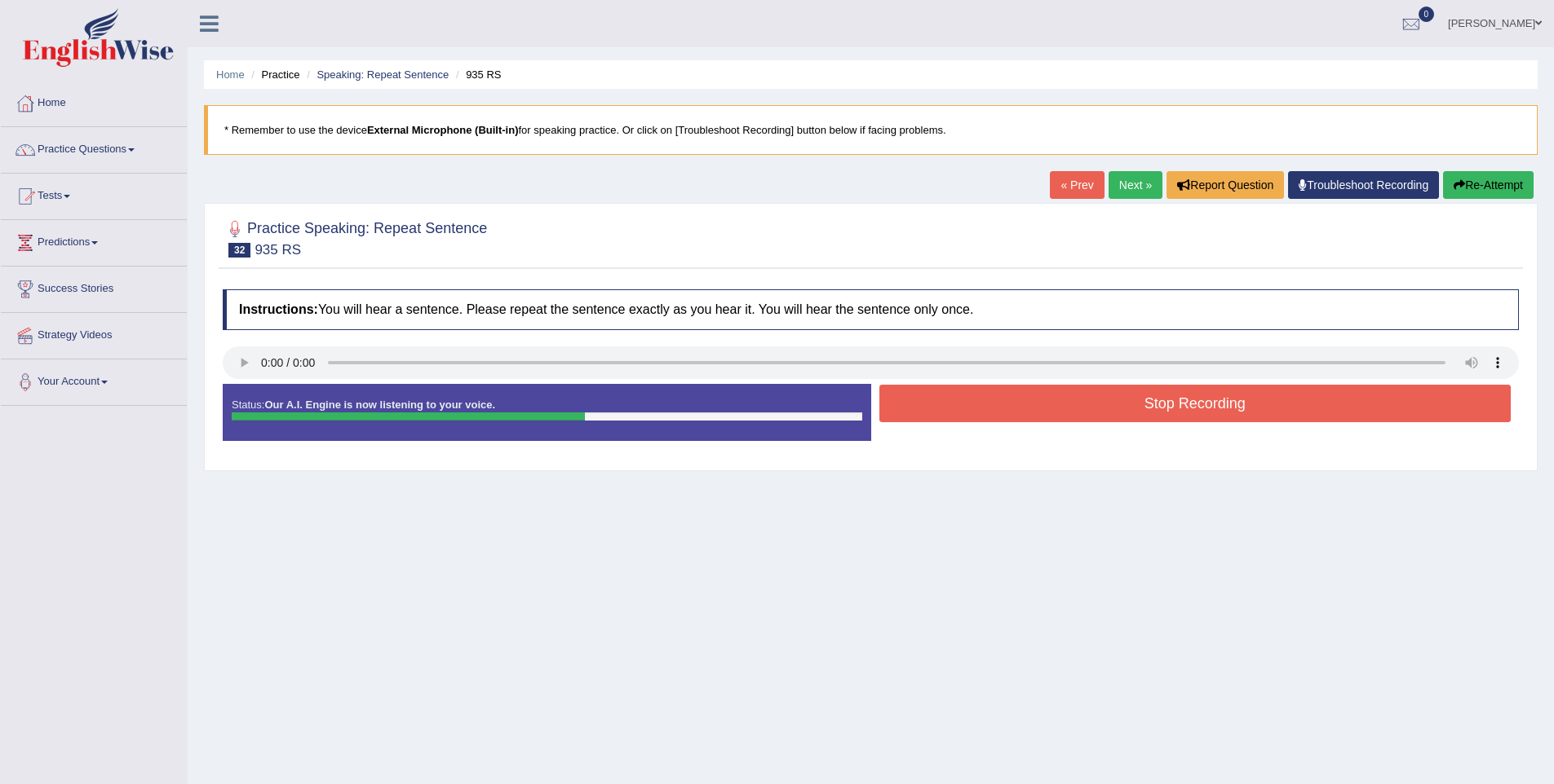
click at [1203, 406] on button "Stop Recording" at bounding box center [1195, 404] width 632 height 38
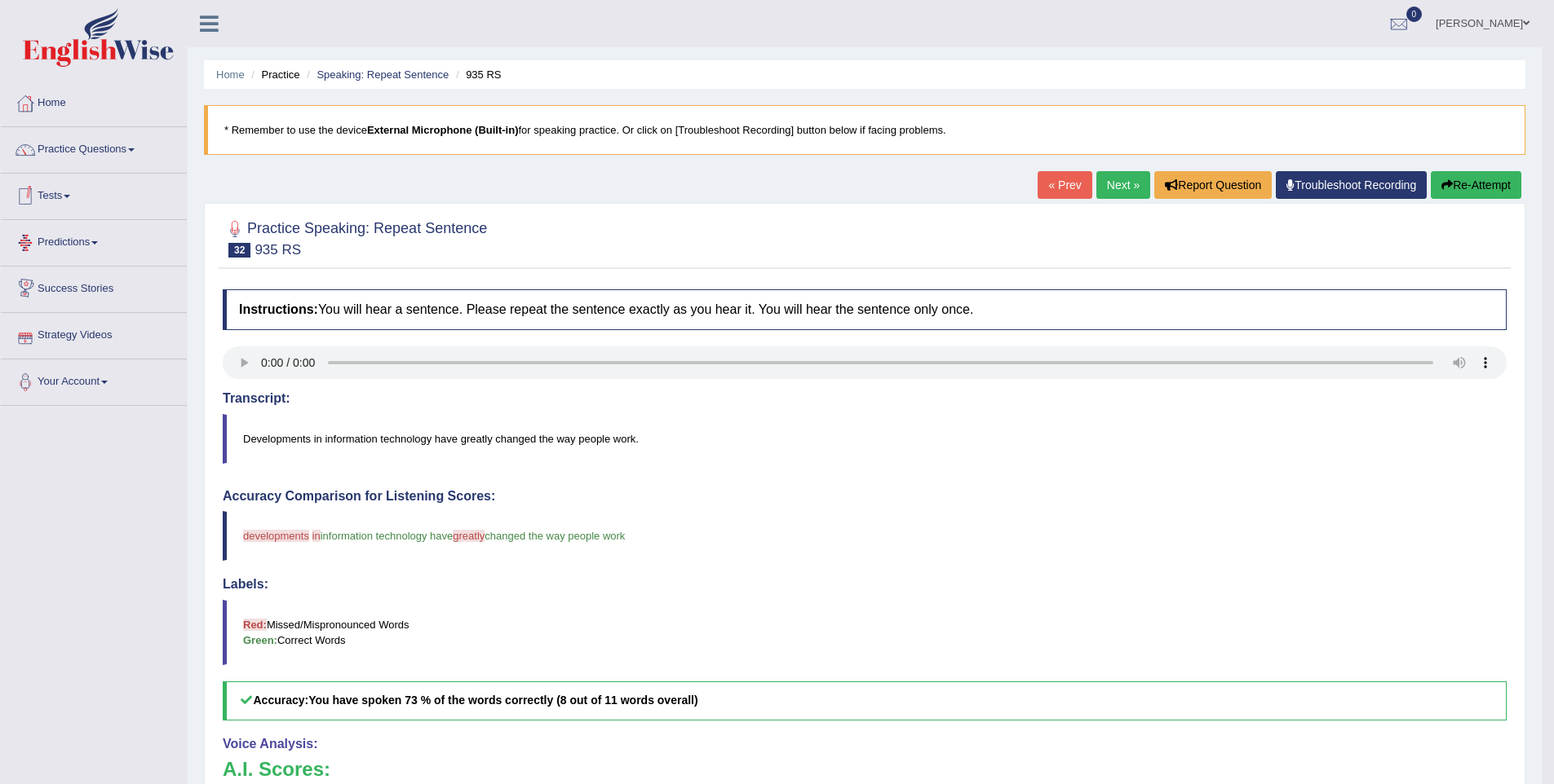
click at [1117, 172] on link "Next »" at bounding box center [1123, 186] width 54 height 28
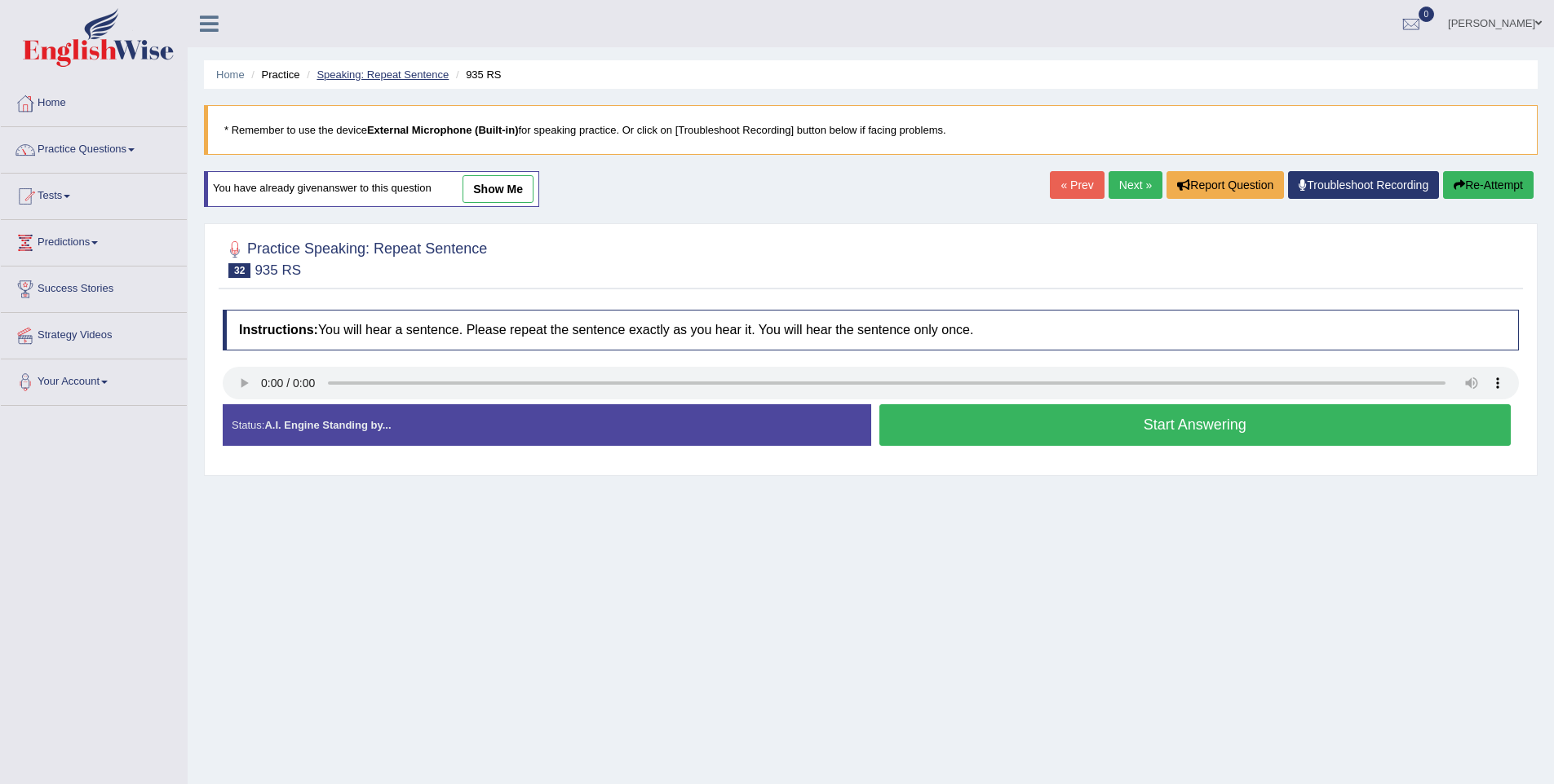
click at [356, 78] on link "Speaking: Repeat Sentence" at bounding box center [382, 75] width 132 height 12
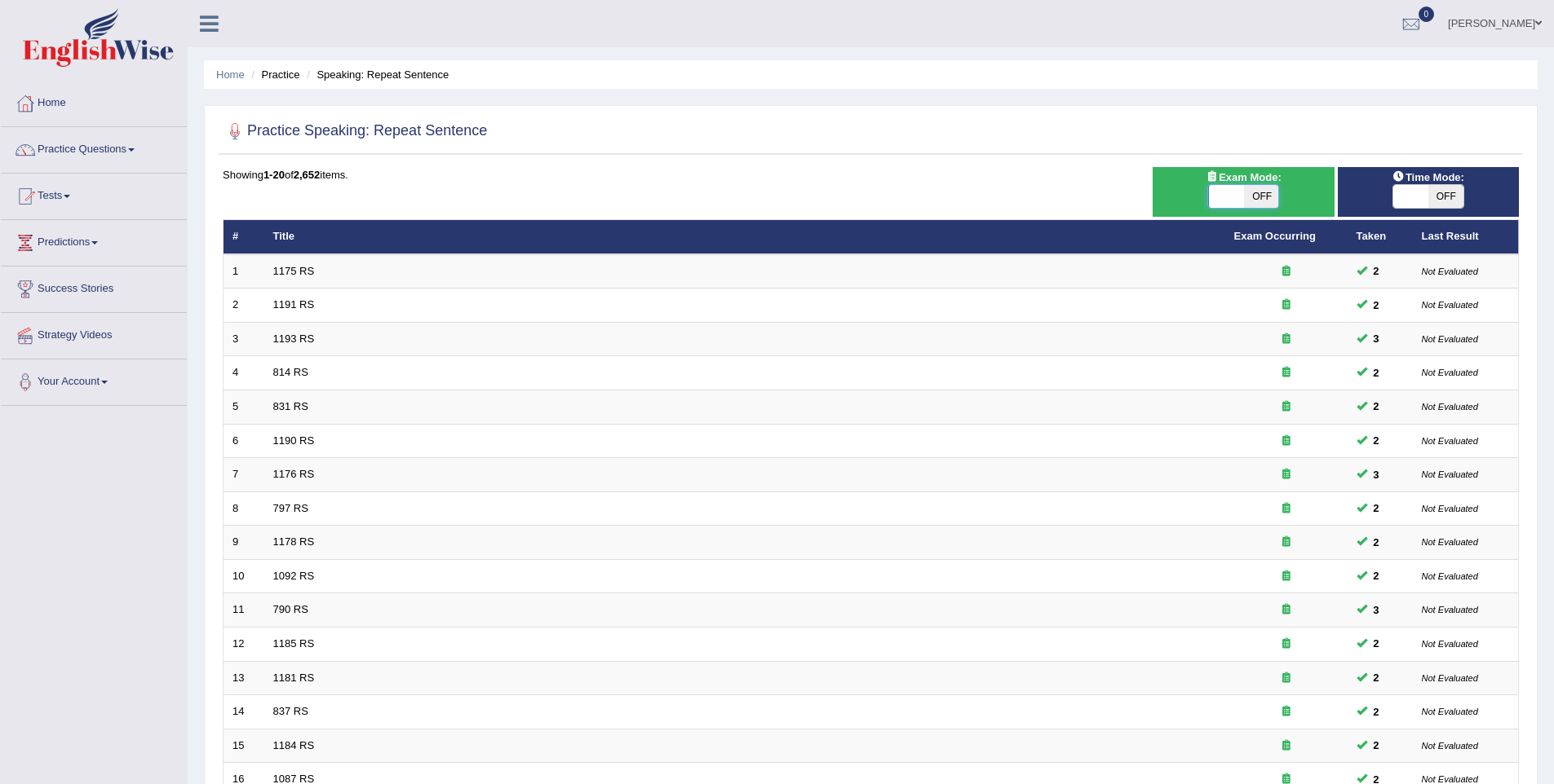
click at [1231, 190] on span at bounding box center [1225, 196] width 35 height 23
checkbox input "true"
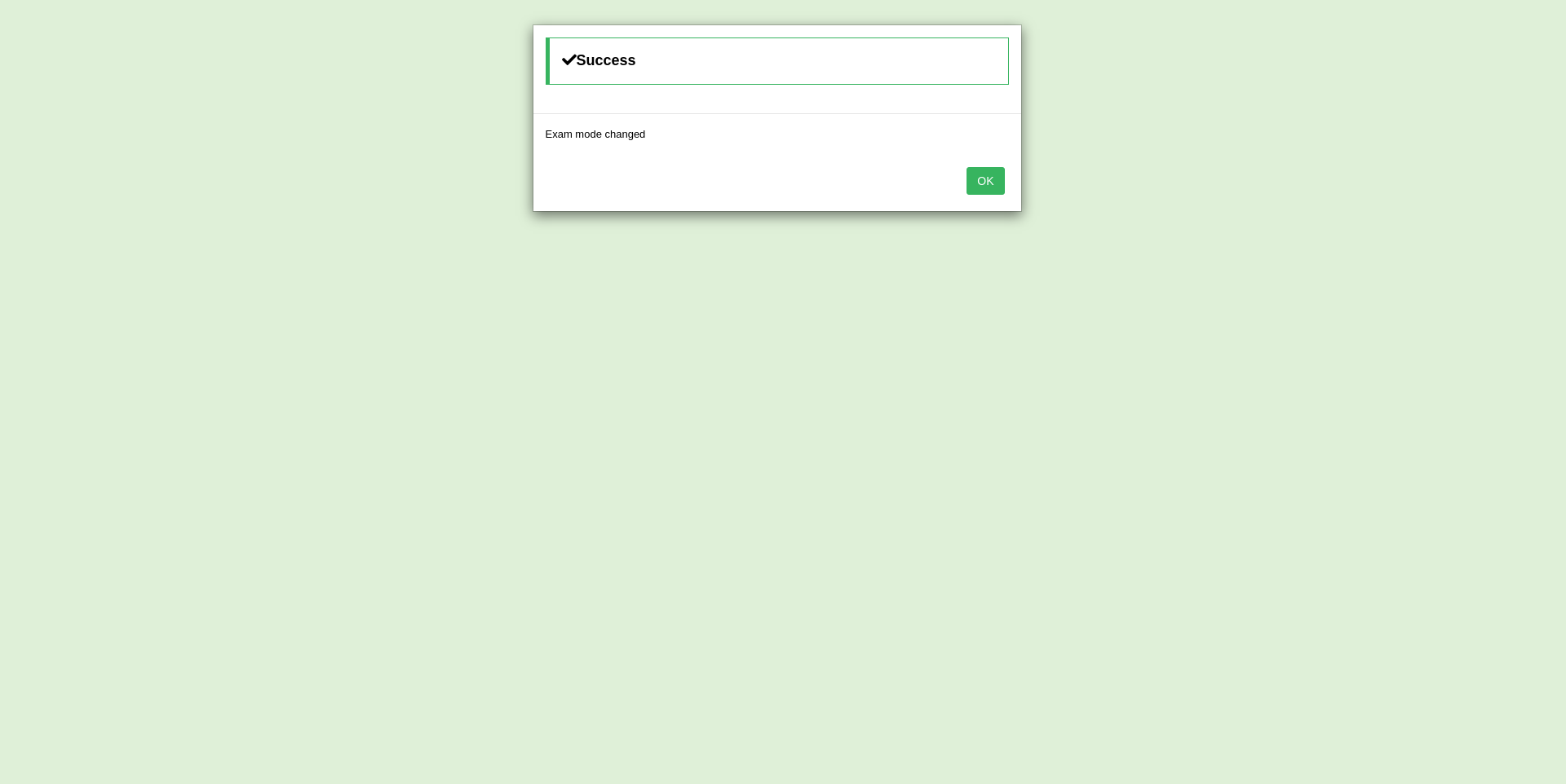
click at [981, 179] on button "OK" at bounding box center [985, 182] width 38 height 28
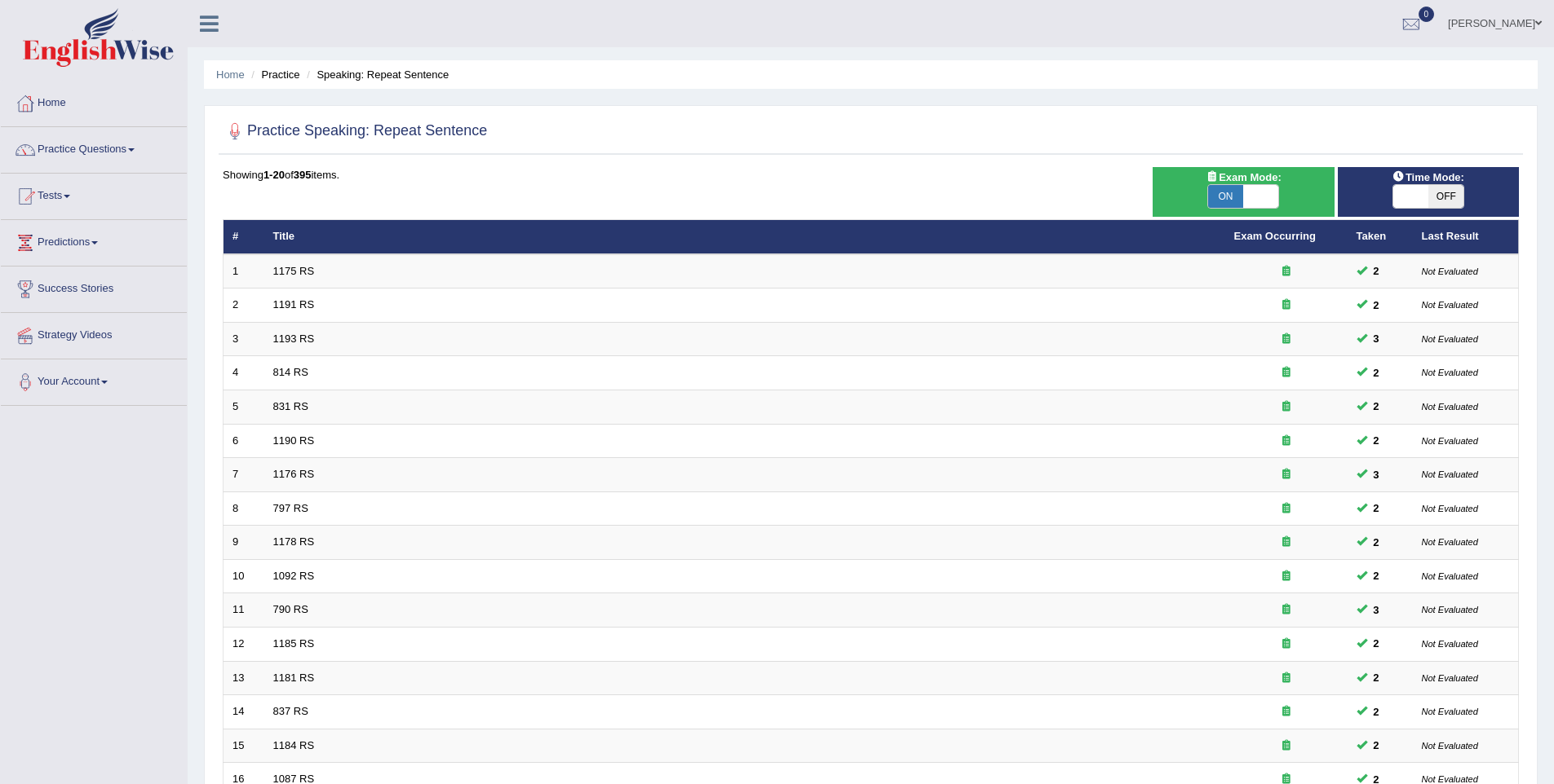
drag, startPoint x: 1439, startPoint y: 195, endPoint x: 1433, endPoint y: 200, distance: 7.8
click at [1439, 196] on span "OFF" at bounding box center [1445, 196] width 35 height 23
checkbox input "true"
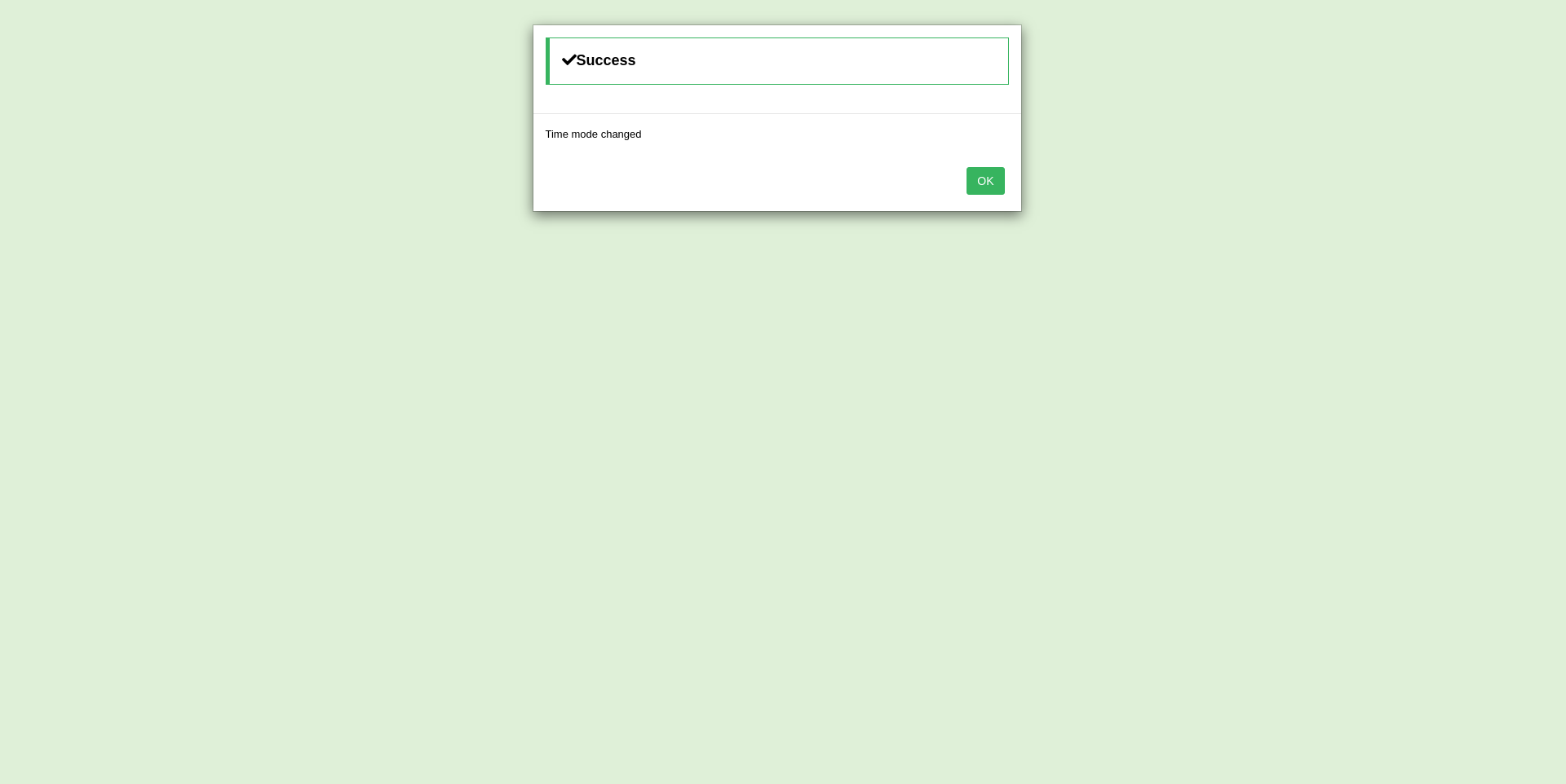
drag, startPoint x: 979, startPoint y: 174, endPoint x: 930, endPoint y: 242, distance: 83.8
click at [979, 174] on button "OK" at bounding box center [985, 182] width 38 height 28
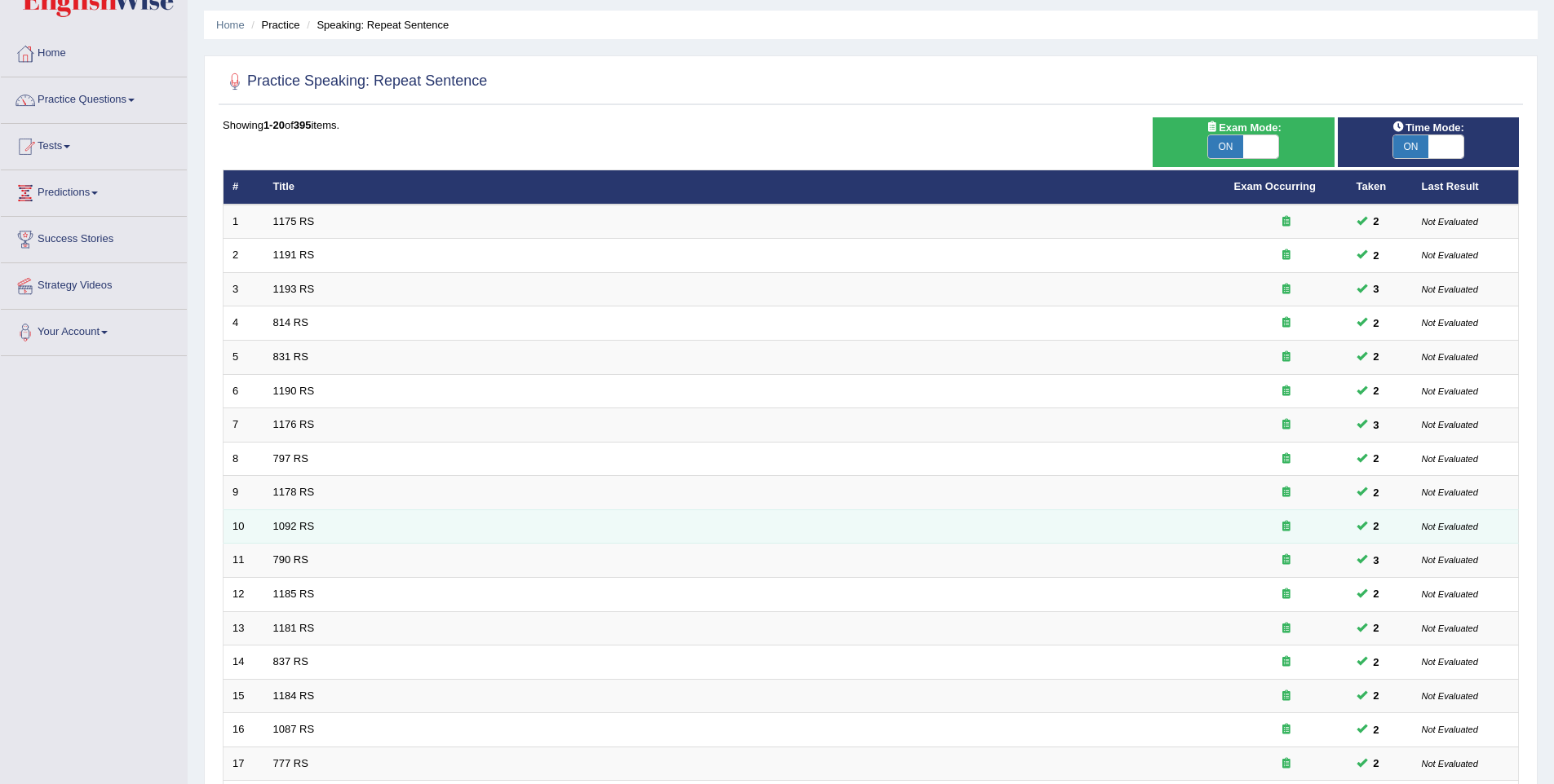
scroll to position [295, 0]
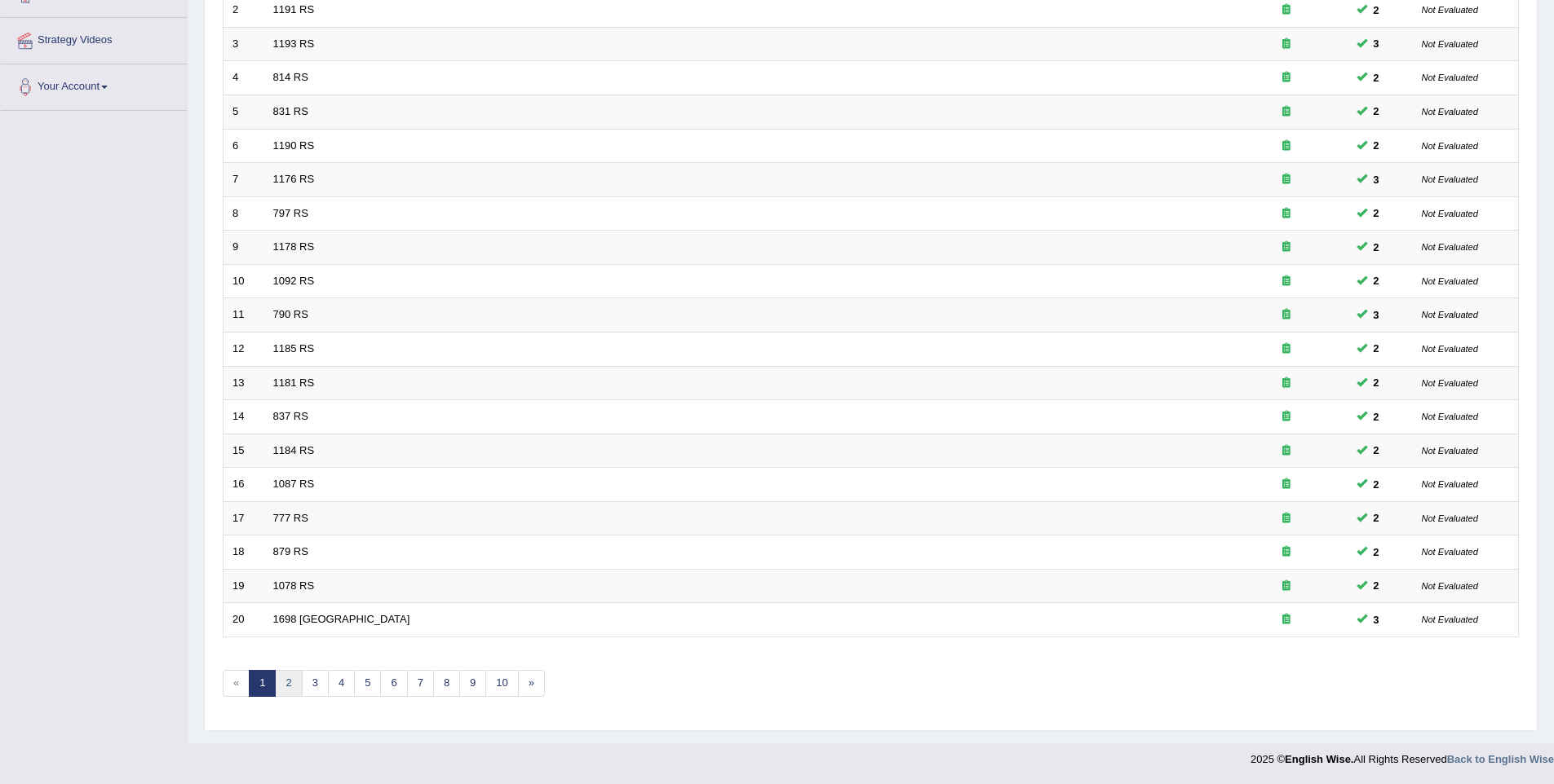
click at [299, 687] on link "2" at bounding box center [287, 683] width 27 height 27
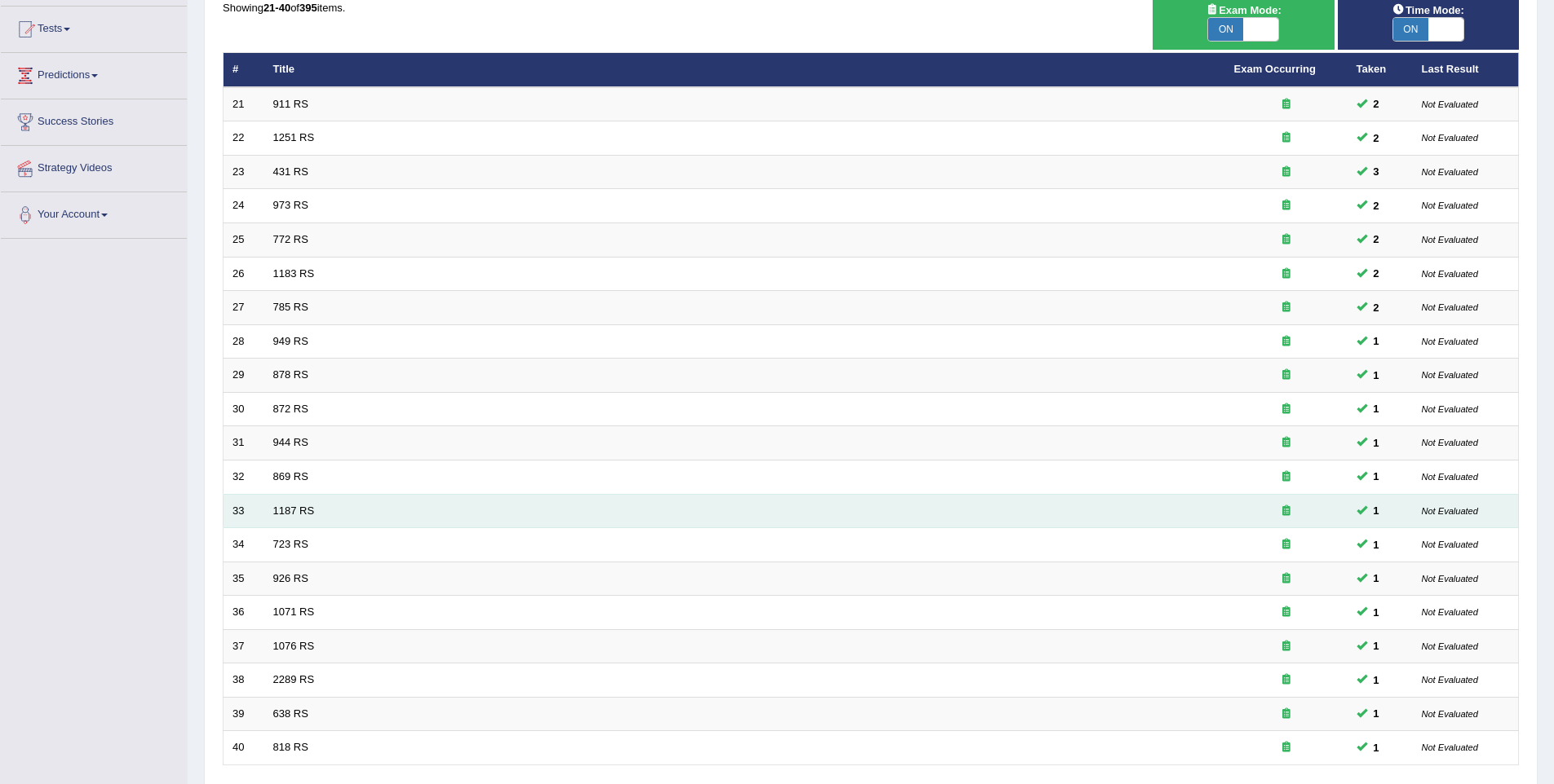
scroll to position [171, 0]
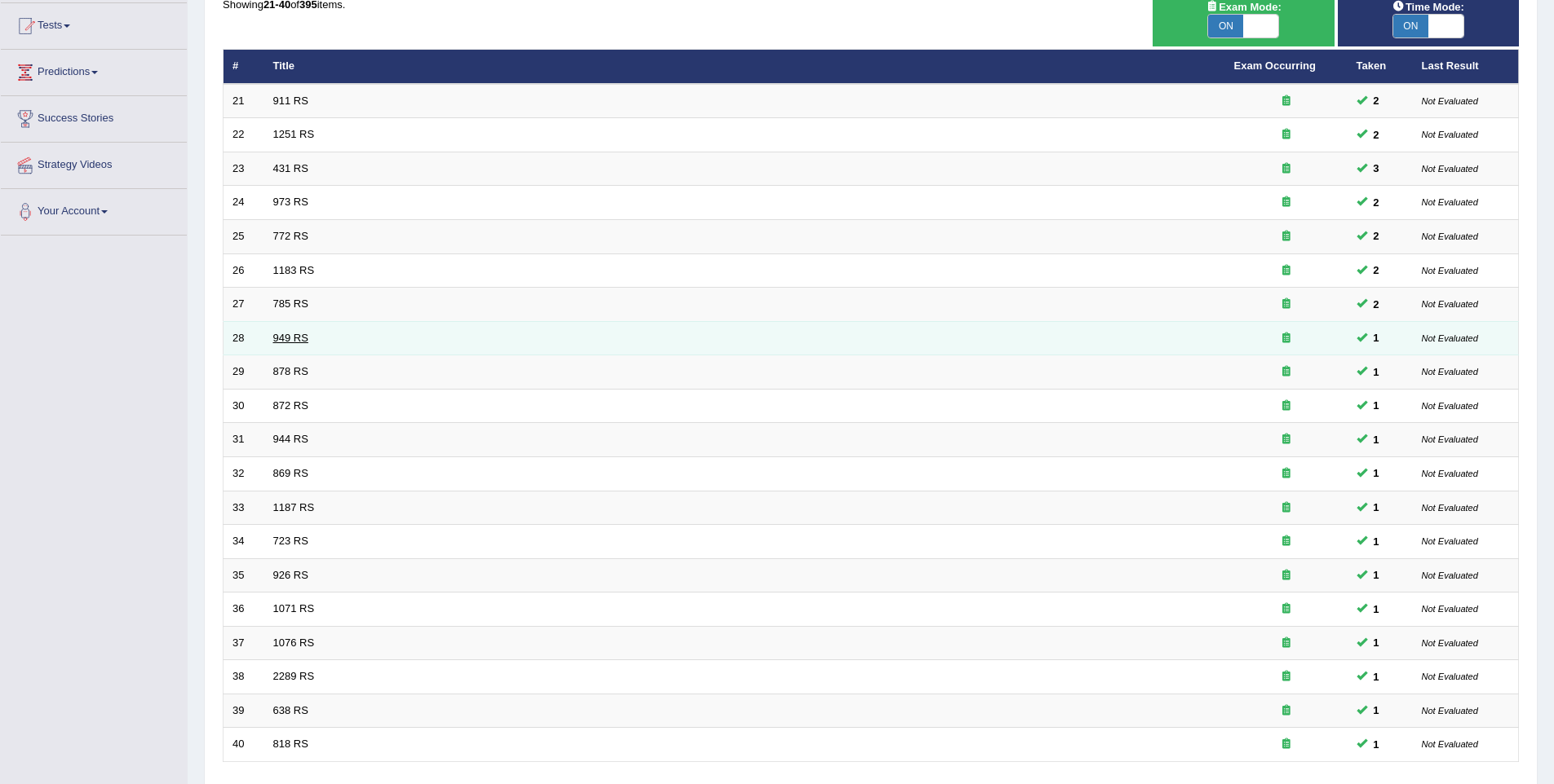
click at [279, 332] on link "949 RS" at bounding box center [290, 338] width 35 height 12
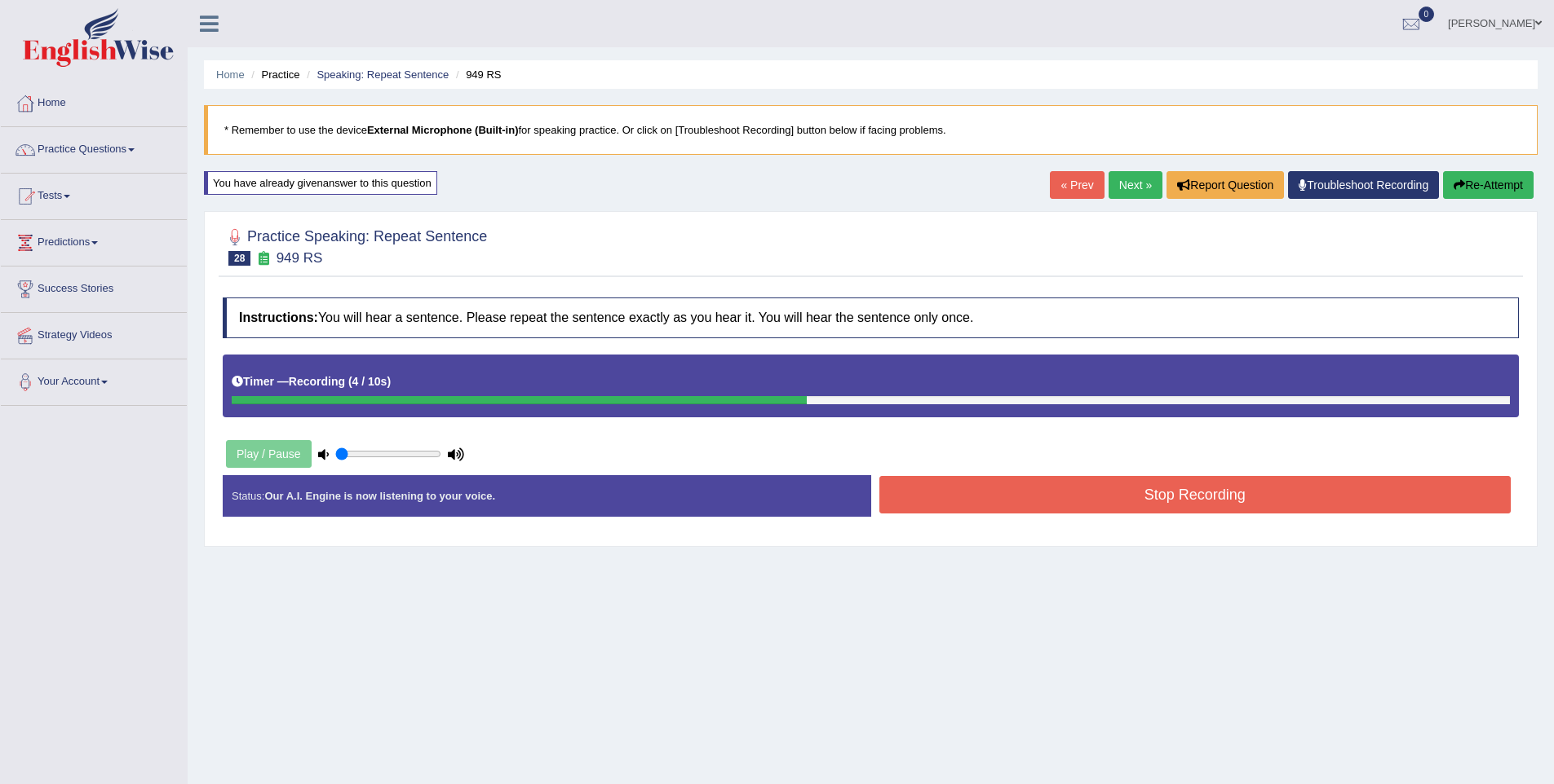
click at [1061, 493] on button "Stop Recording" at bounding box center [1195, 495] width 632 height 38
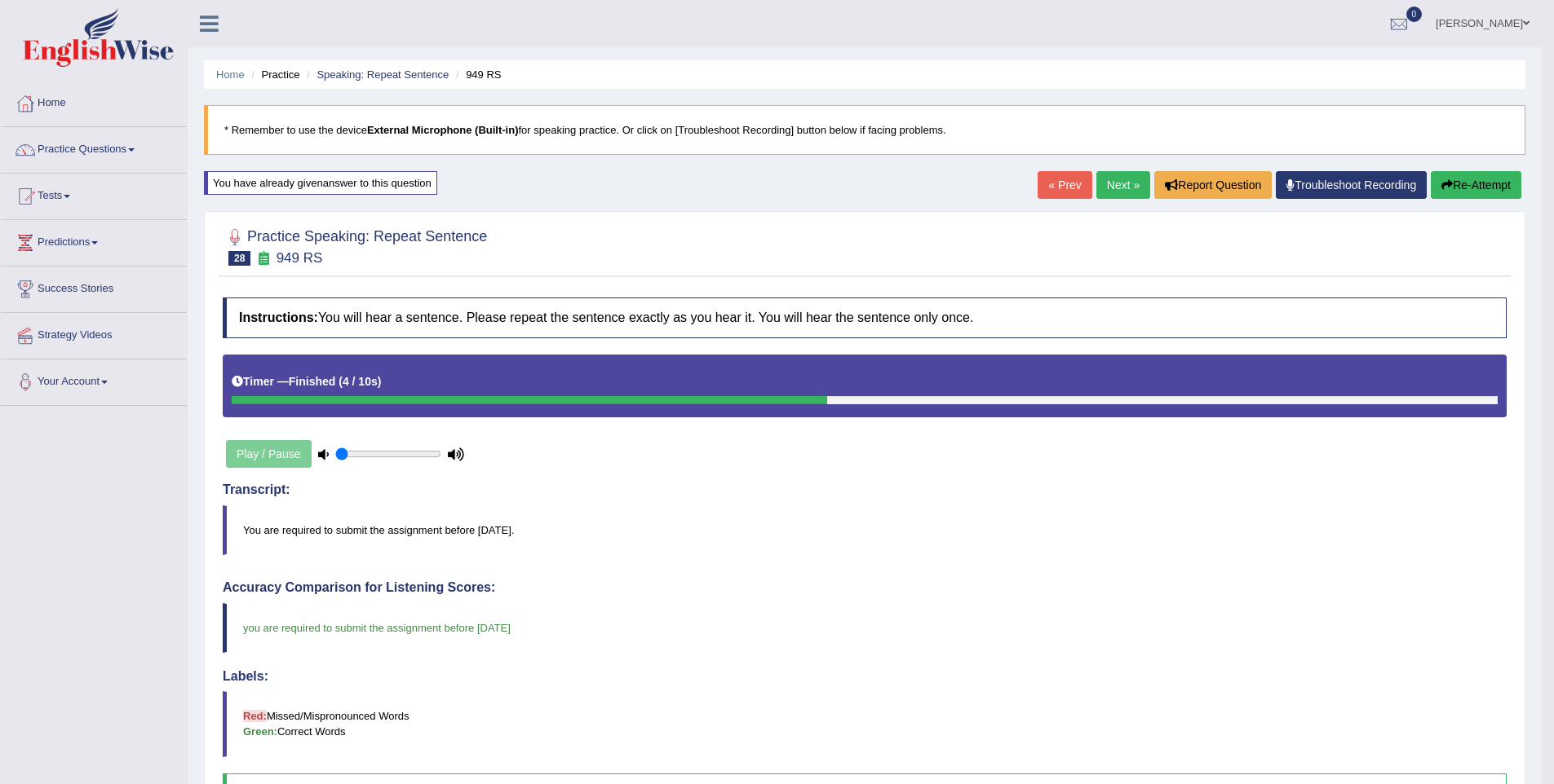
click at [1127, 186] on link "Next »" at bounding box center [1123, 186] width 54 height 28
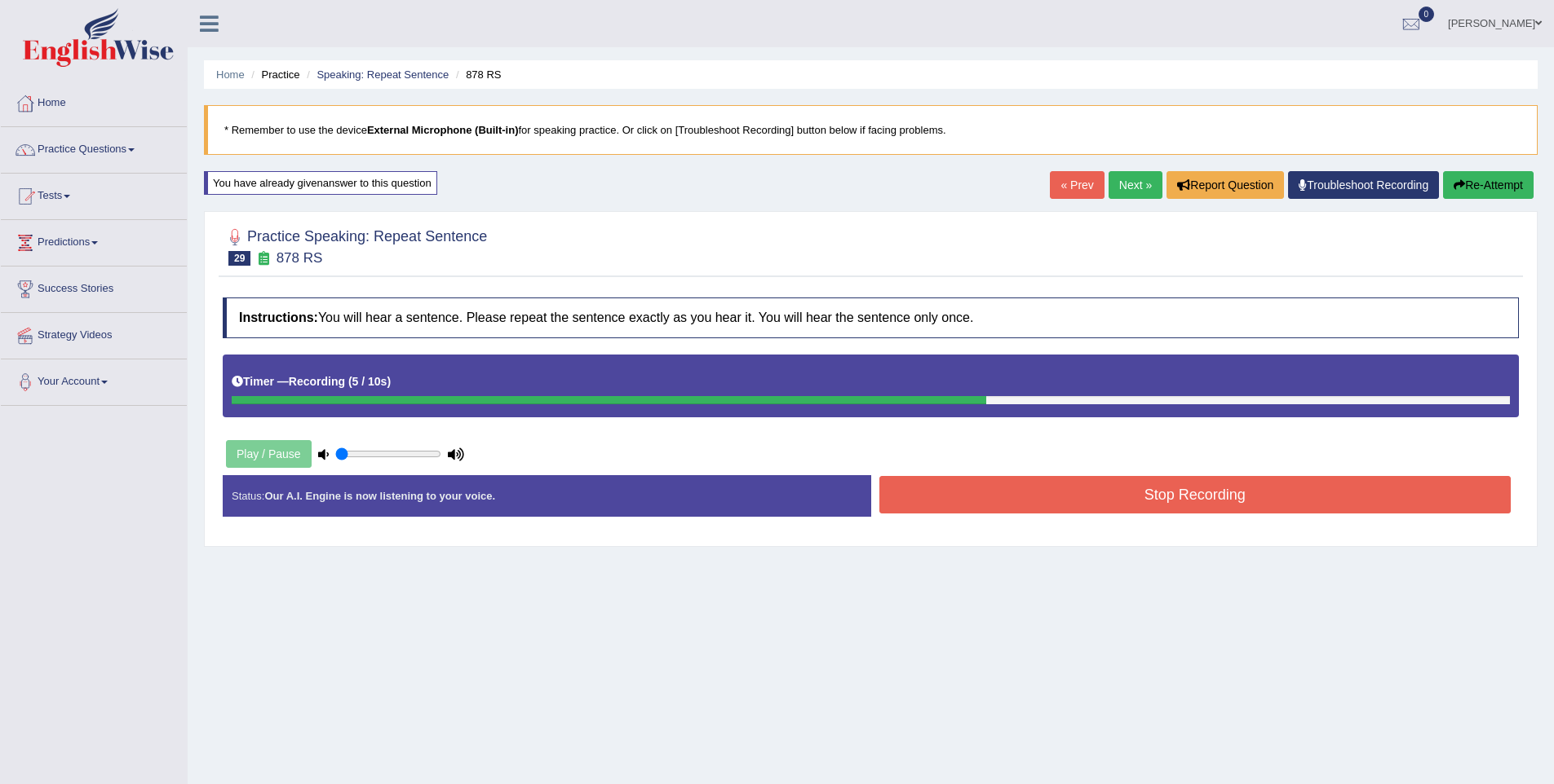
click at [1365, 484] on button "Stop Recording" at bounding box center [1195, 495] width 632 height 38
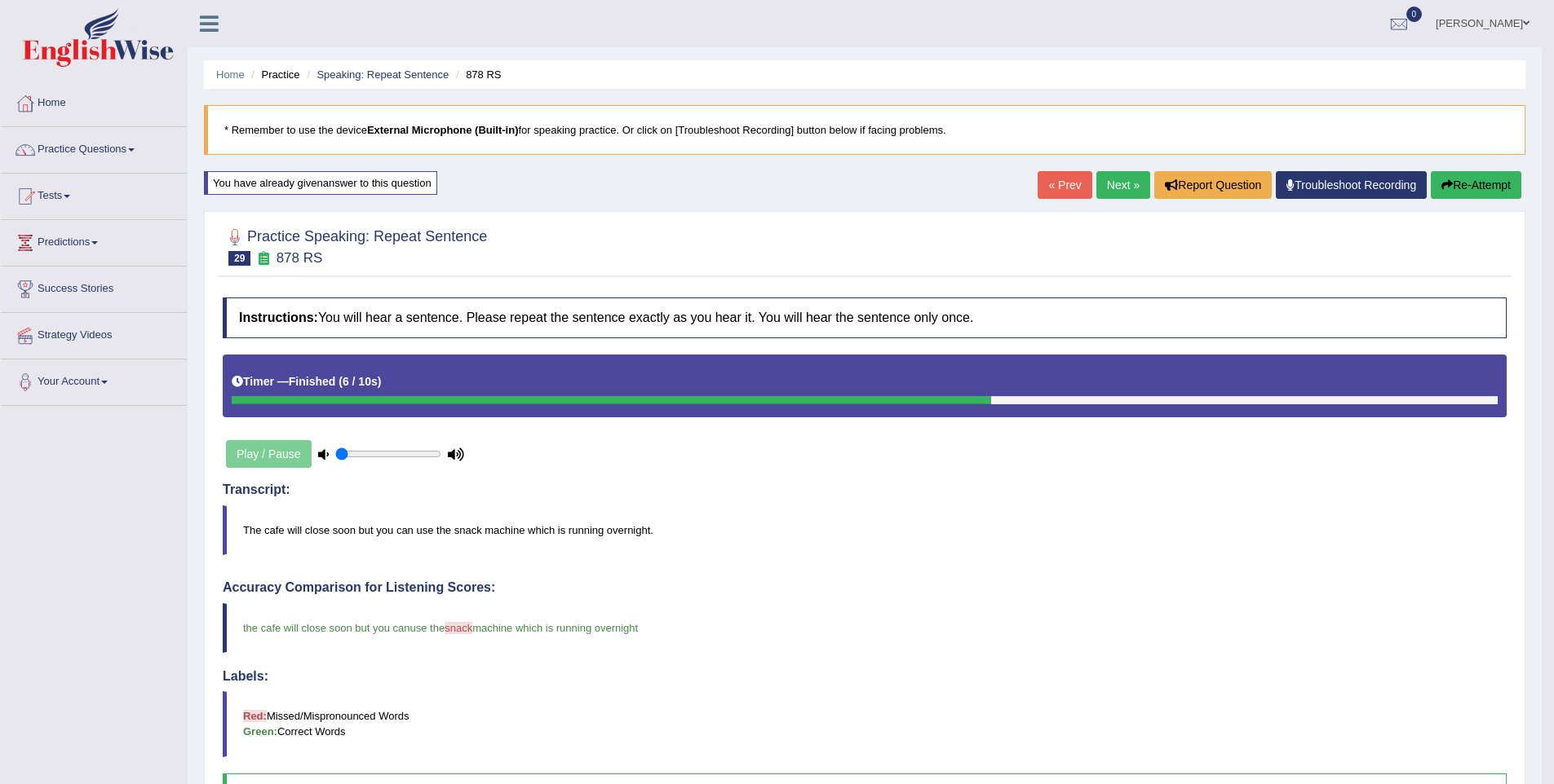
click at [1117, 177] on link "Next »" at bounding box center [1123, 186] width 54 height 28
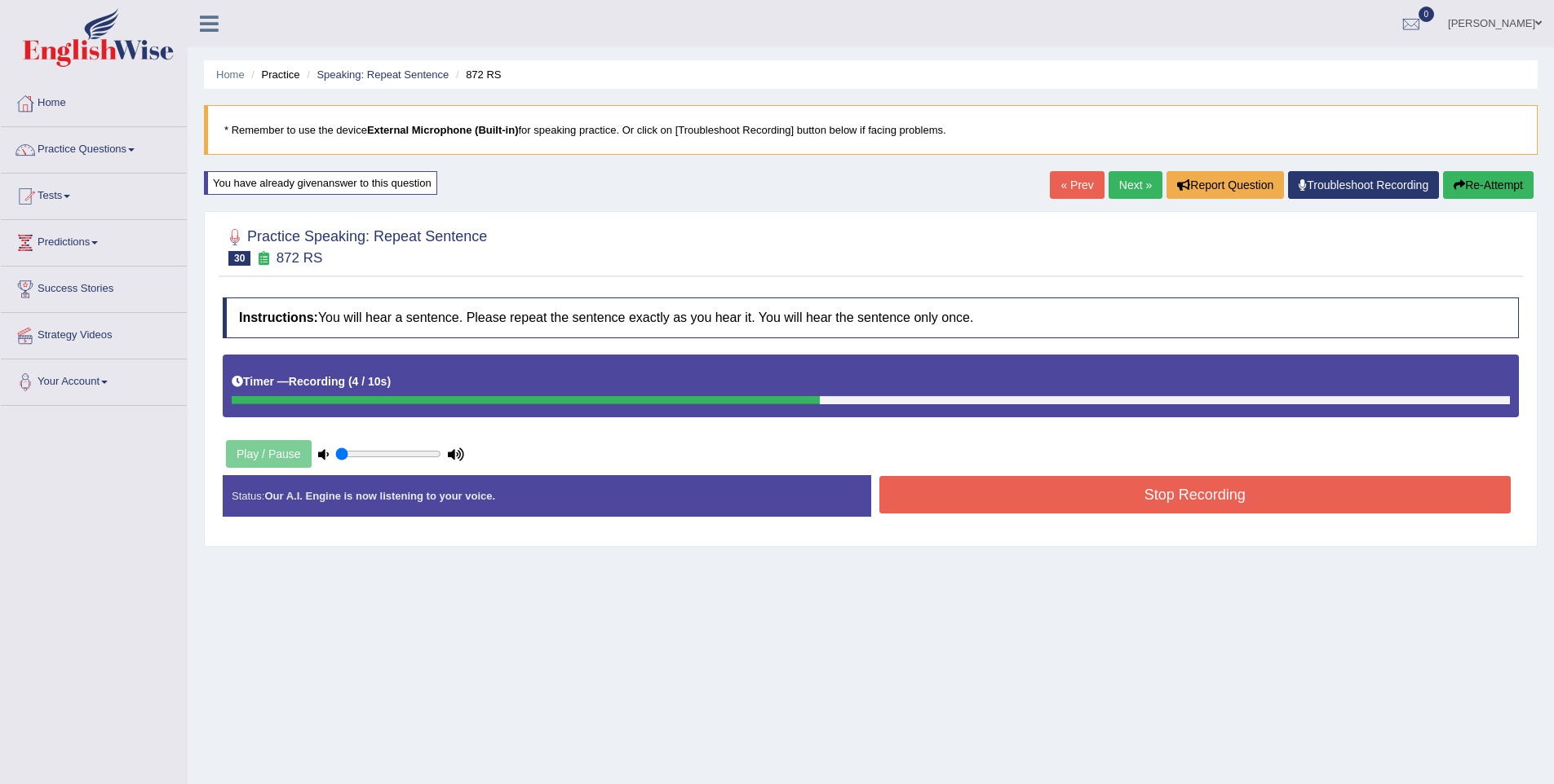
click at [1308, 506] on button "Stop Recording" at bounding box center [1195, 495] width 632 height 38
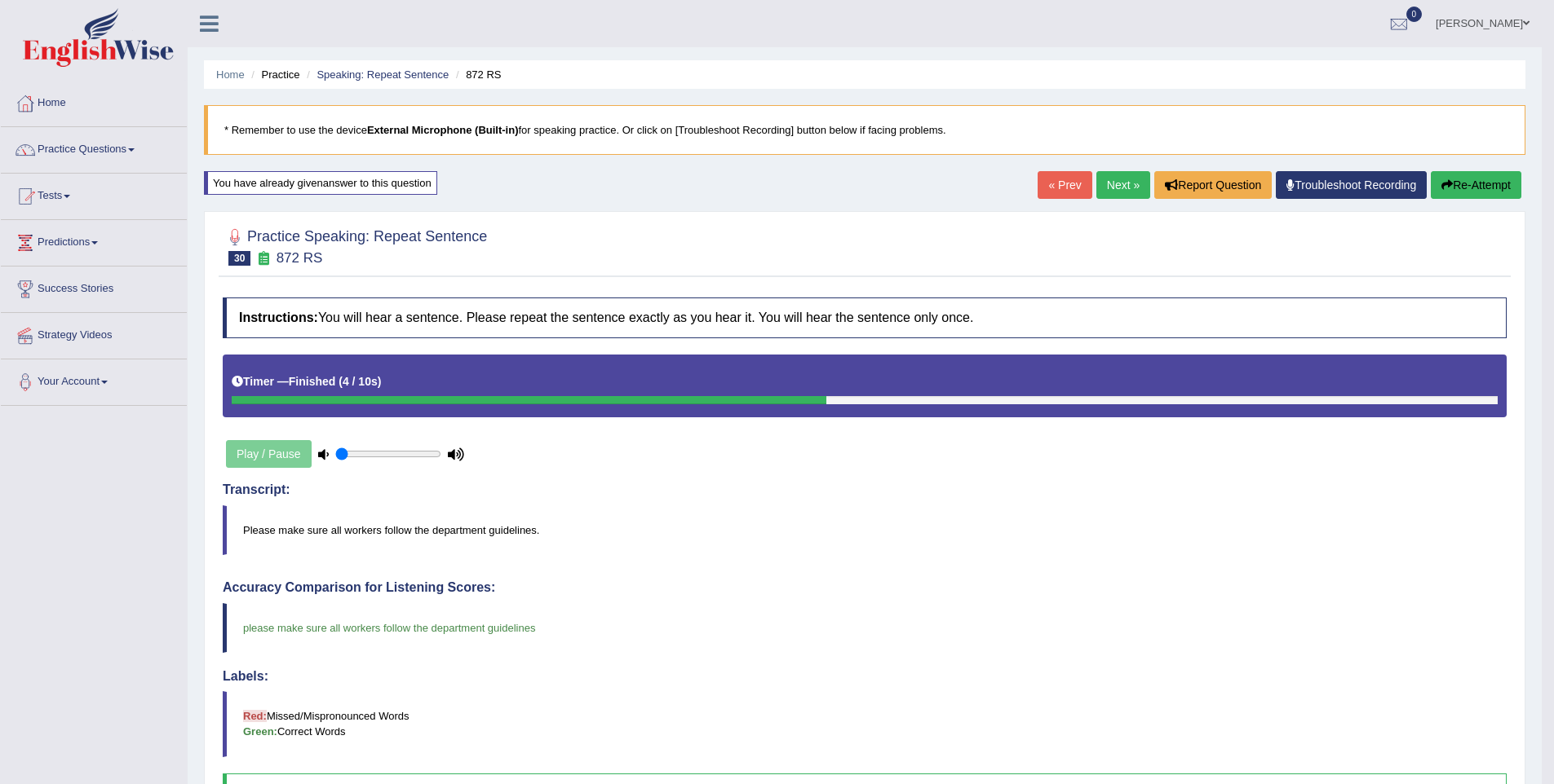
click at [1111, 181] on link "Next »" at bounding box center [1123, 186] width 54 height 28
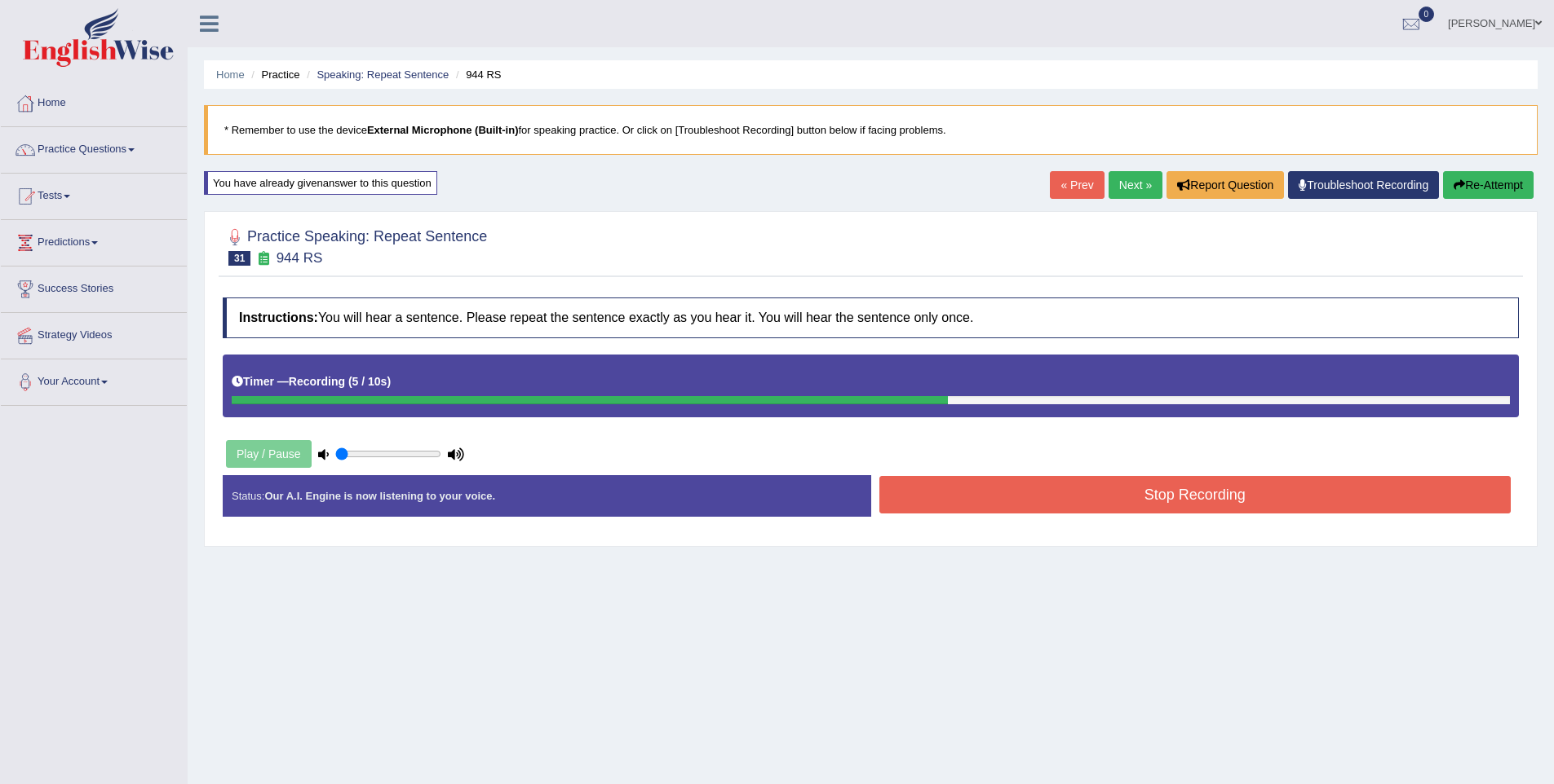
click at [1313, 509] on button "Stop Recording" at bounding box center [1195, 495] width 632 height 38
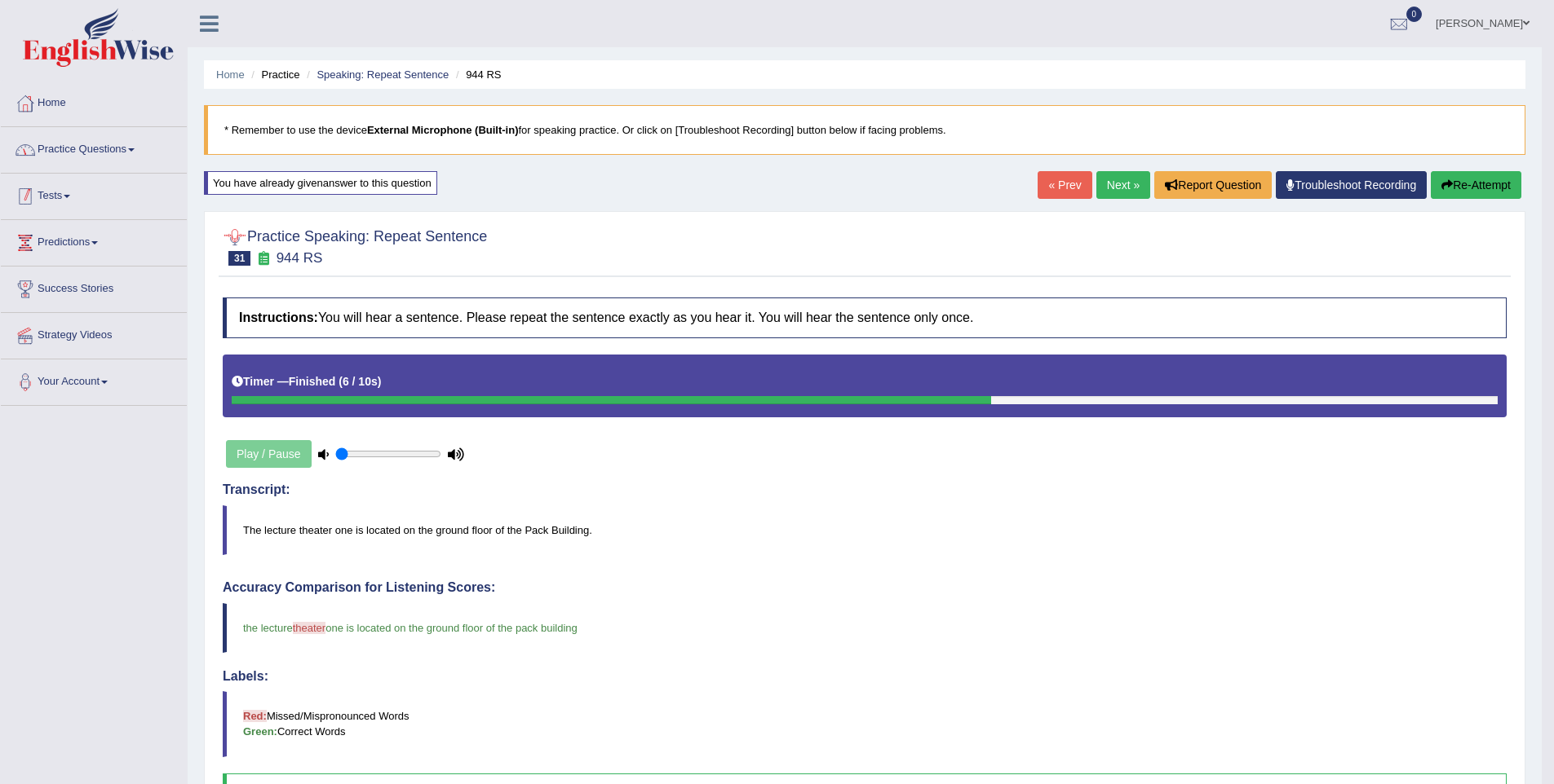
click at [42, 153] on link "Practice Questions" at bounding box center [94, 147] width 186 height 41
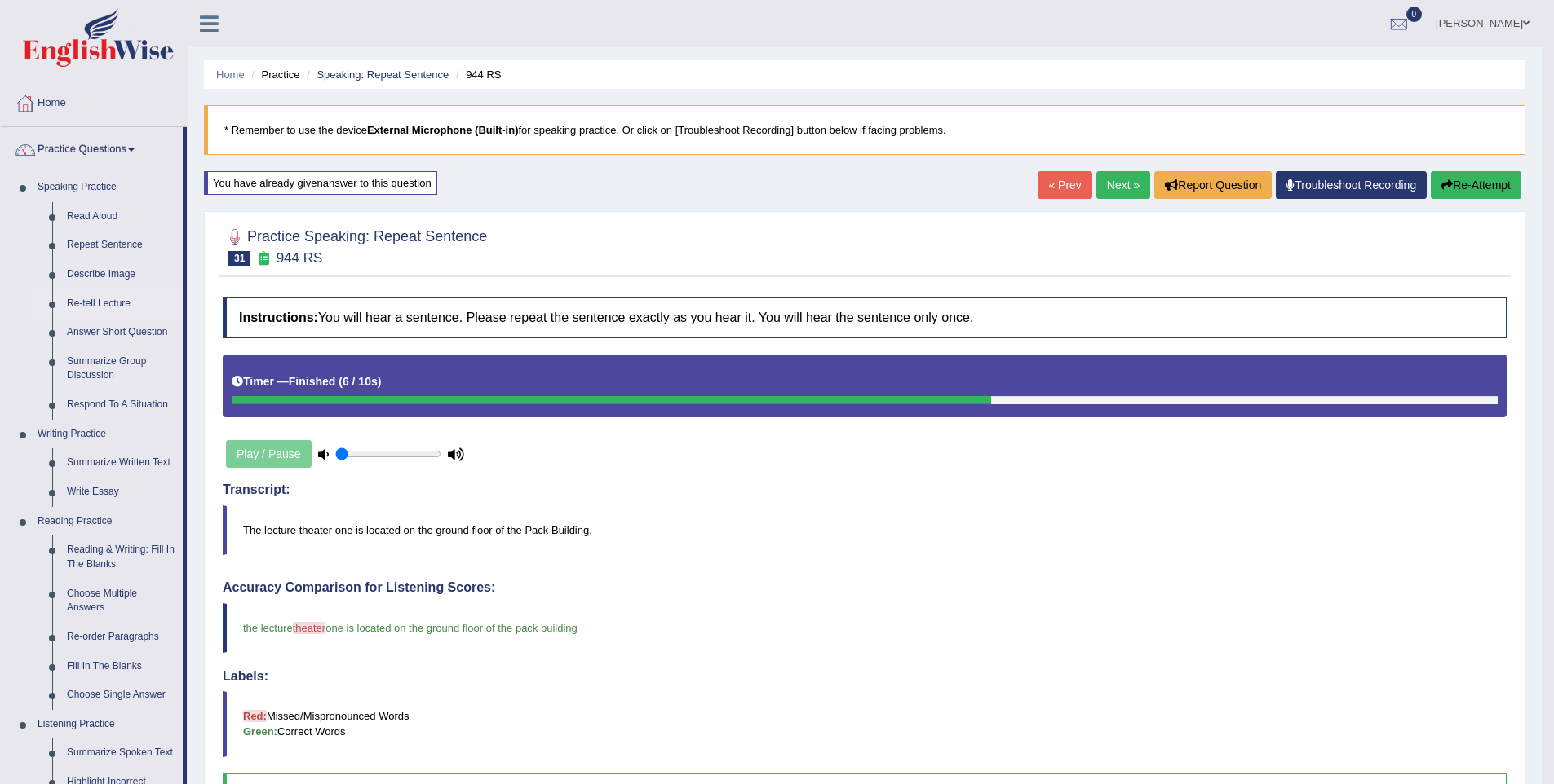
click at [74, 298] on link "Re-tell Lecture" at bounding box center [121, 303] width 123 height 29
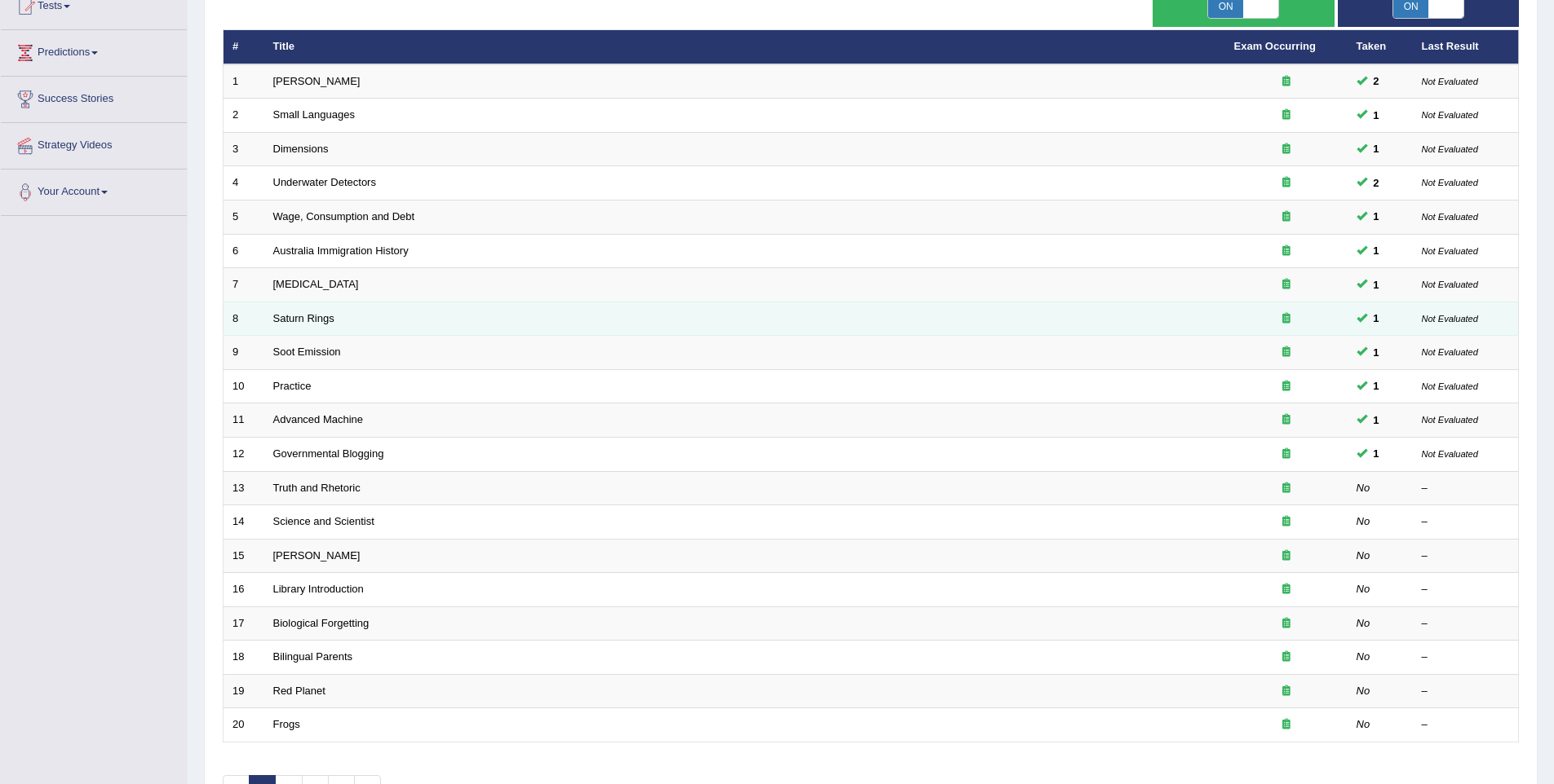
scroll to position [209, 0]
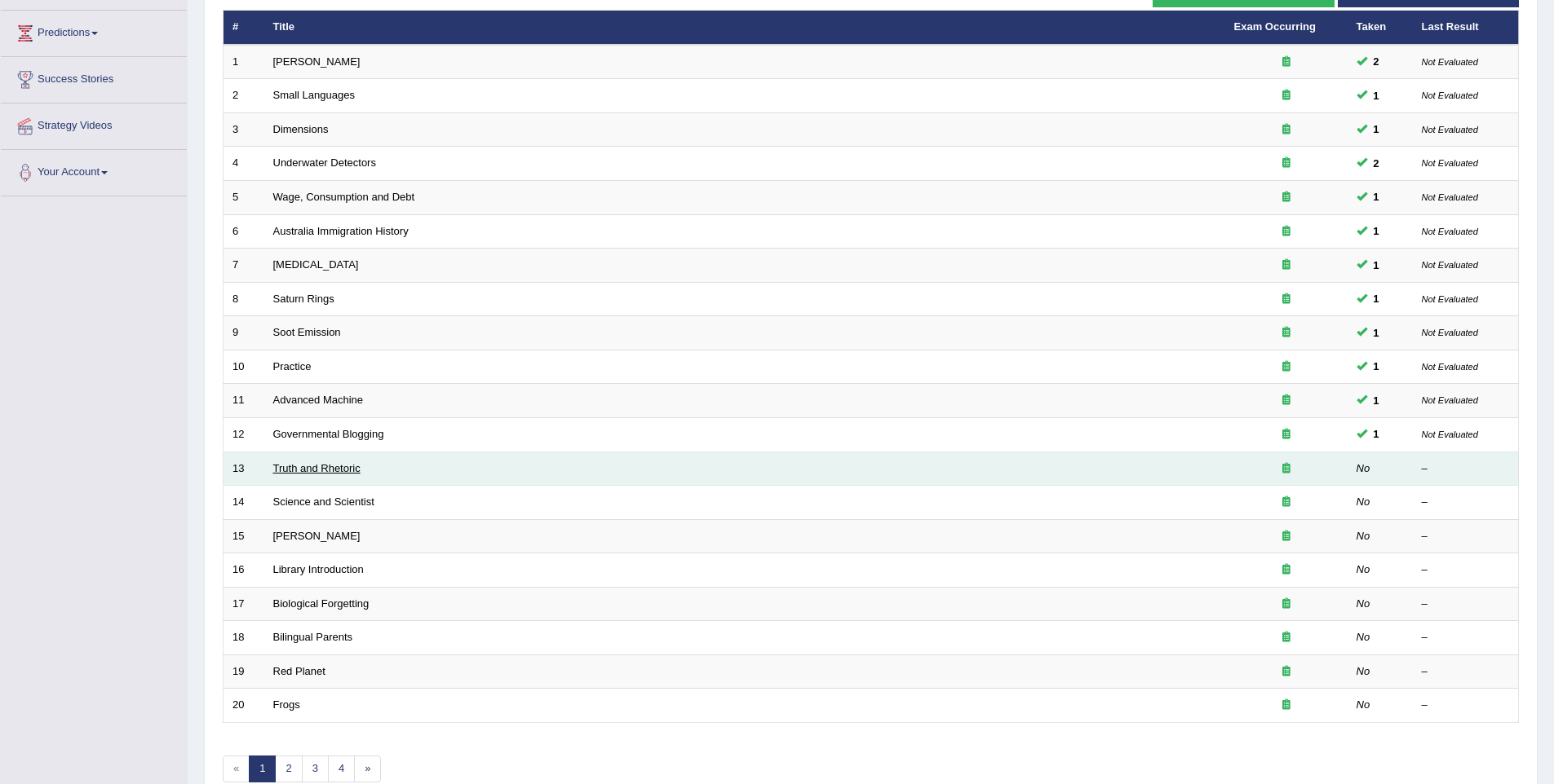
click at [315, 472] on link "Truth and Rhetoric" at bounding box center [316, 468] width 87 height 12
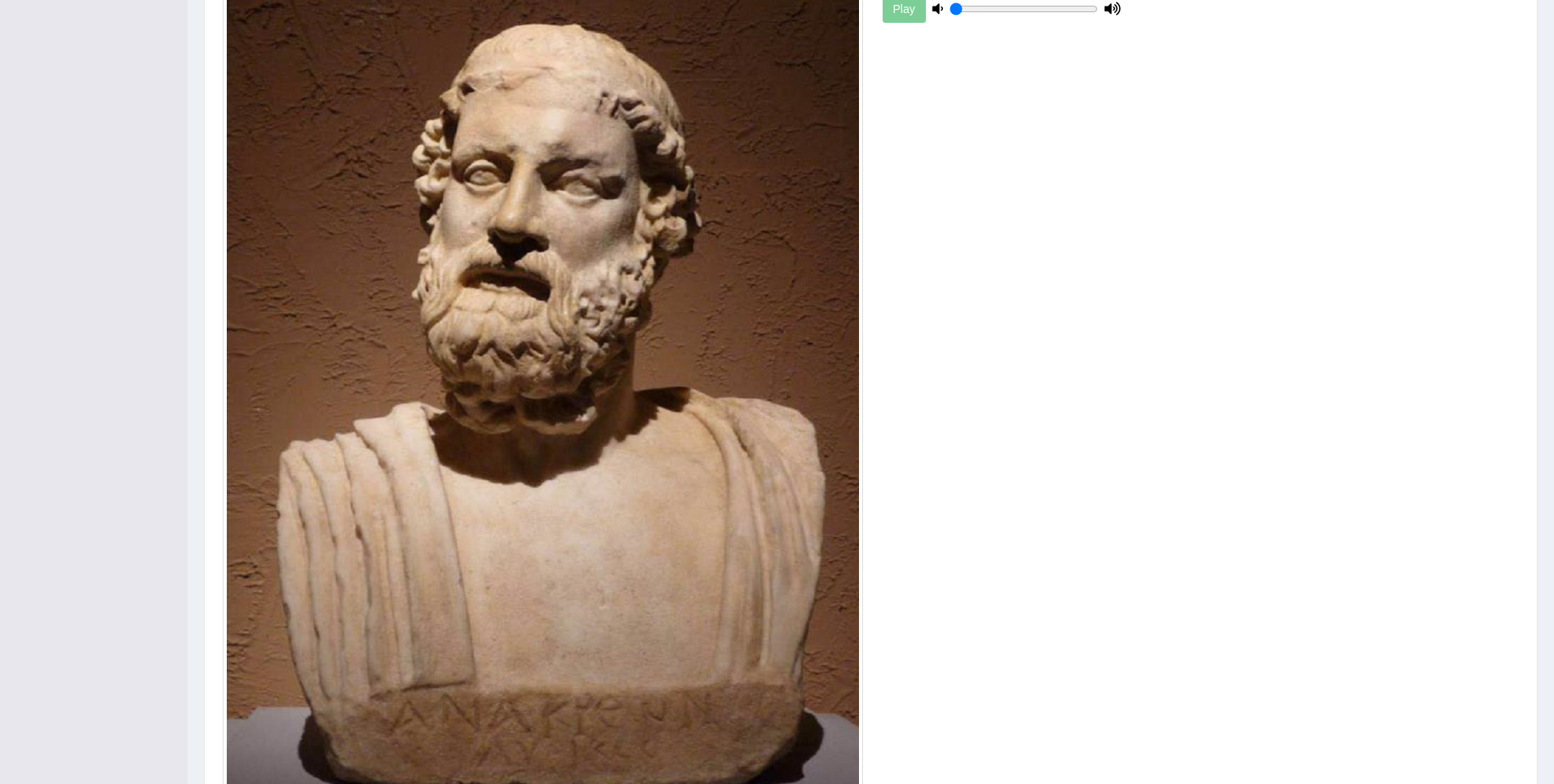
scroll to position [604, 0]
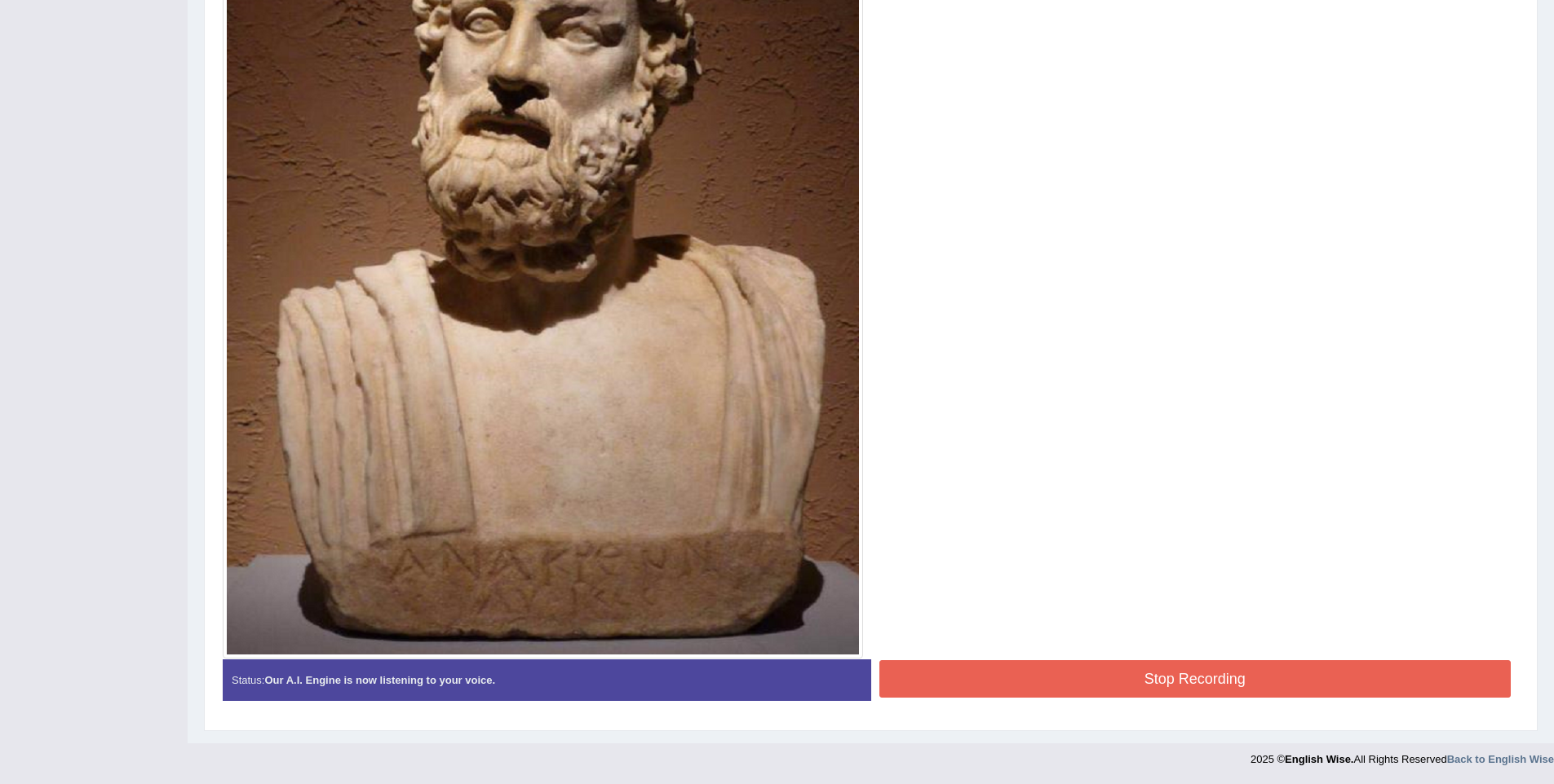
click at [1113, 679] on button "Stop Recording" at bounding box center [1195, 679] width 632 height 38
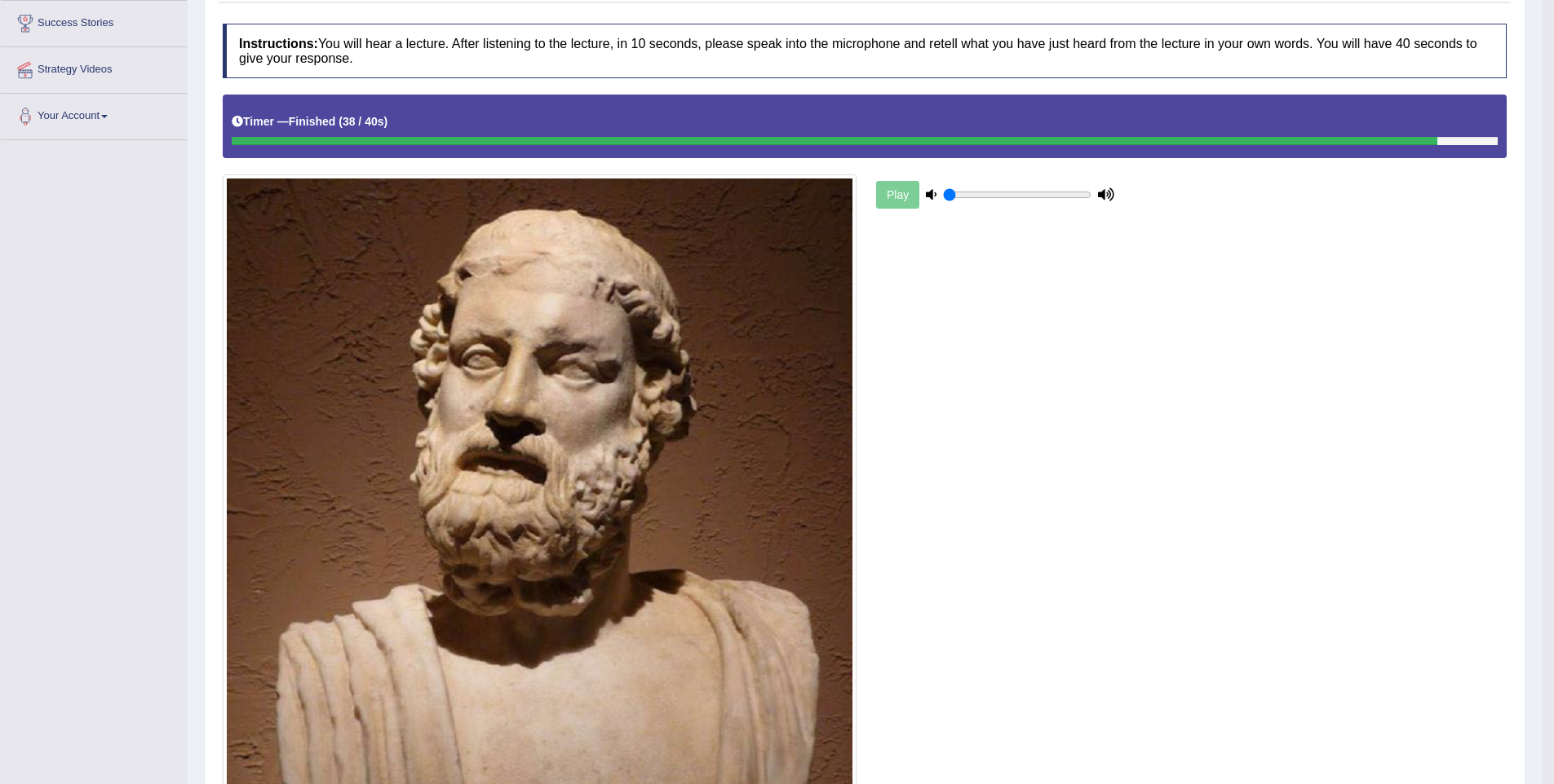
scroll to position [0, 0]
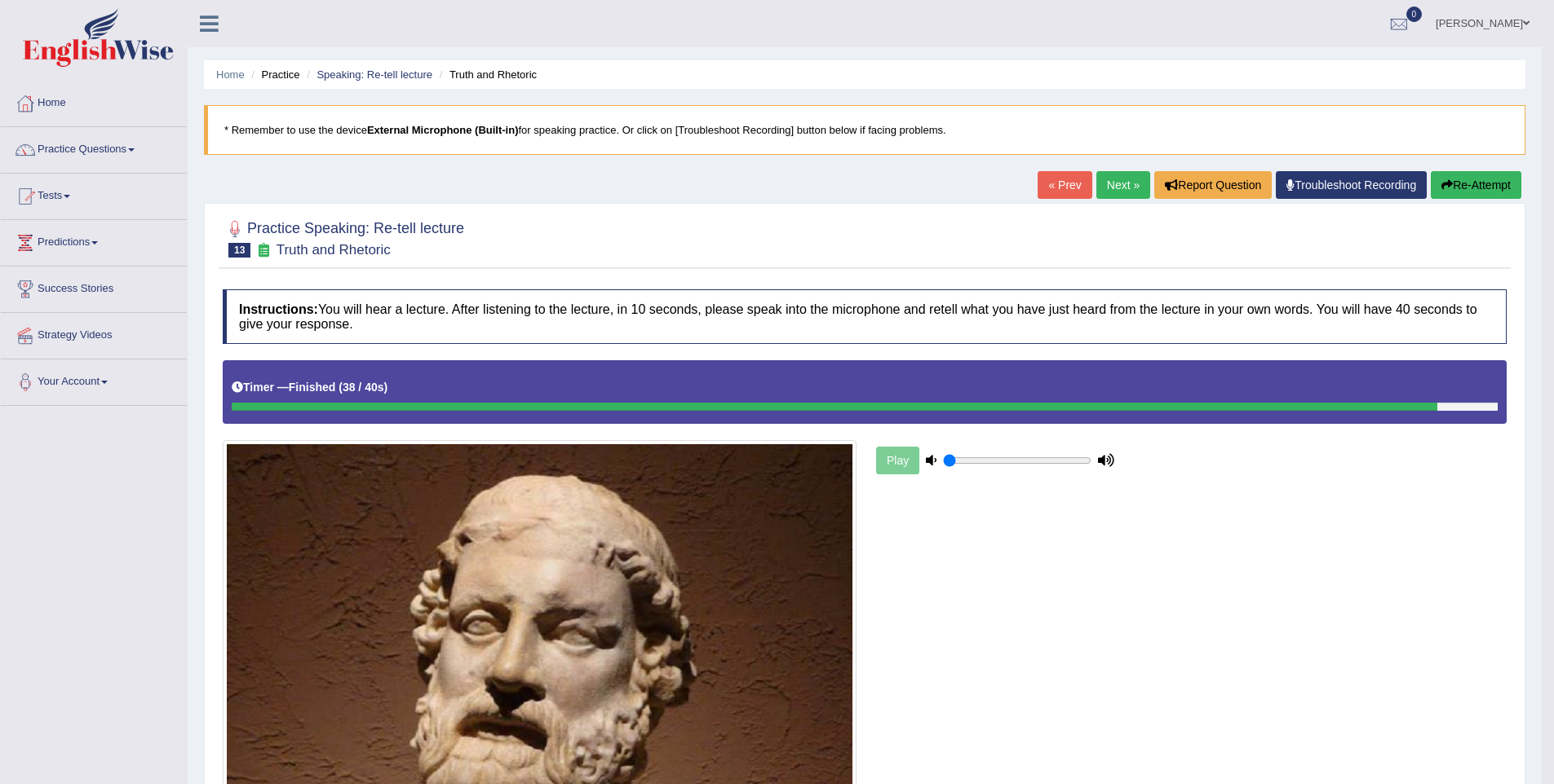
click at [1112, 172] on link "Next »" at bounding box center [1123, 186] width 54 height 28
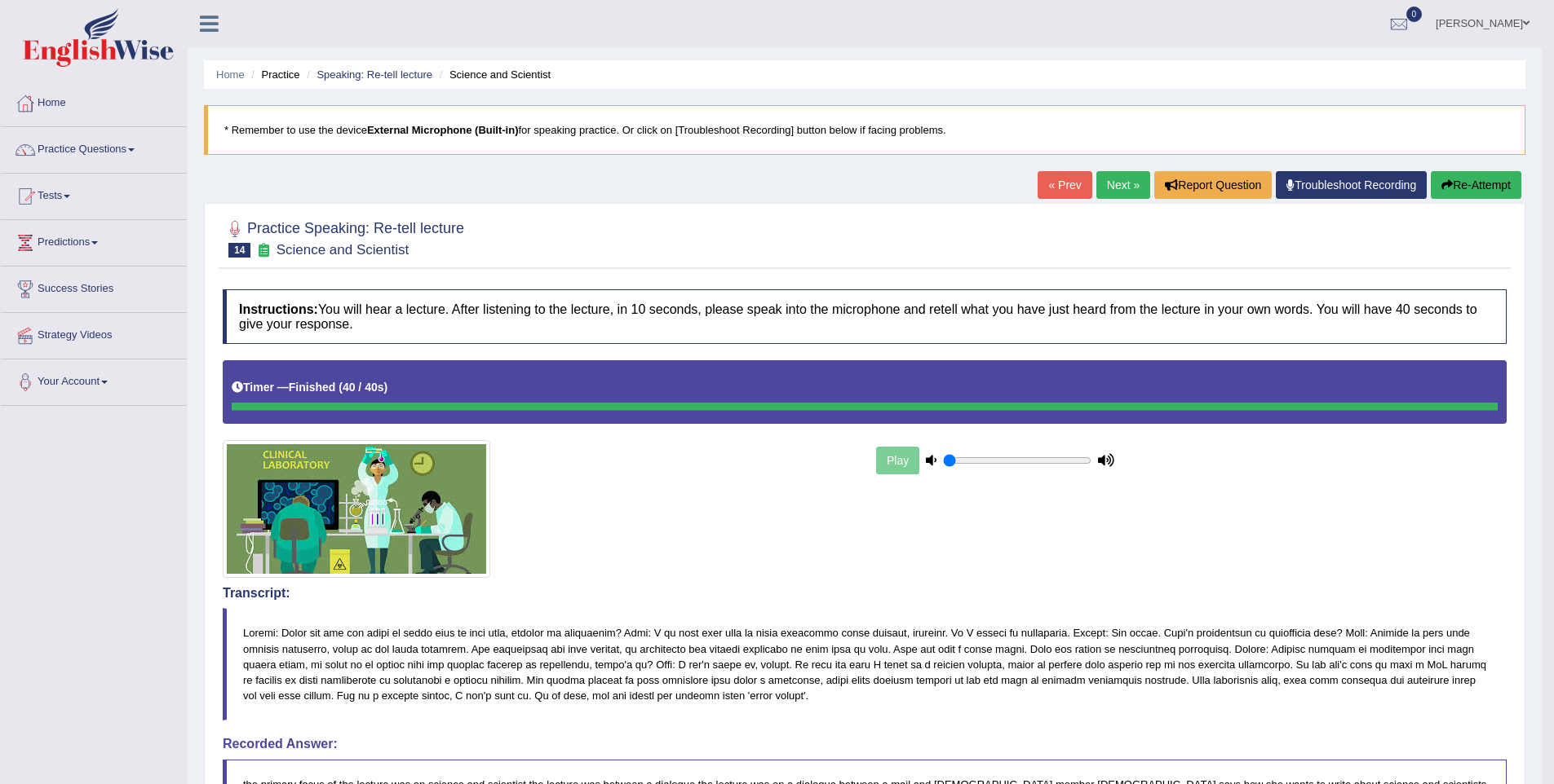
click at [1126, 196] on link "Next »" at bounding box center [1123, 186] width 54 height 28
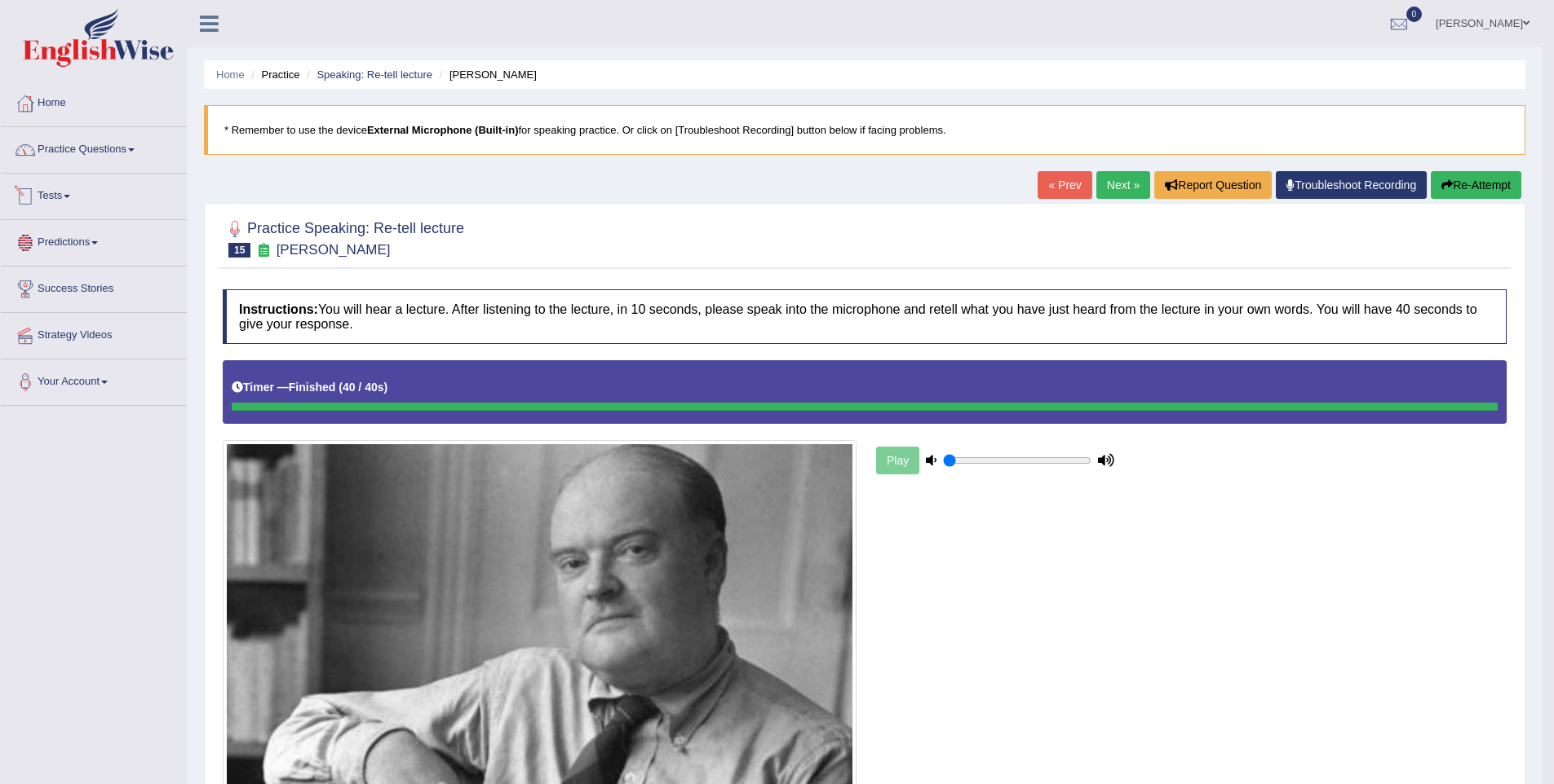
click at [64, 154] on link "Practice Questions" at bounding box center [94, 147] width 186 height 41
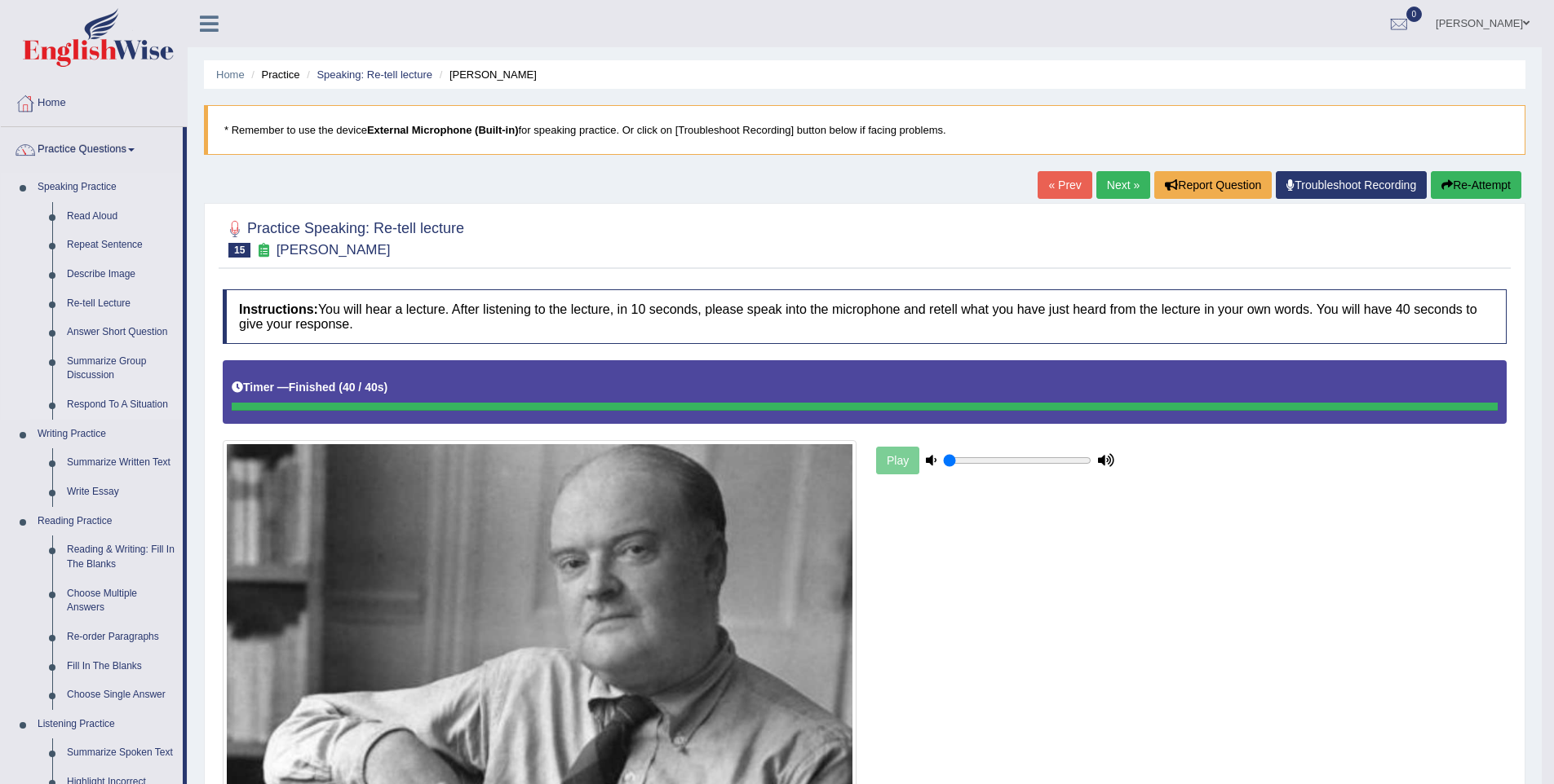
click at [109, 400] on link "Respond To A Situation" at bounding box center [121, 404] width 123 height 29
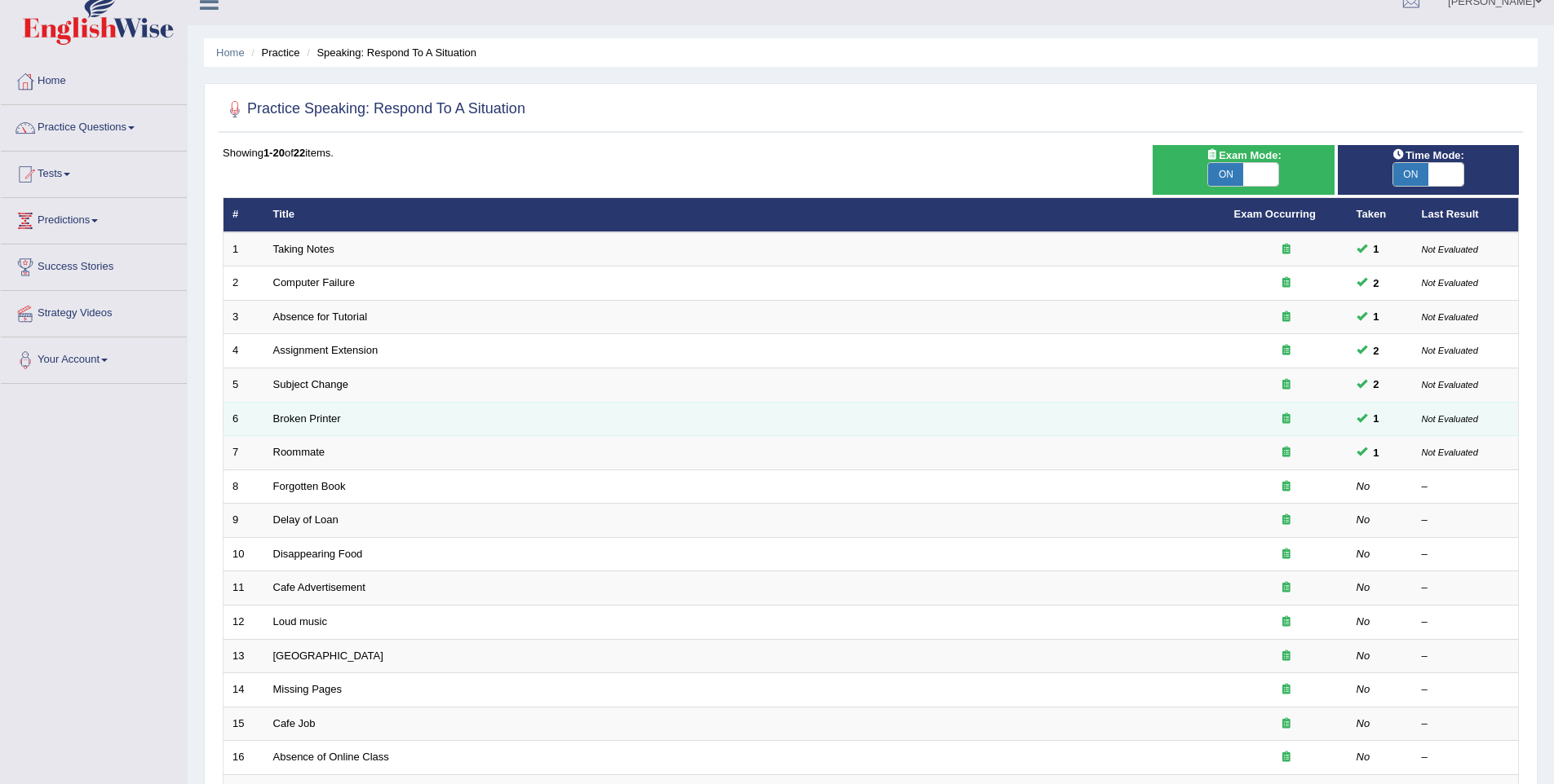
scroll to position [27, 0]
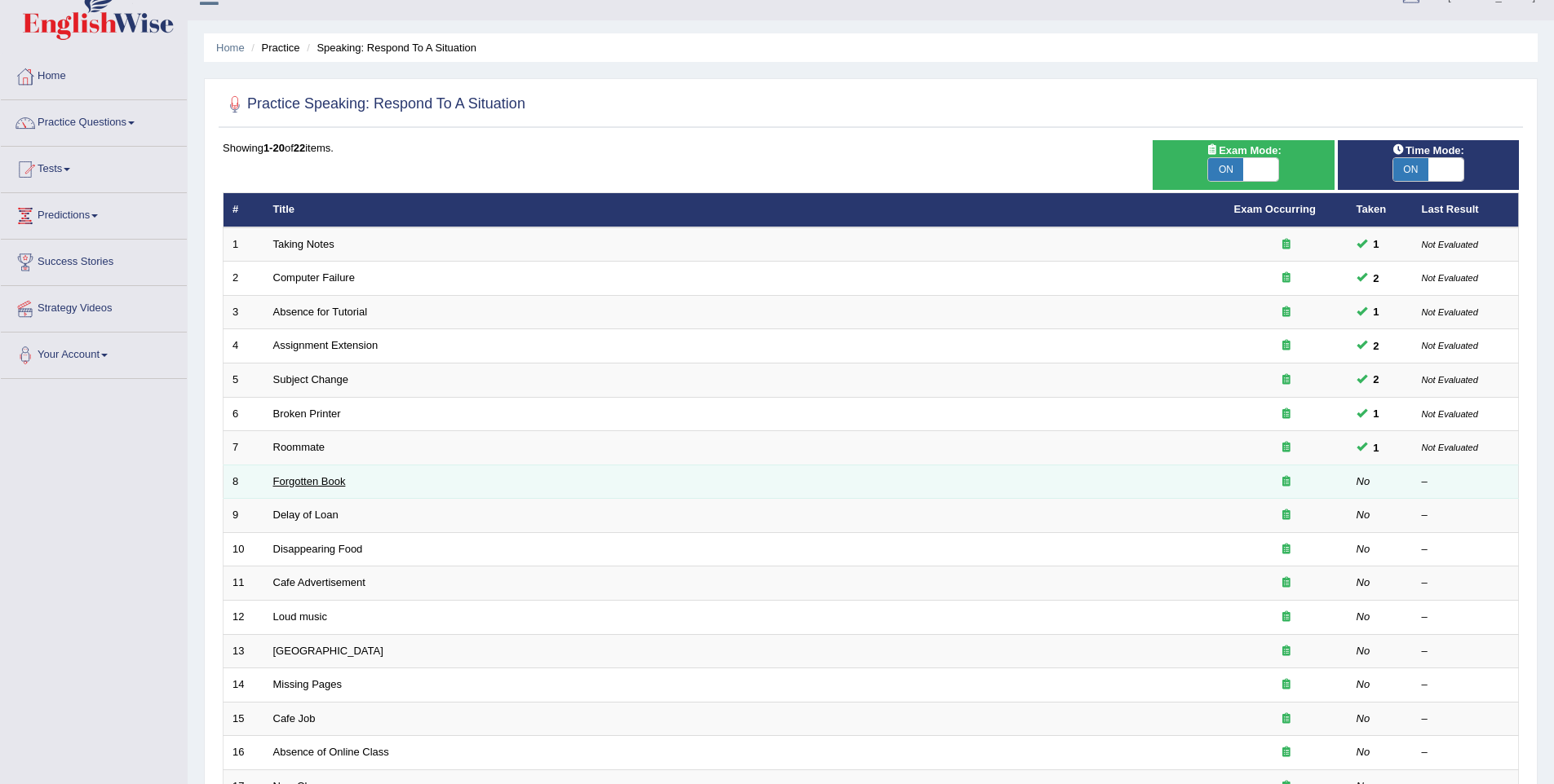
click at [311, 485] on link "Forgotten Book" at bounding box center [309, 481] width 73 height 12
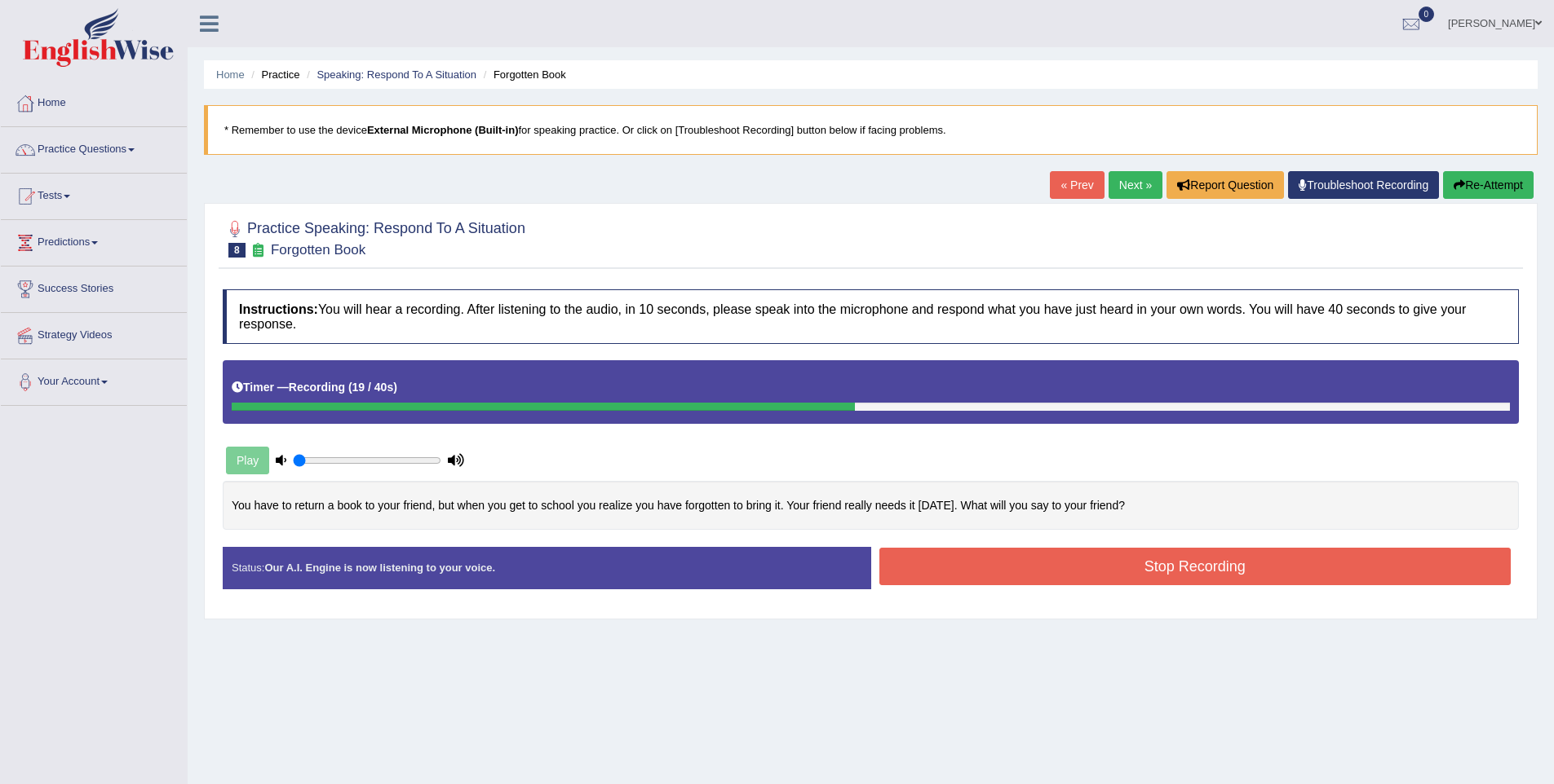
click at [959, 551] on button "Stop Recording" at bounding box center [1195, 567] width 632 height 38
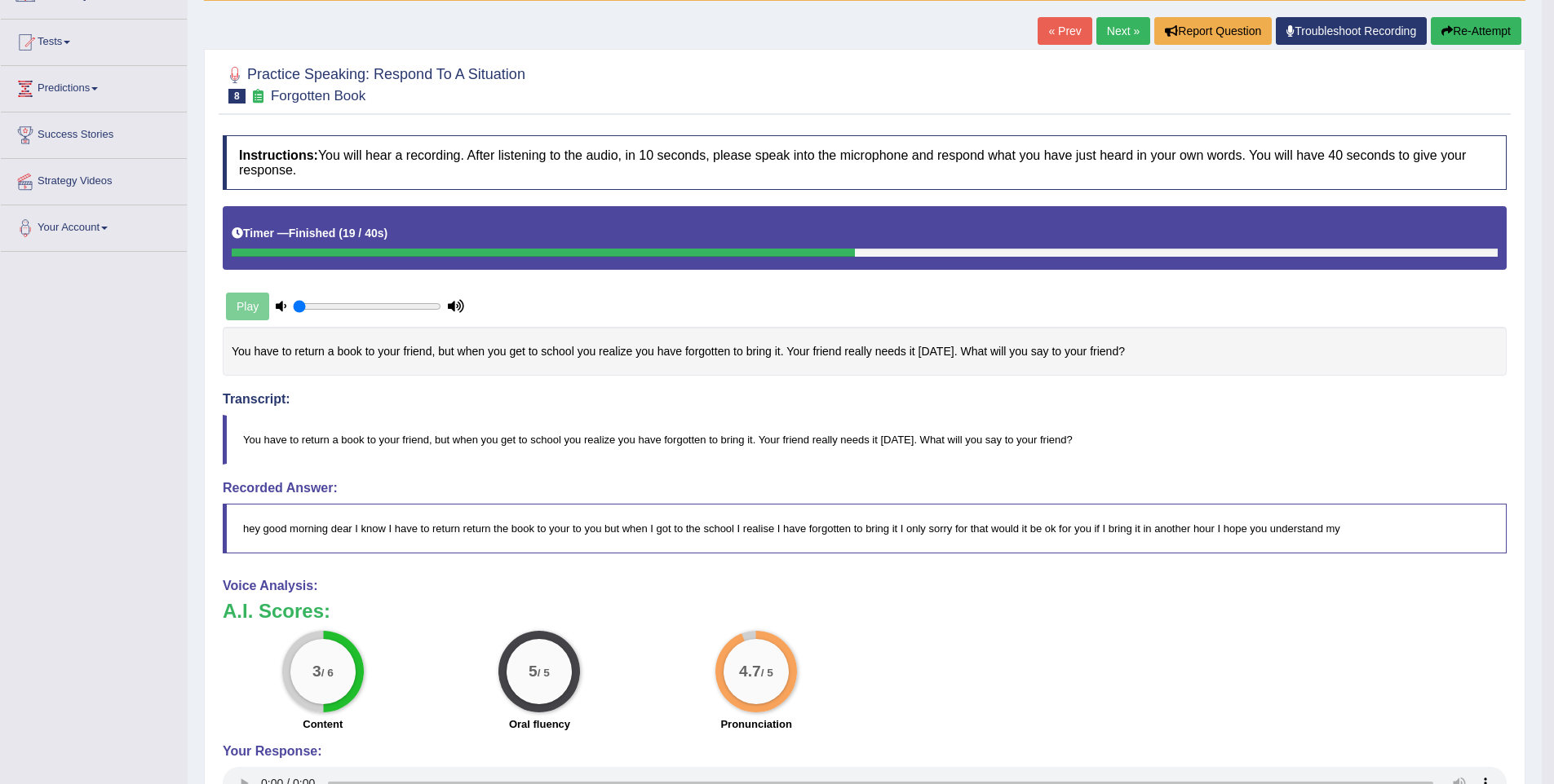
scroll to position [161, 0]
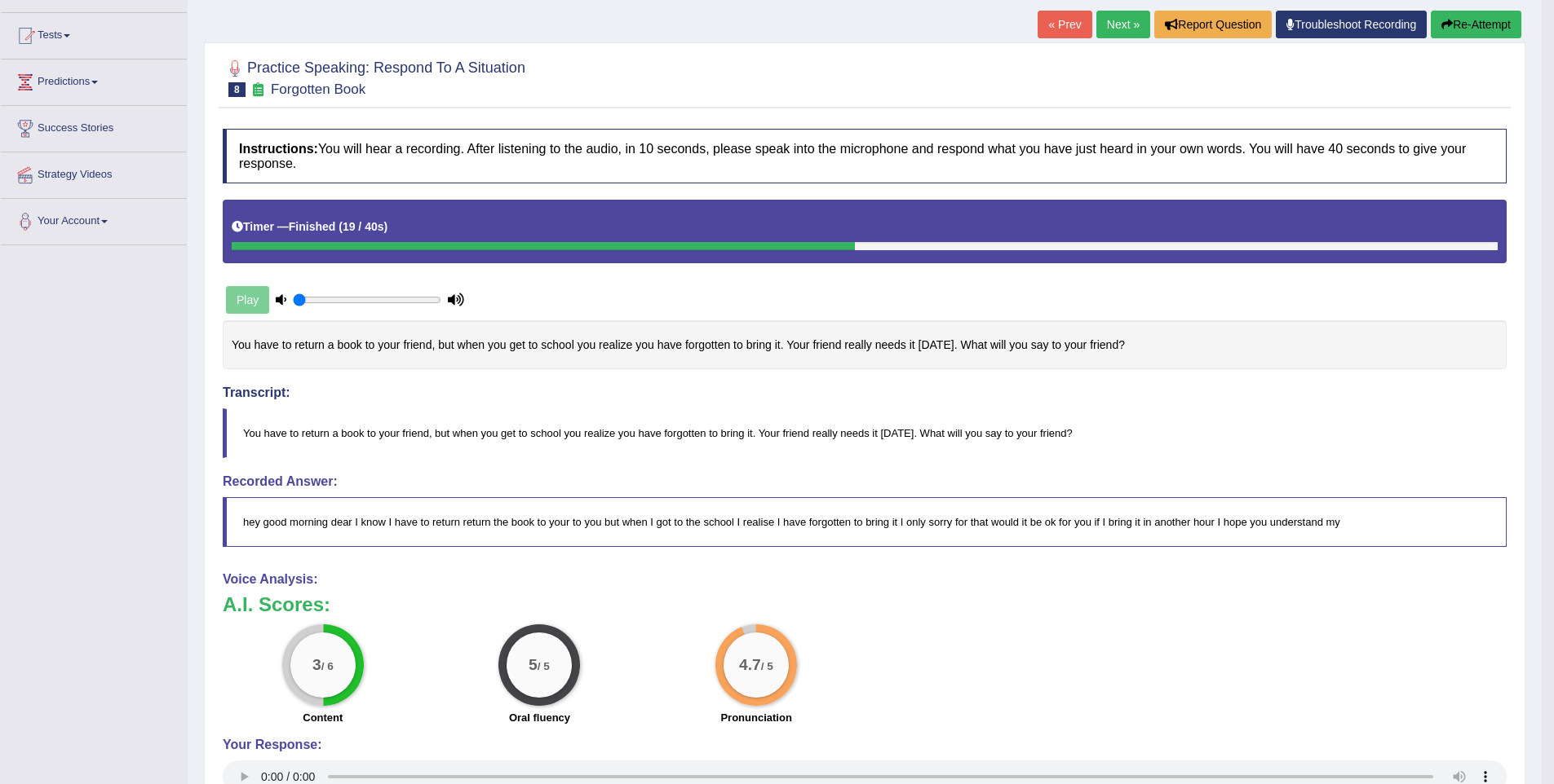
click at [1480, 28] on button "Re-Attempt" at bounding box center [1475, 25] width 91 height 28
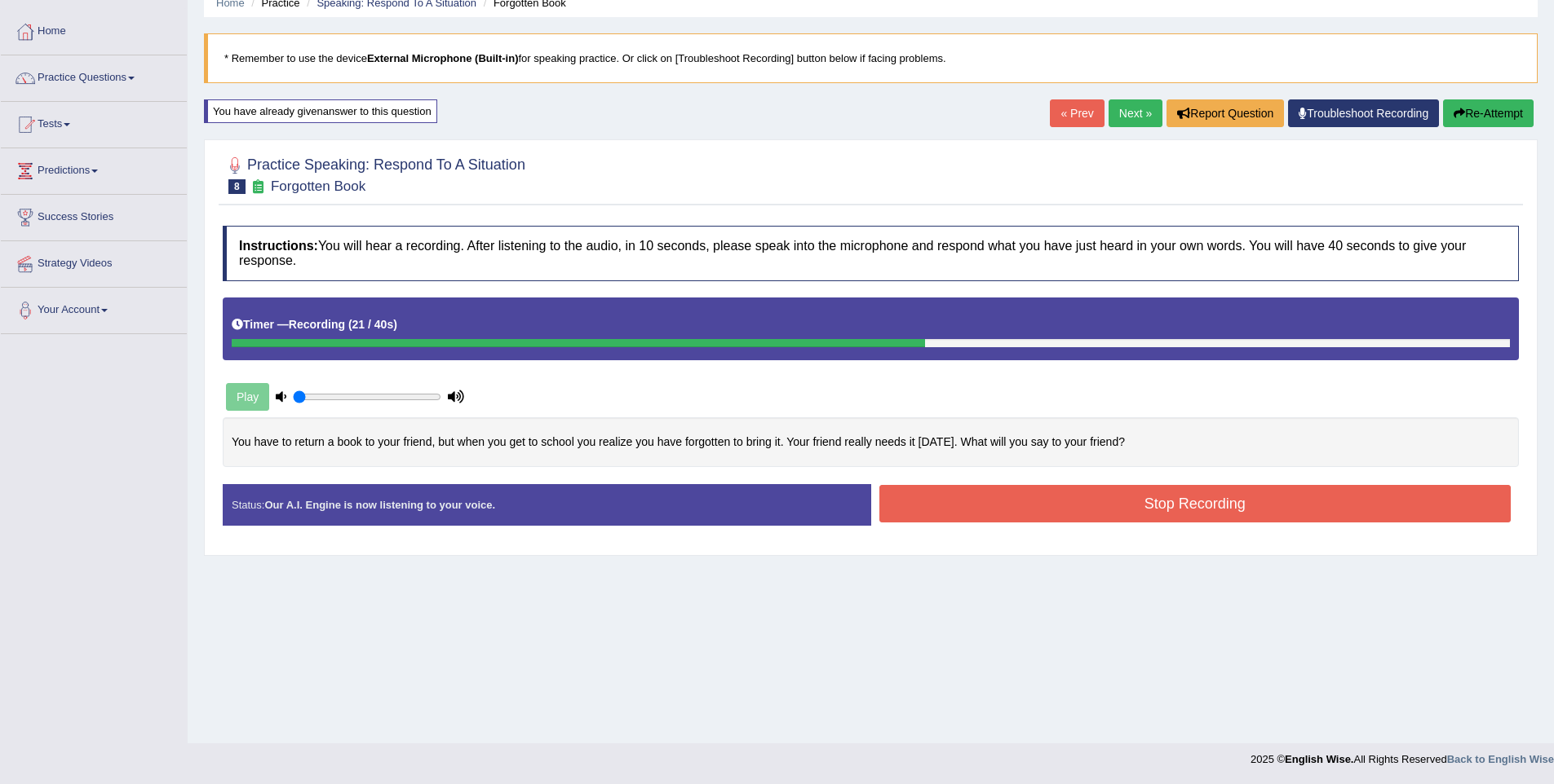
click at [1127, 506] on button "Stop Recording" at bounding box center [1195, 504] width 632 height 38
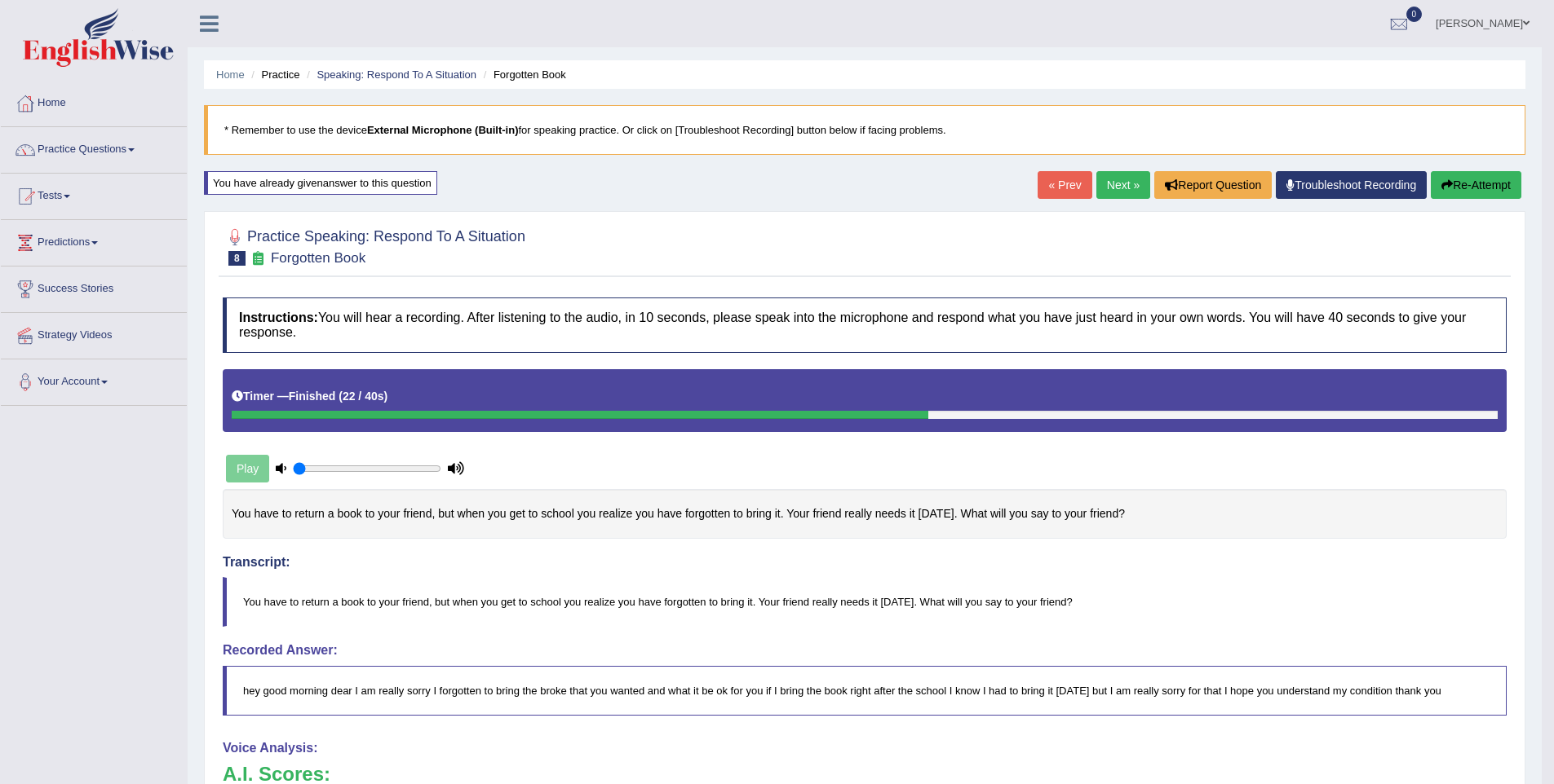
click at [1096, 190] on link "Next »" at bounding box center [1123, 186] width 54 height 28
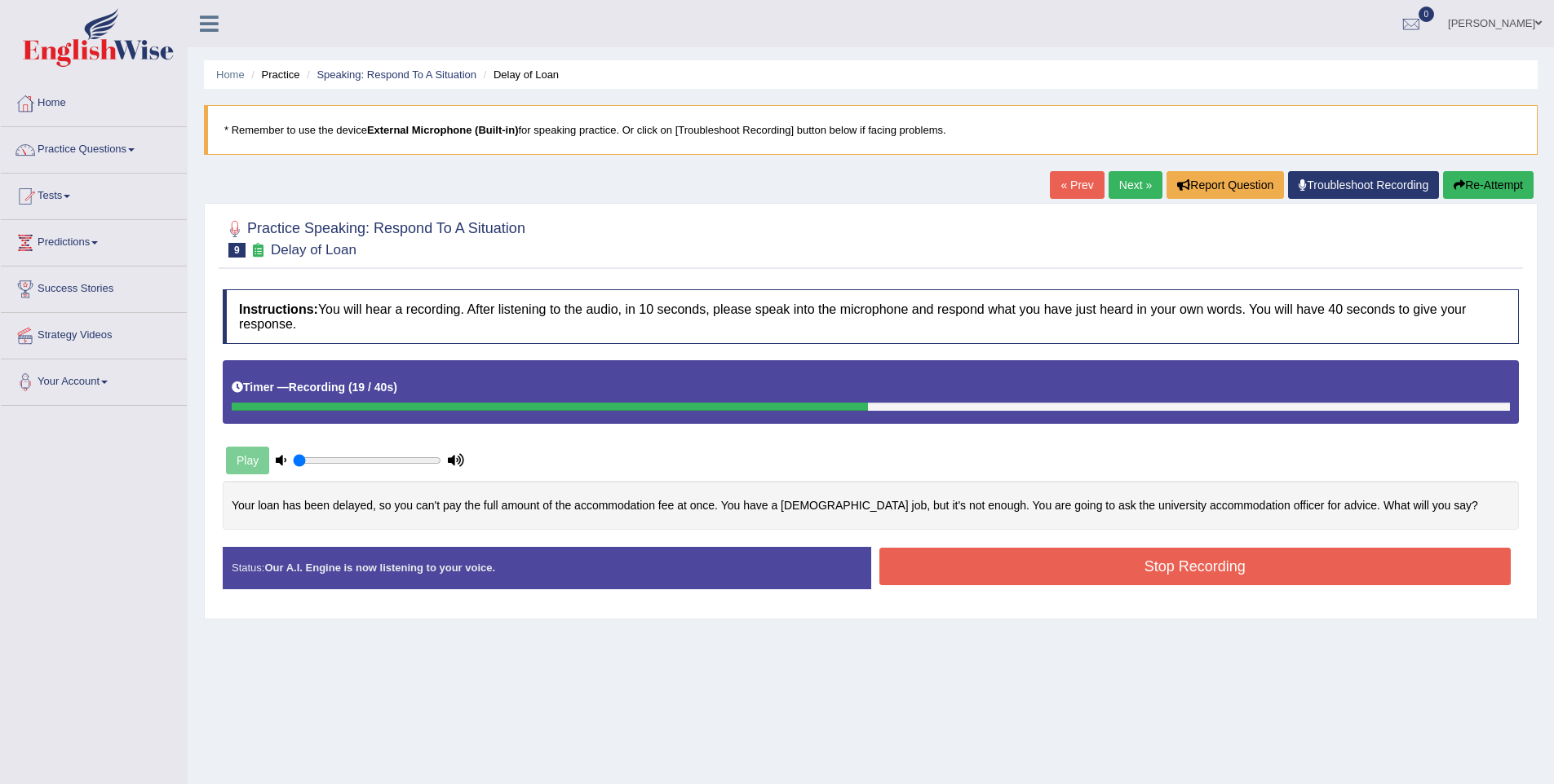
click at [1082, 566] on button "Stop Recording" at bounding box center [1195, 567] width 632 height 38
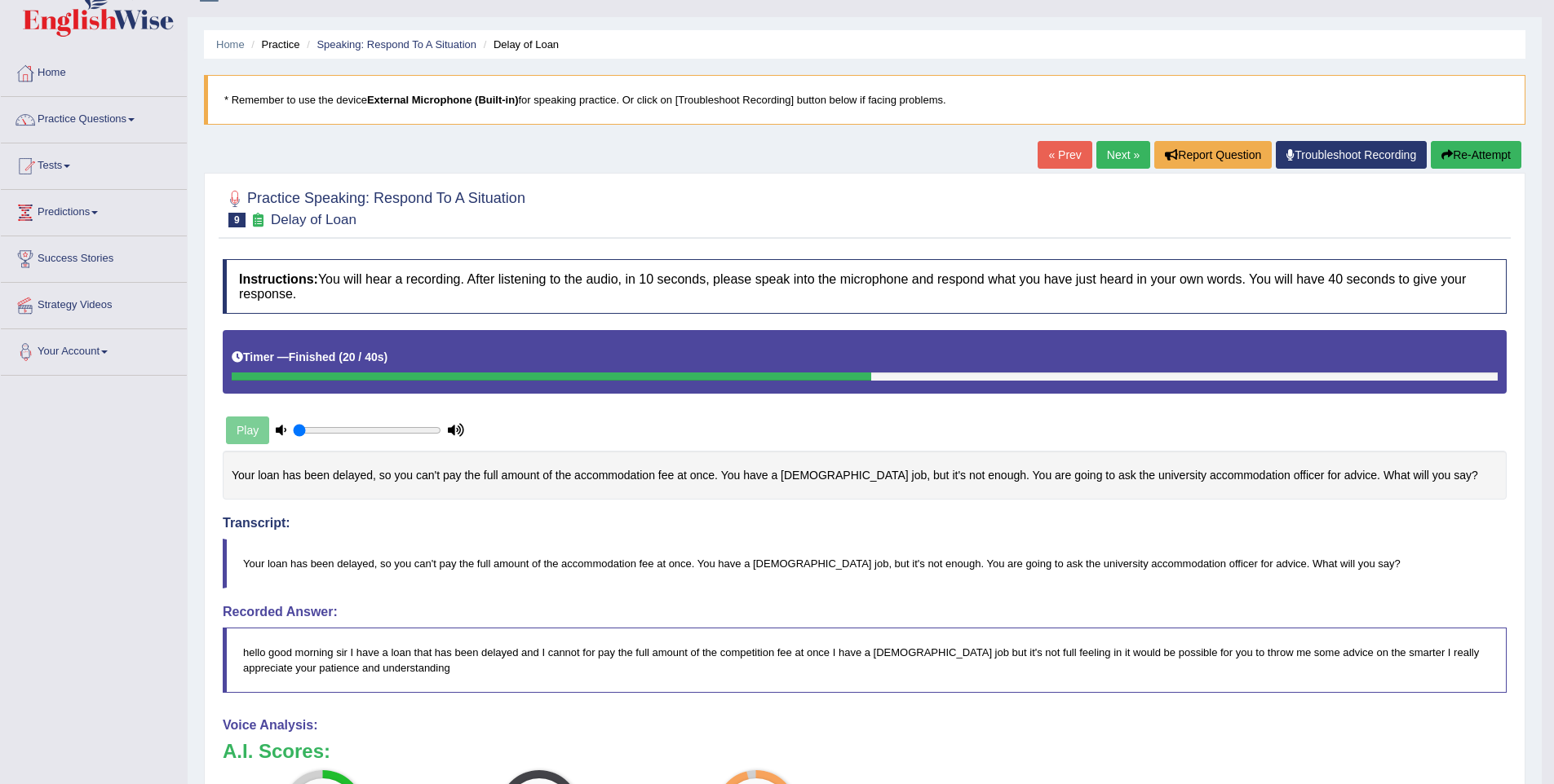
scroll to position [26, 0]
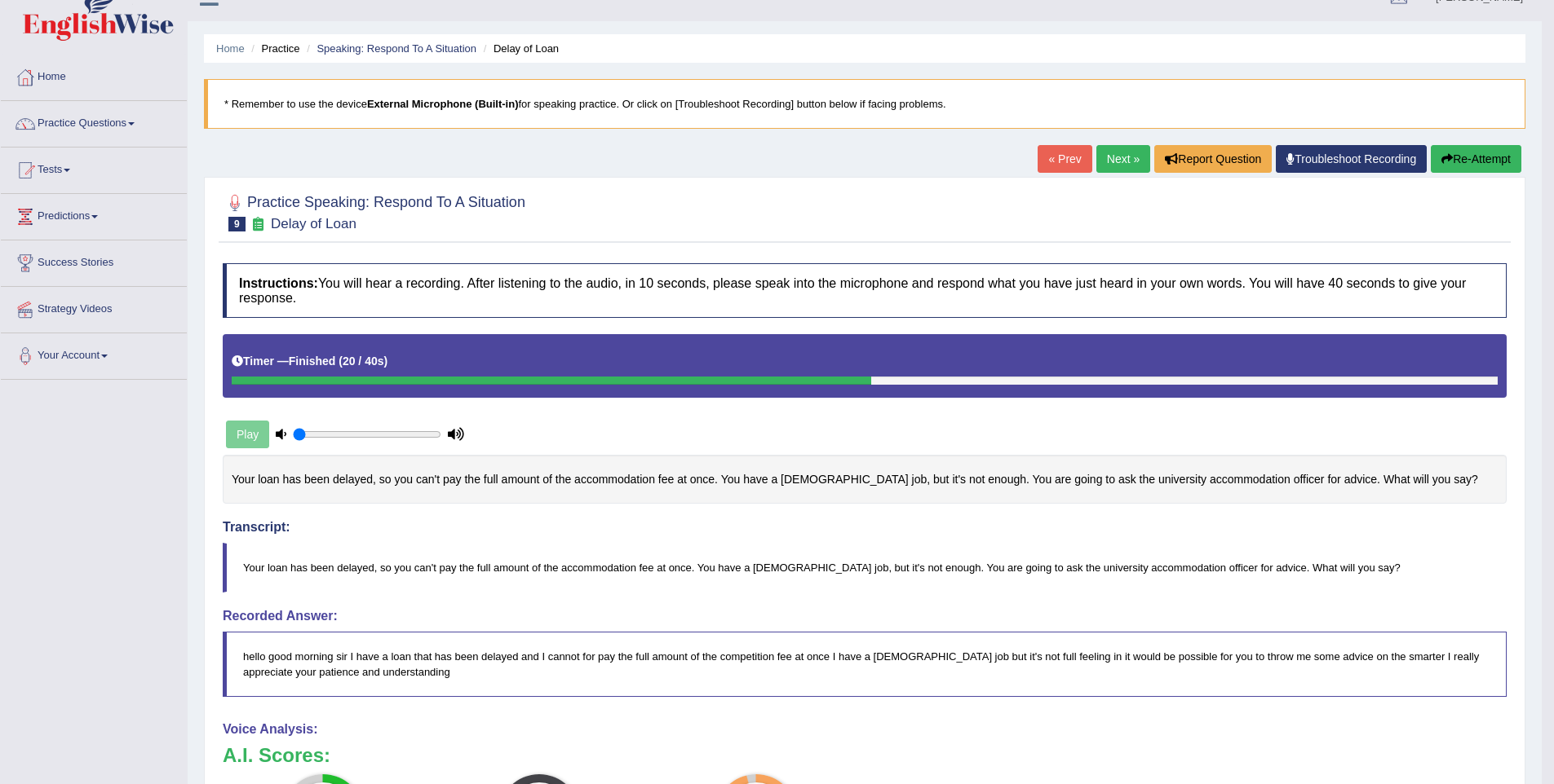
click at [95, 123] on link "Practice Questions" at bounding box center [94, 121] width 186 height 41
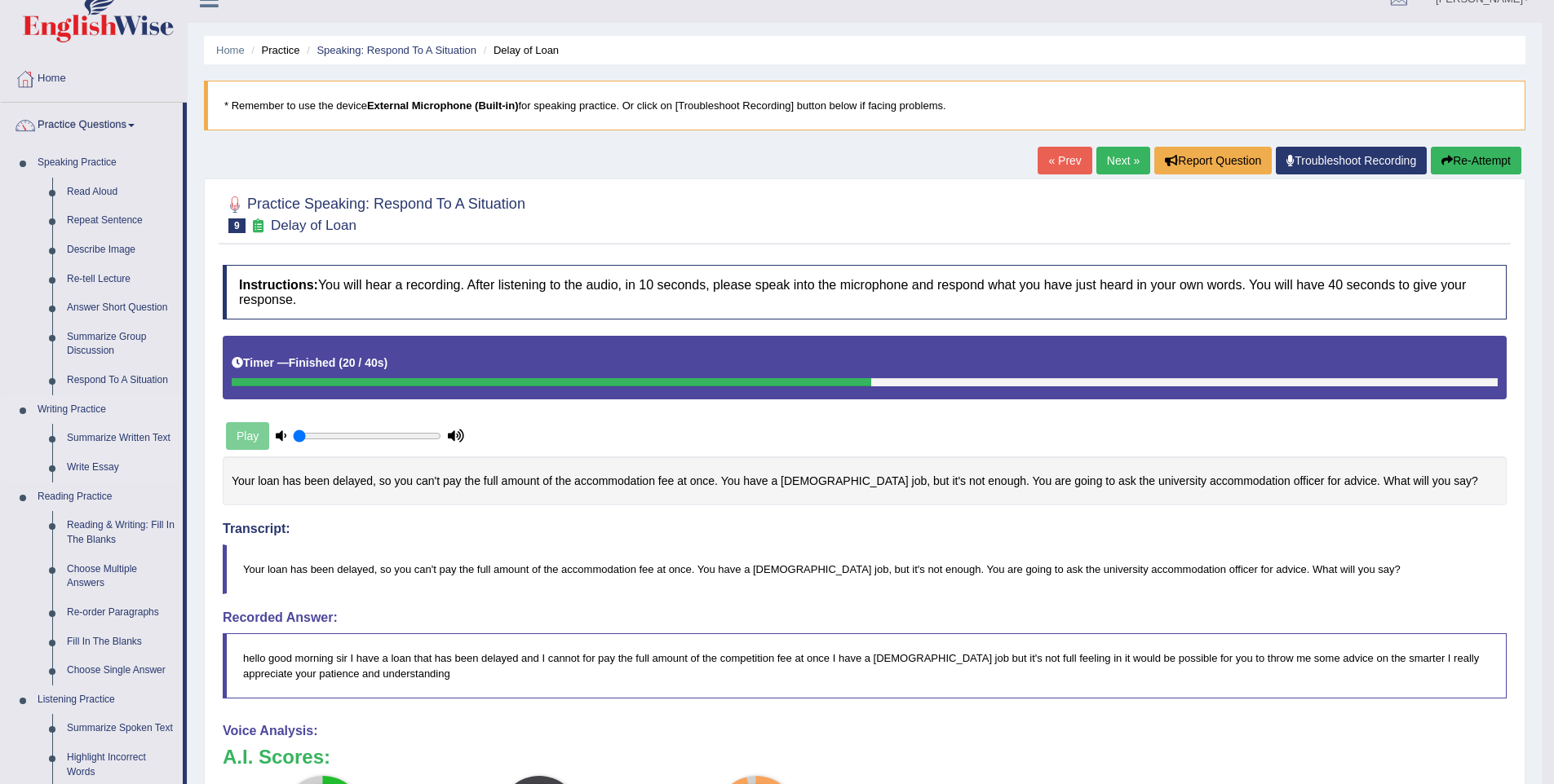
scroll to position [0, 0]
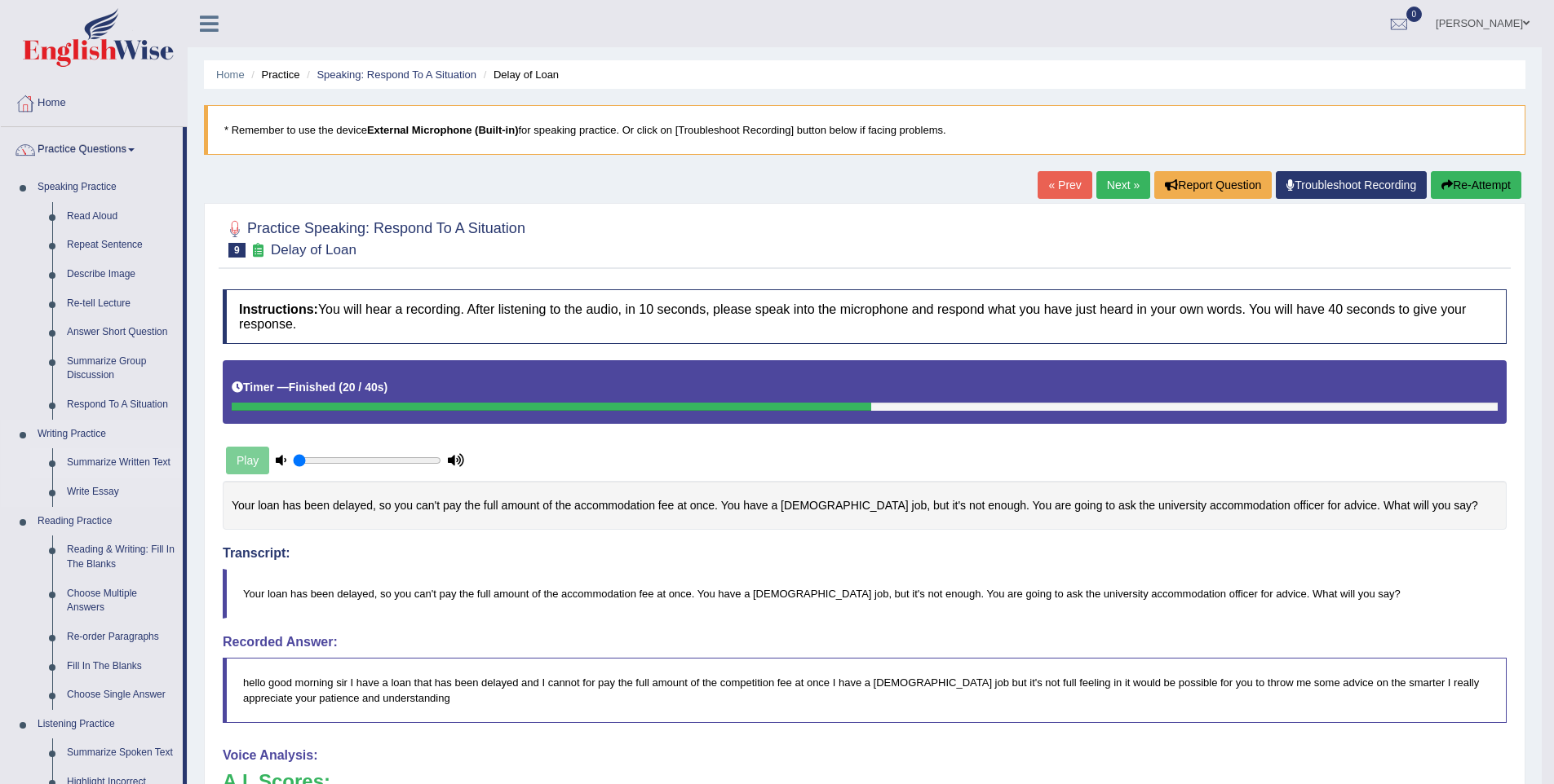
click at [140, 453] on link "Summarize Written Text" at bounding box center [121, 462] width 123 height 29
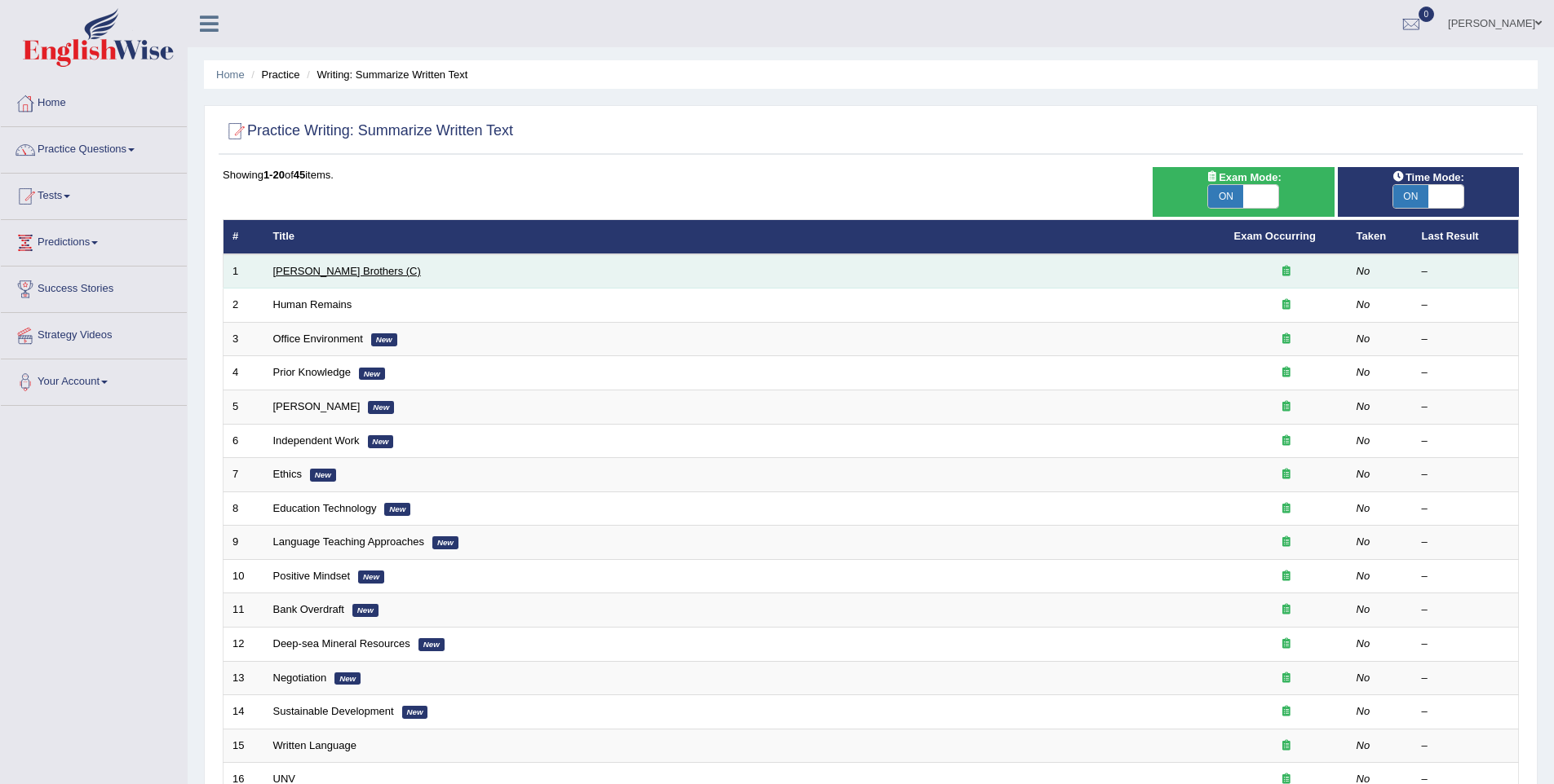
click at [321, 265] on link "[PERSON_NAME] Brothers (C)" at bounding box center [347, 271] width 148 height 12
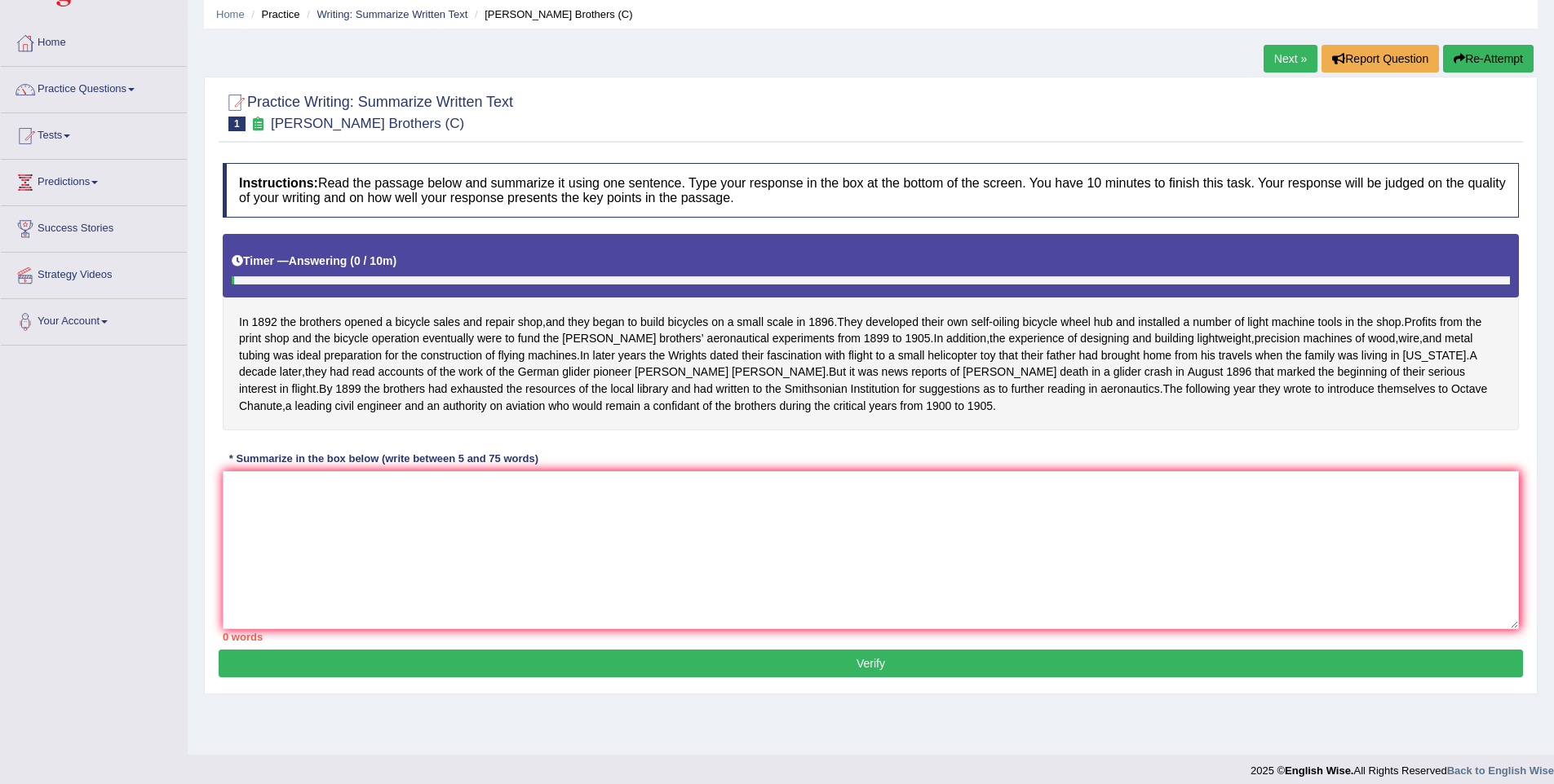
scroll to position [72, 0]
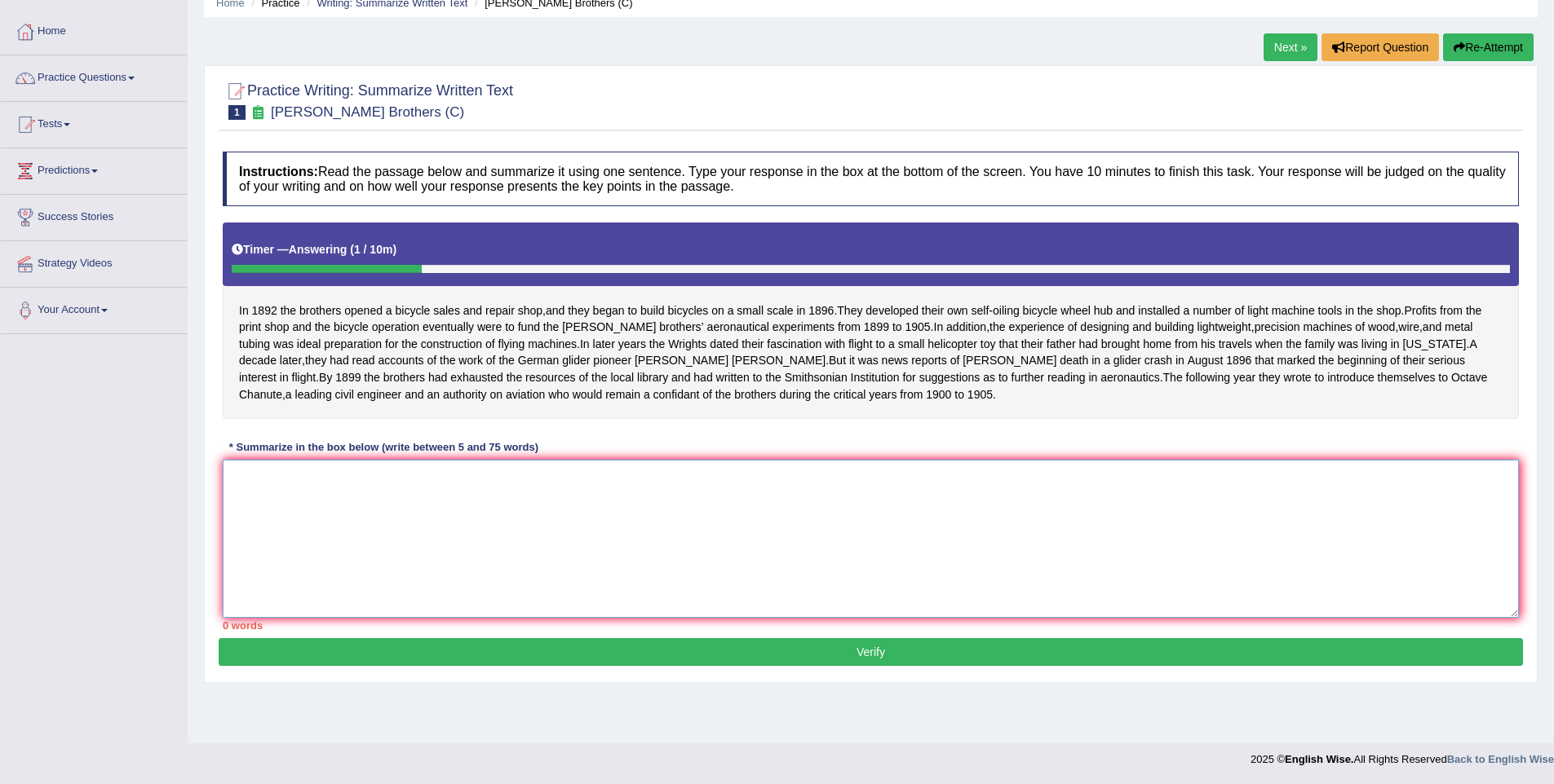
click at [592, 596] on textarea at bounding box center [870, 539] width 1295 height 159
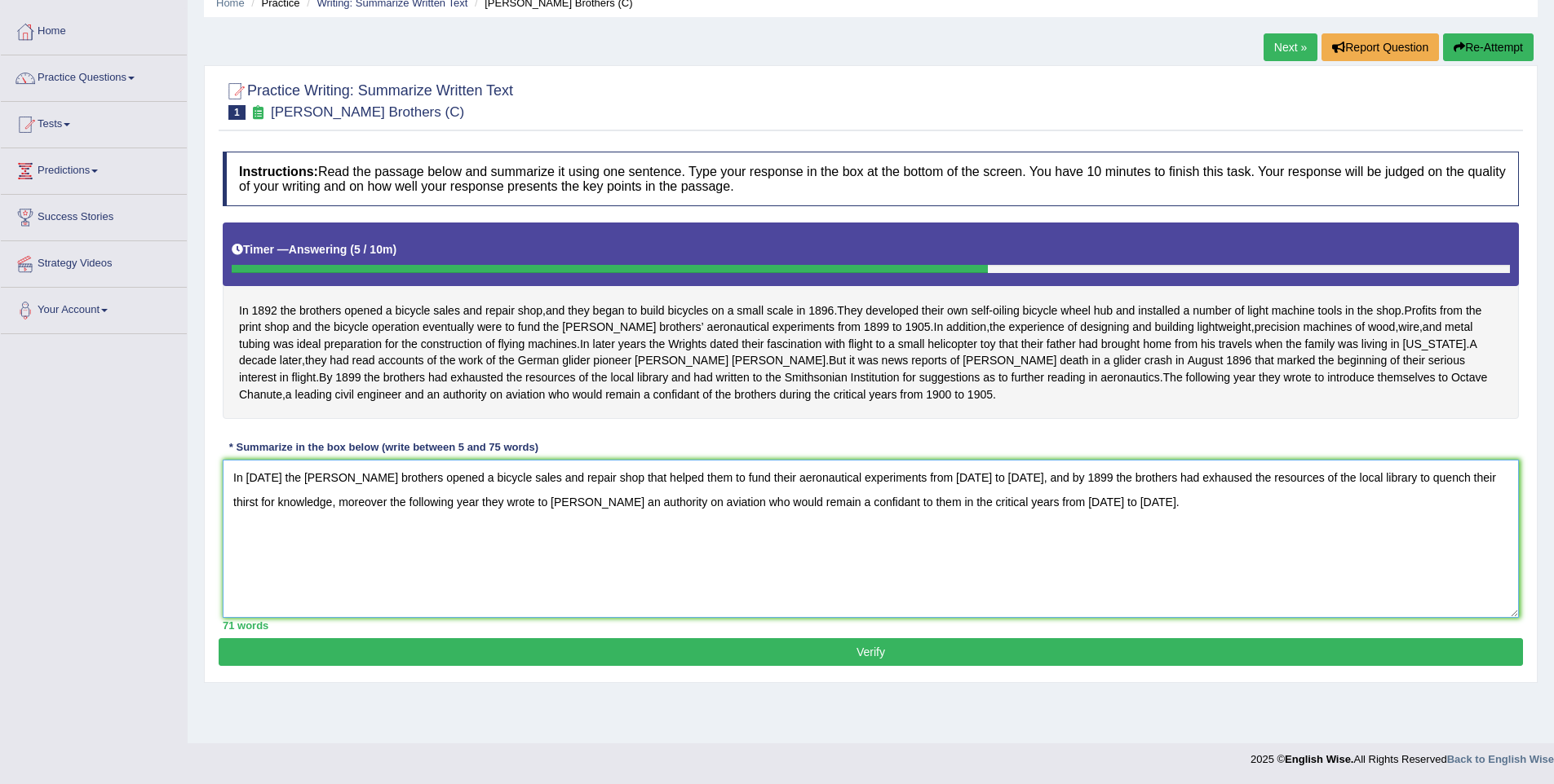
type textarea "In [DATE] the [PERSON_NAME] brothers opened a bicycle sales and repair shop tha…"
click at [680, 666] on button "Verify" at bounding box center [870, 652] width 1304 height 28
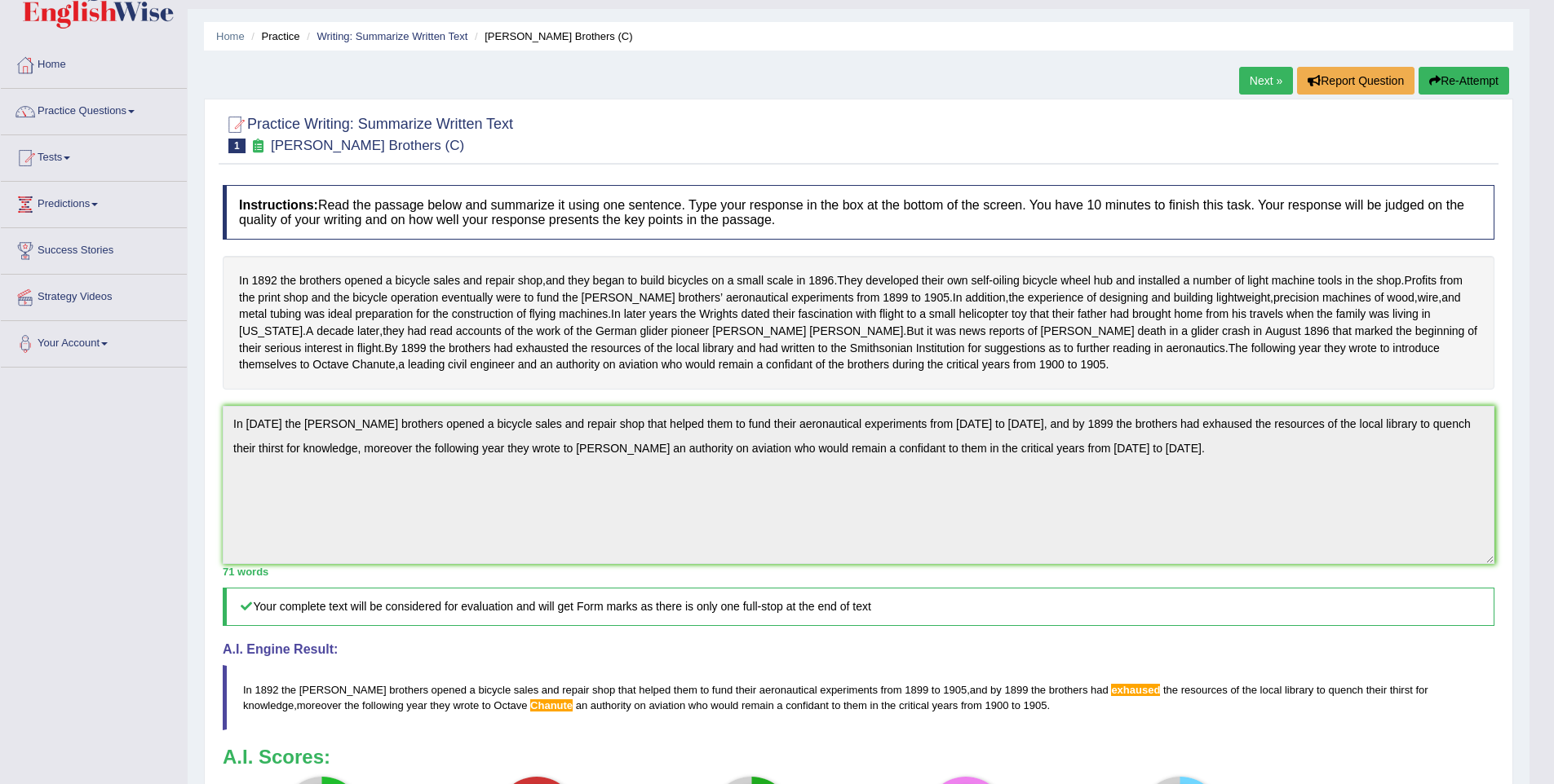
scroll to position [0, 0]
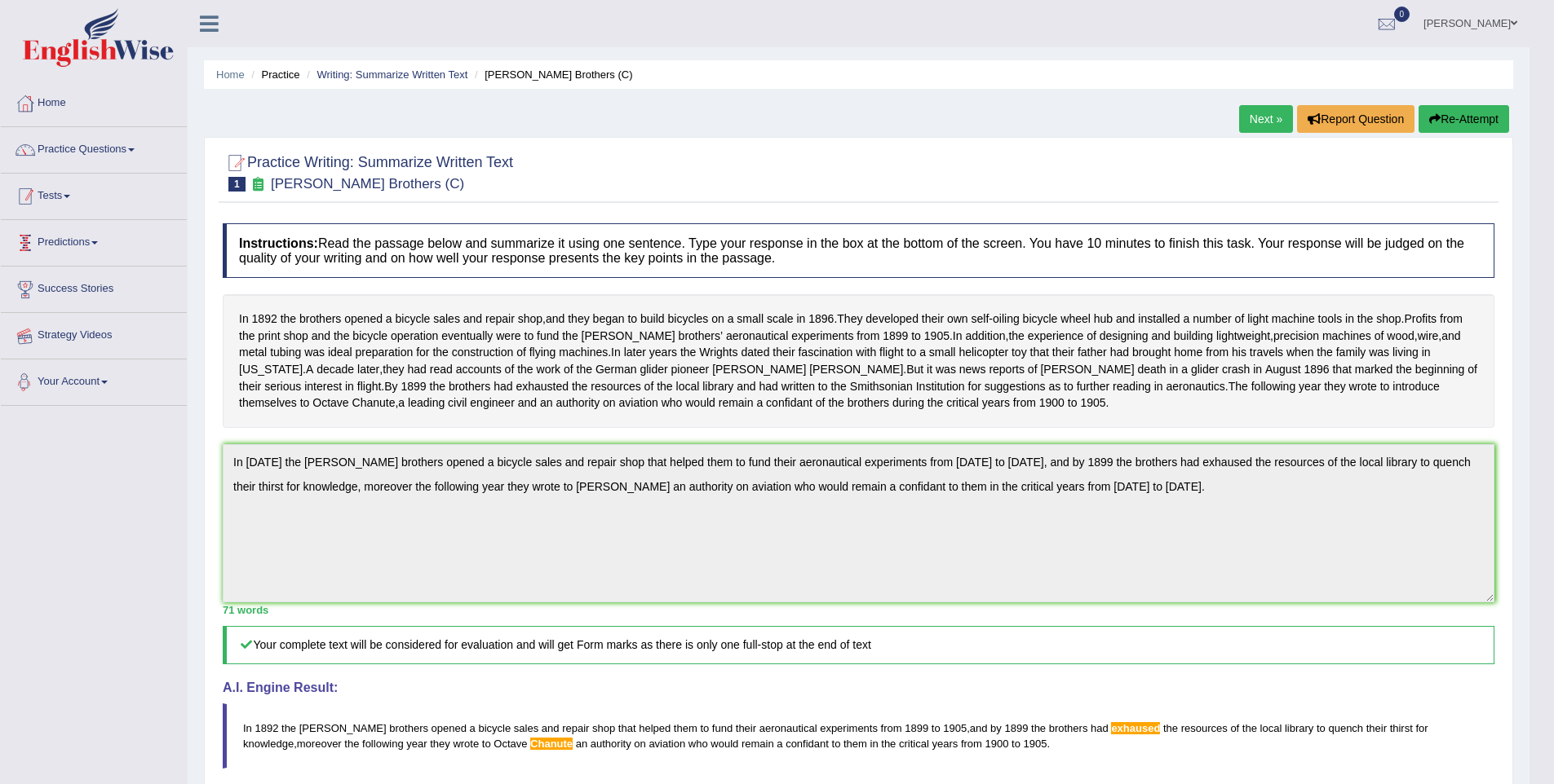
click at [47, 185] on link "Tests" at bounding box center [94, 194] width 186 height 41
click at [47, 185] on link "Tests" at bounding box center [92, 194] width 182 height 41
click at [80, 157] on link "Practice Questions" at bounding box center [94, 147] width 186 height 41
